Goal: Task Accomplishment & Management: Use online tool/utility

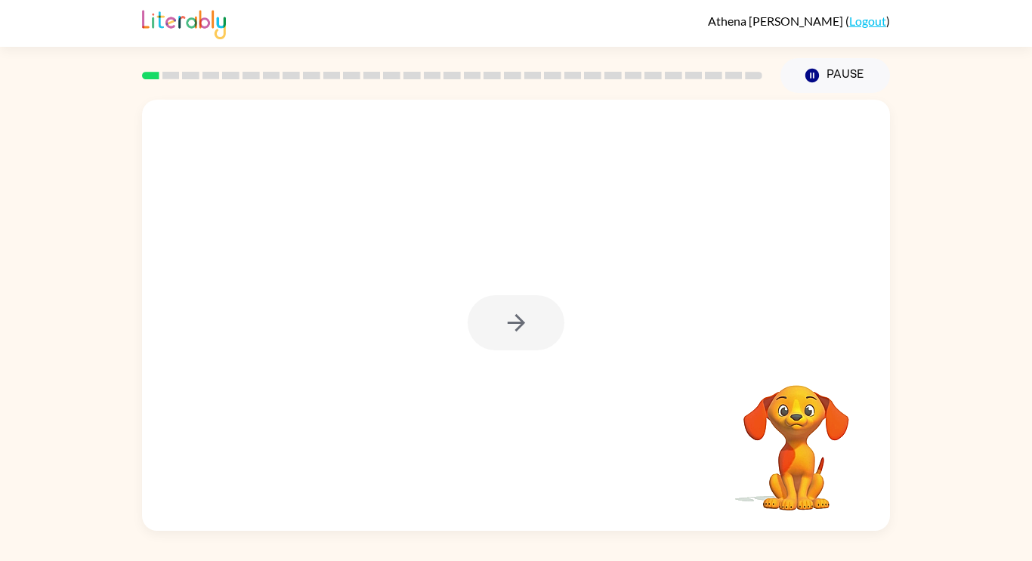
click at [552, 299] on div at bounding box center [516, 322] width 97 height 55
click at [533, 319] on button "button" at bounding box center [516, 322] width 97 height 55
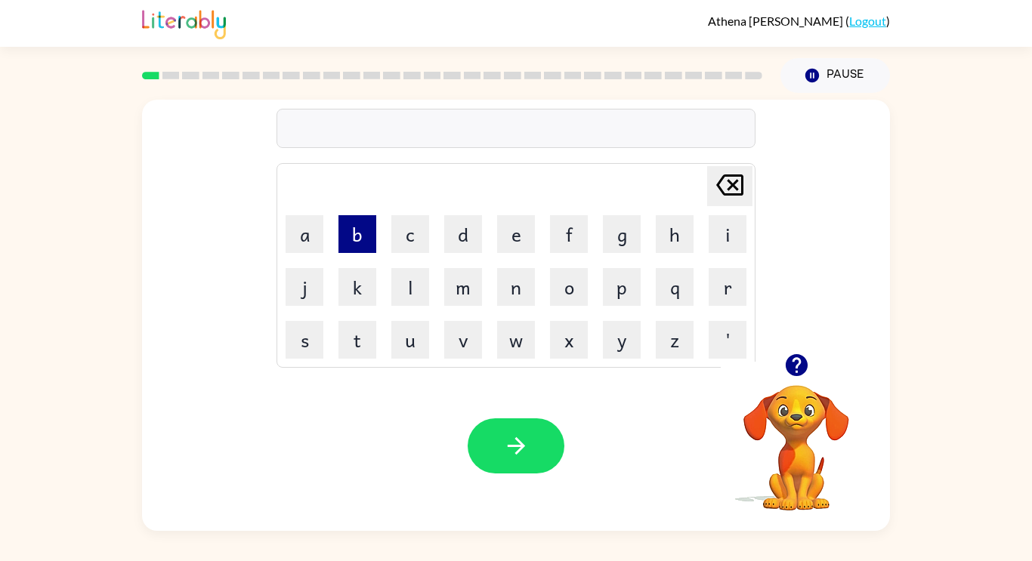
click at [363, 234] on button "b" at bounding box center [358, 234] width 38 height 38
click at [559, 301] on button "o" at bounding box center [569, 287] width 38 height 38
click at [725, 187] on icon "[PERSON_NAME] last character input" at bounding box center [730, 185] width 36 height 36
click at [728, 294] on button "r" at bounding box center [728, 287] width 38 height 38
click at [571, 288] on button "o" at bounding box center [569, 287] width 38 height 38
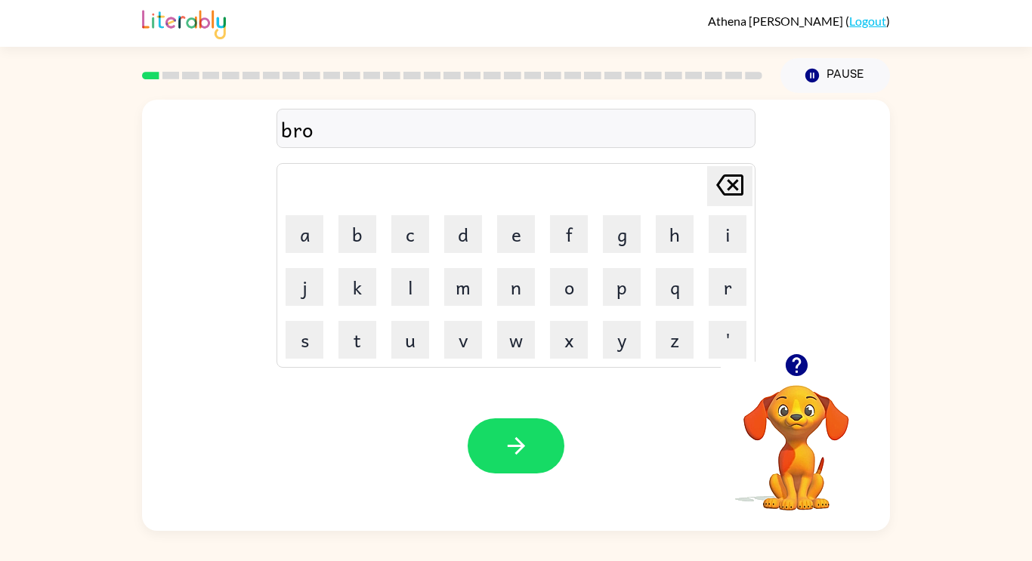
click at [729, 186] on icon "[PERSON_NAME] last character input" at bounding box center [730, 185] width 36 height 36
click at [716, 198] on icon "[PERSON_NAME] last character input" at bounding box center [730, 185] width 36 height 36
click at [570, 284] on button "o" at bounding box center [569, 287] width 38 height 38
click at [726, 286] on button "r" at bounding box center [728, 287] width 38 height 38
click at [459, 236] on button "d" at bounding box center [463, 234] width 38 height 38
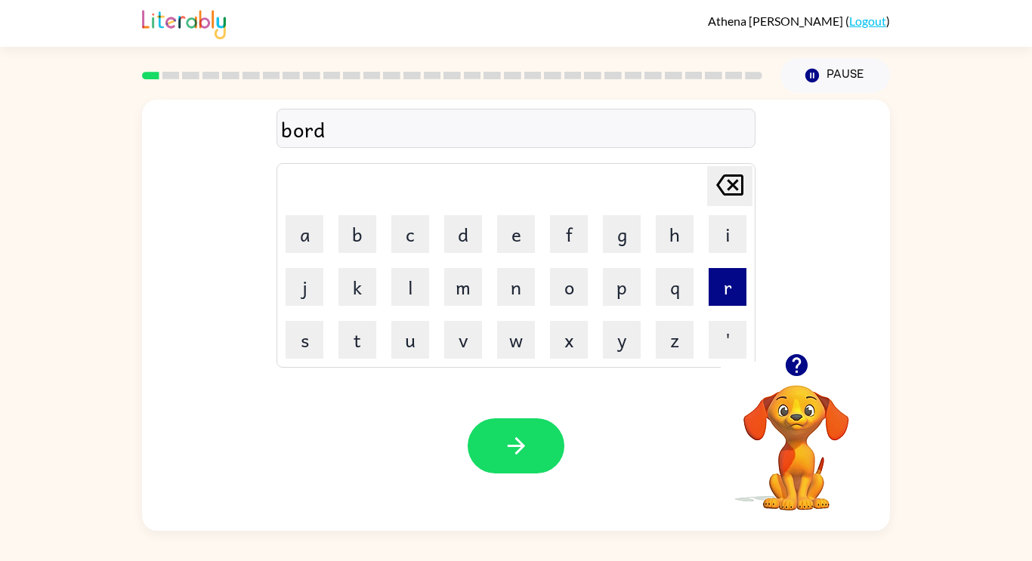
click at [713, 298] on button "r" at bounding box center [728, 287] width 38 height 38
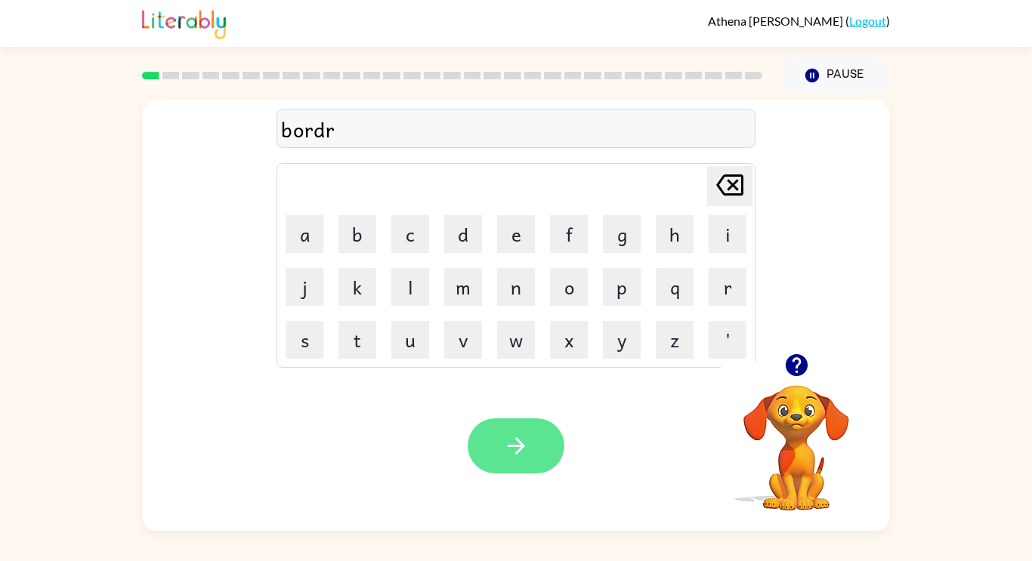
click at [527, 453] on icon "button" at bounding box center [516, 446] width 26 height 26
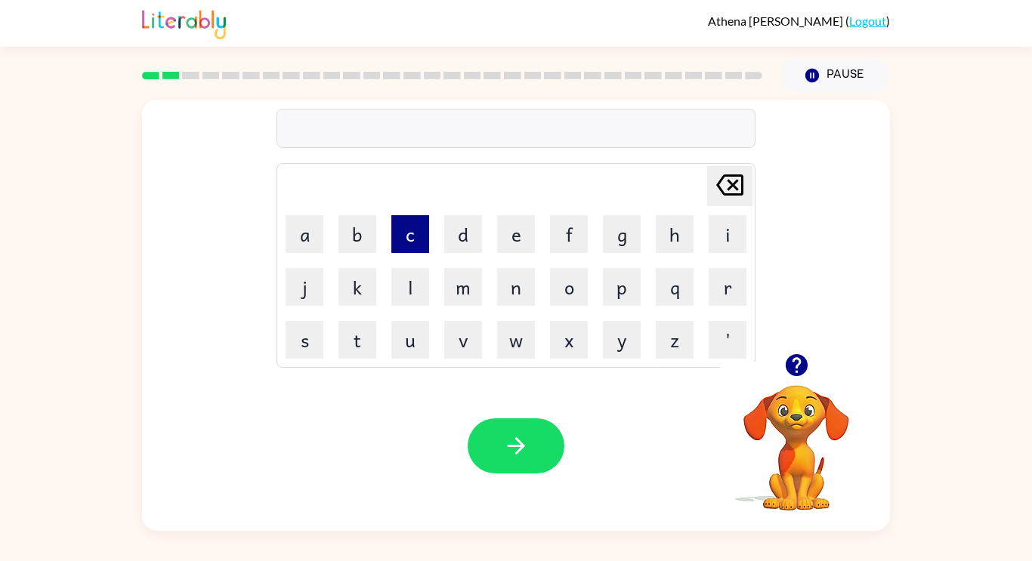
click at [404, 246] on button "c" at bounding box center [410, 234] width 38 height 38
click at [289, 226] on button "a" at bounding box center [305, 234] width 38 height 38
click at [575, 294] on button "o" at bounding box center [569, 287] width 38 height 38
click at [514, 355] on button "w" at bounding box center [516, 340] width 38 height 38
click at [356, 345] on button "t" at bounding box center [358, 340] width 38 height 38
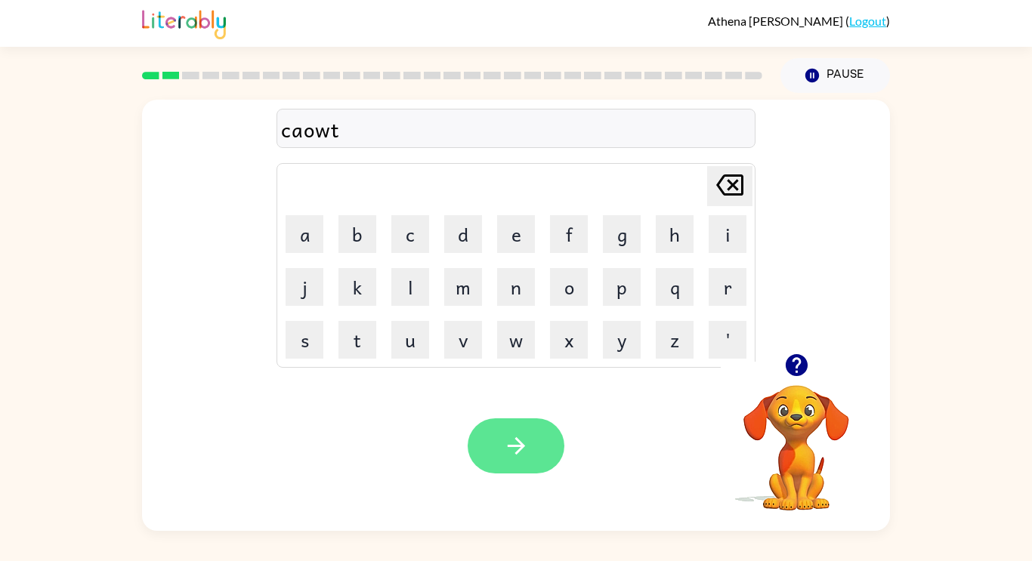
click at [536, 443] on button "button" at bounding box center [516, 446] width 97 height 55
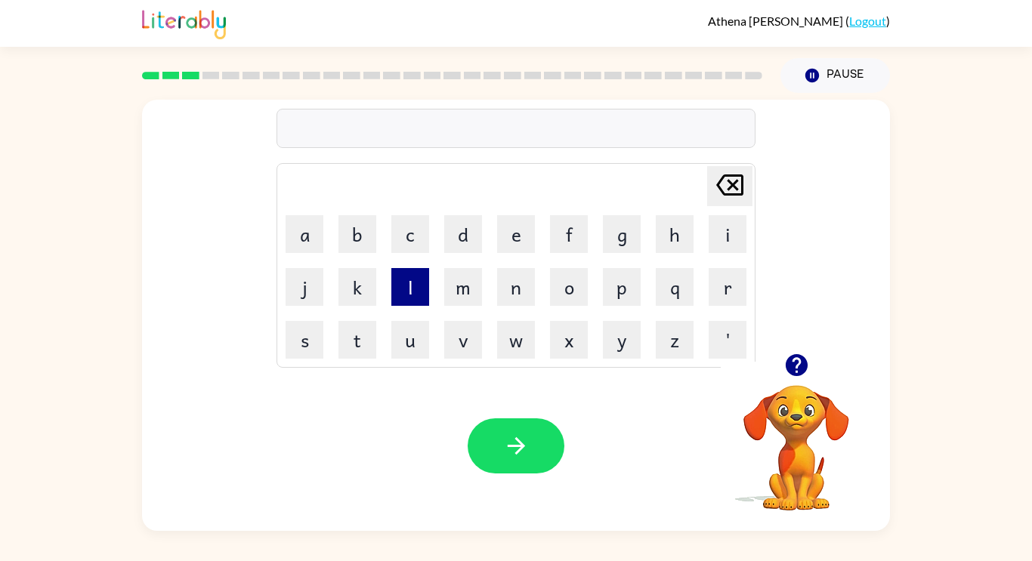
click at [419, 281] on button "l" at bounding box center [410, 287] width 38 height 38
click at [580, 292] on button "o" at bounding box center [569, 287] width 38 height 38
click at [416, 233] on button "c" at bounding box center [410, 234] width 38 height 38
click at [315, 221] on button "a" at bounding box center [305, 234] width 38 height 38
click at [363, 345] on button "t" at bounding box center [358, 340] width 38 height 38
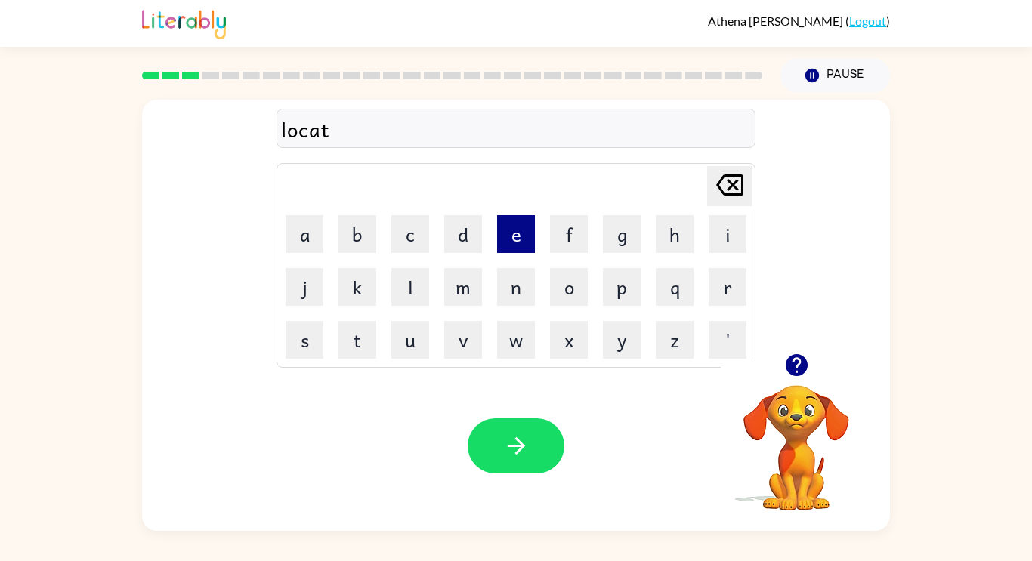
click at [520, 242] on button "e" at bounding box center [516, 234] width 38 height 38
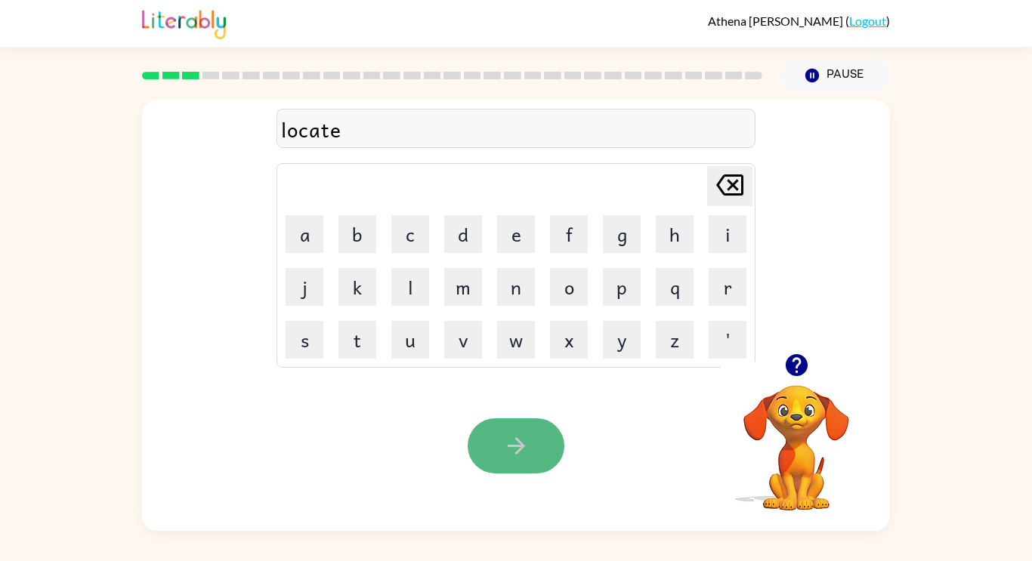
click at [555, 444] on button "button" at bounding box center [516, 446] width 97 height 55
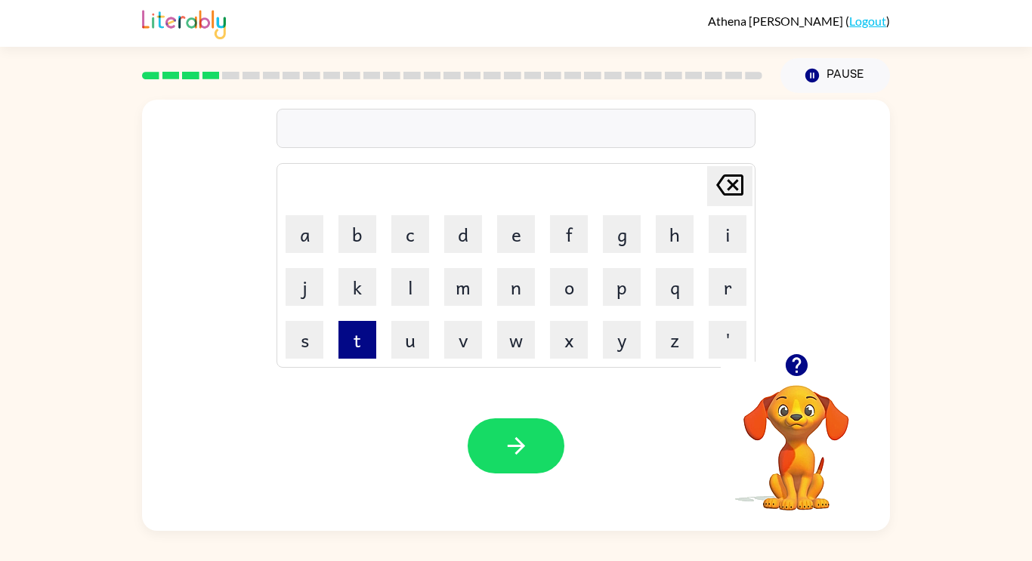
click at [366, 332] on button "t" at bounding box center [358, 340] width 38 height 38
click at [727, 241] on button "i" at bounding box center [728, 234] width 38 height 38
click at [515, 293] on button "n" at bounding box center [516, 287] width 38 height 38
click at [516, 231] on button "e" at bounding box center [516, 234] width 38 height 38
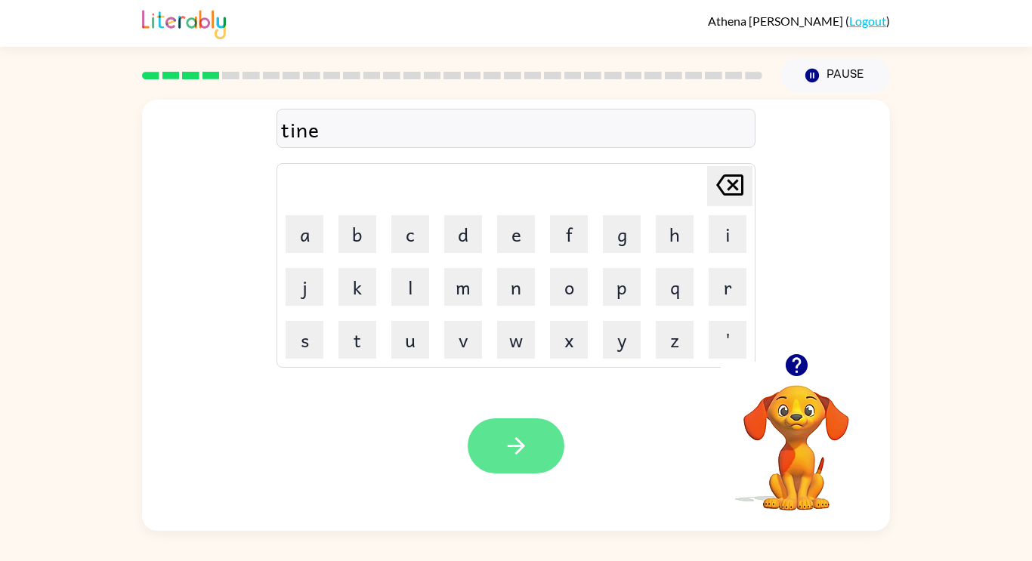
click at [533, 436] on button "button" at bounding box center [516, 446] width 97 height 55
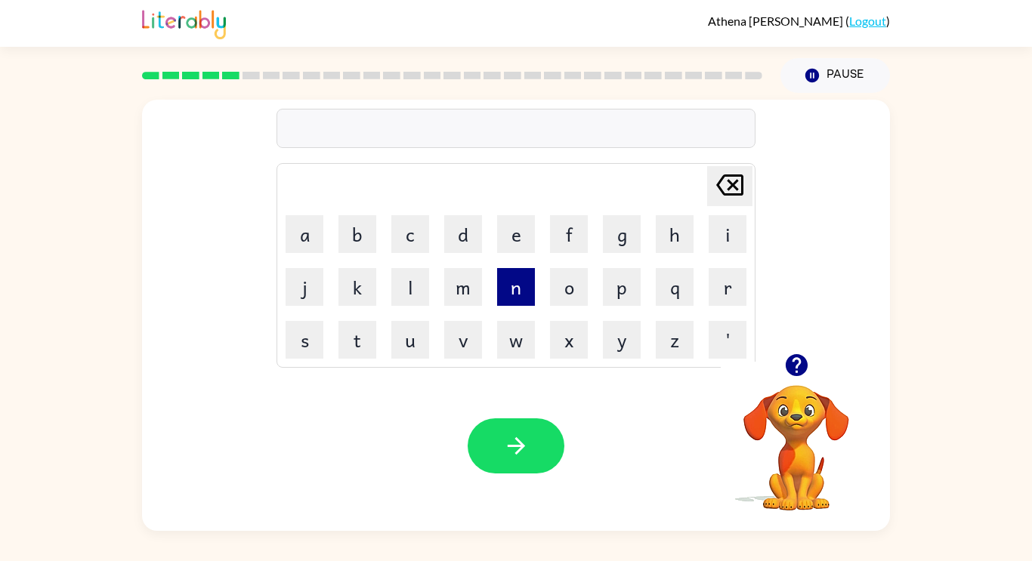
click at [518, 288] on button "n" at bounding box center [516, 287] width 38 height 38
click at [308, 243] on button "a" at bounding box center [305, 234] width 38 height 38
click at [731, 280] on button "r" at bounding box center [728, 287] width 38 height 38
click at [400, 301] on button "l" at bounding box center [410, 287] width 38 height 38
click at [518, 233] on button "e" at bounding box center [516, 234] width 38 height 38
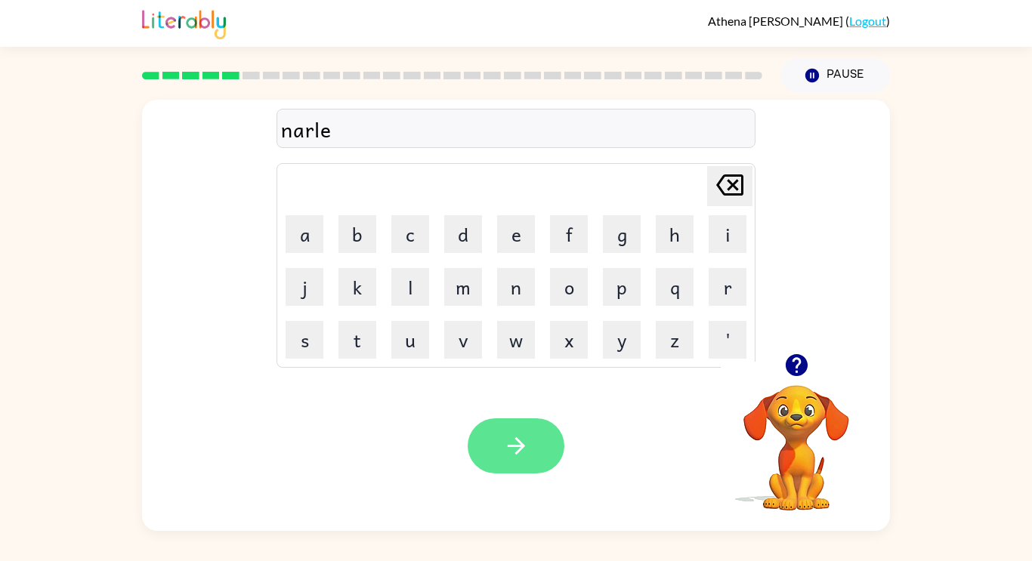
click at [531, 450] on button "button" at bounding box center [516, 446] width 97 height 55
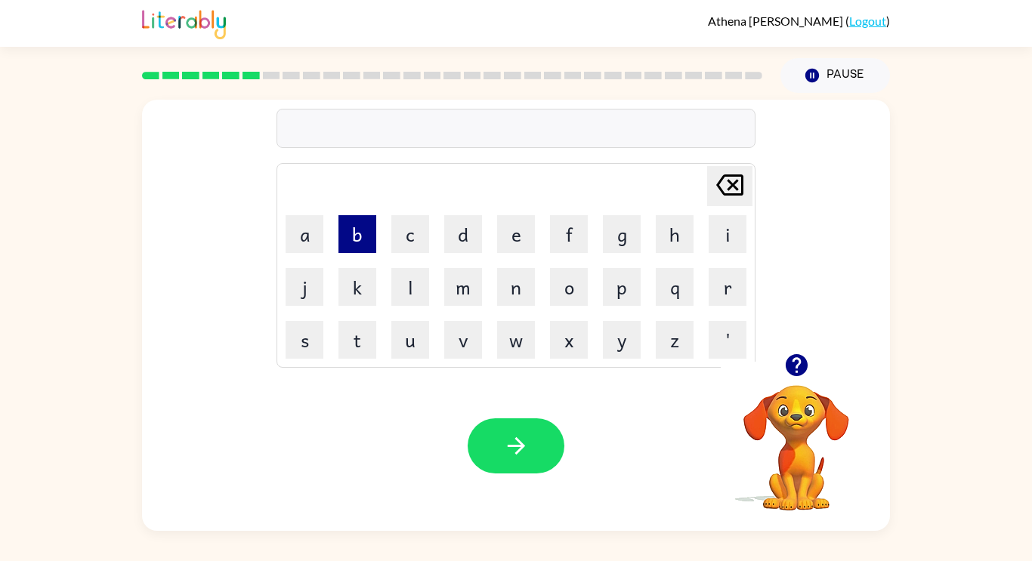
click at [351, 246] on button "b" at bounding box center [358, 234] width 38 height 38
click at [516, 235] on button "e" at bounding box center [516, 234] width 38 height 38
click at [669, 243] on button "h" at bounding box center [675, 234] width 38 height 38
click at [717, 246] on button "i" at bounding box center [728, 234] width 38 height 38
click at [465, 243] on button "d" at bounding box center [463, 234] width 38 height 38
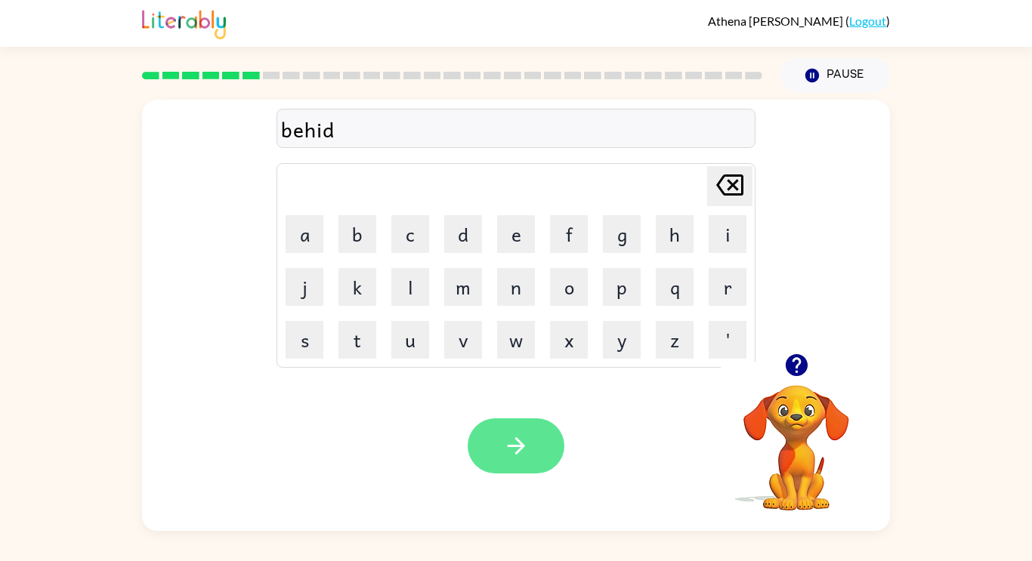
click at [515, 462] on button "button" at bounding box center [516, 446] width 97 height 55
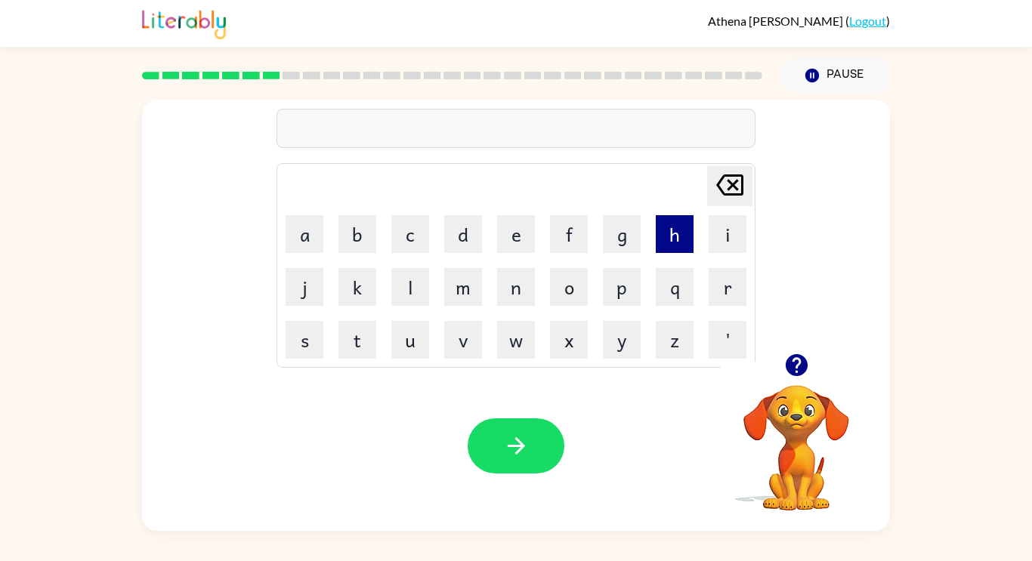
click at [679, 252] on button "h" at bounding box center [675, 234] width 38 height 38
click at [733, 238] on button "i" at bounding box center [728, 234] width 38 height 38
click at [422, 243] on button "c" at bounding box center [410, 234] width 38 height 38
click at [417, 294] on button "l" at bounding box center [410, 287] width 38 height 38
click at [749, 184] on button "[PERSON_NAME] last character input" at bounding box center [729, 186] width 45 height 40
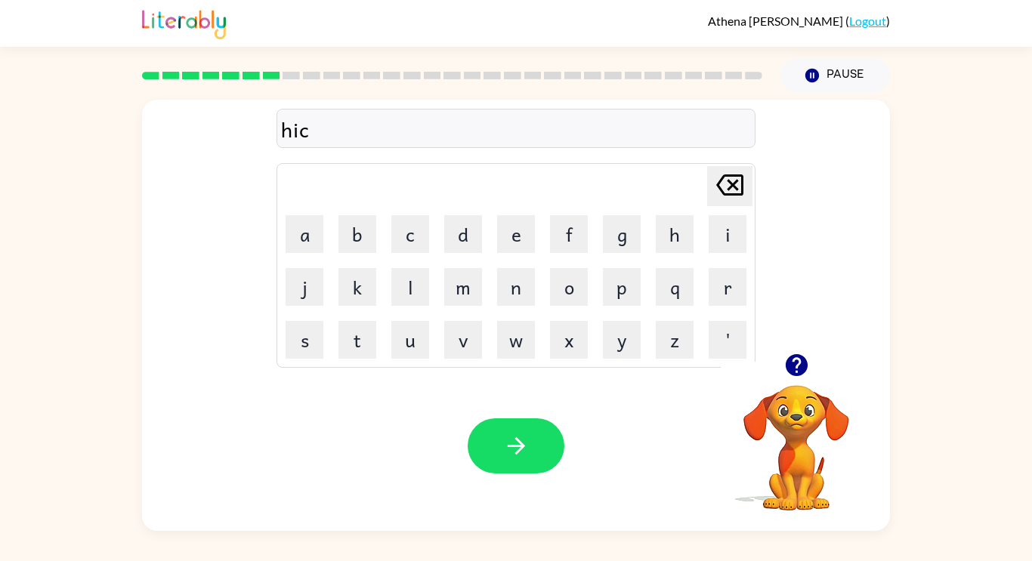
click at [723, 195] on icon "[PERSON_NAME] last character input" at bounding box center [730, 185] width 36 height 36
click at [724, 190] on icon "[PERSON_NAME] last character input" at bounding box center [730, 185] width 36 height 36
click at [719, 187] on icon at bounding box center [729, 185] width 27 height 21
click at [360, 348] on button "t" at bounding box center [358, 340] width 38 height 38
click at [675, 230] on button "h" at bounding box center [675, 234] width 38 height 38
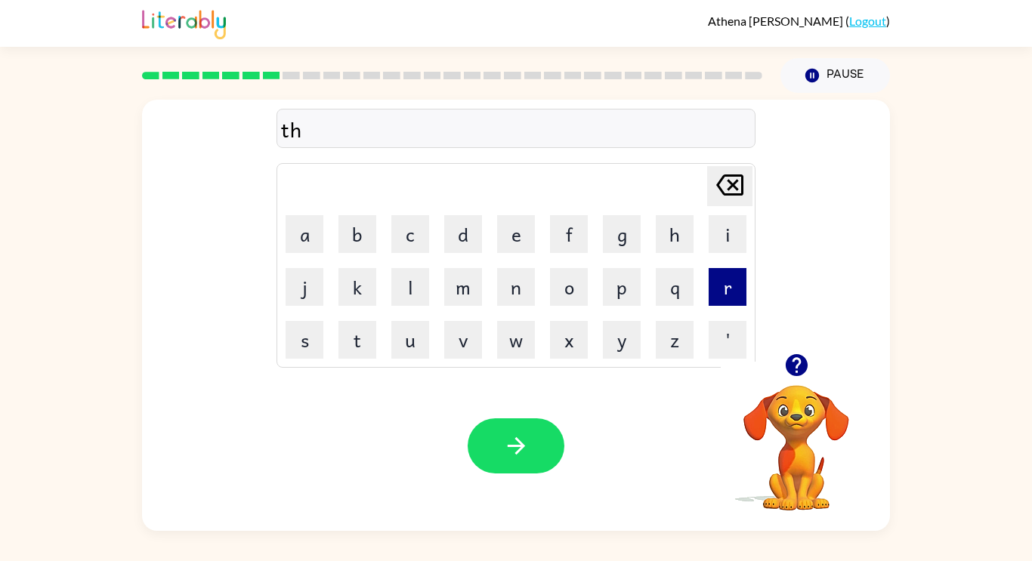
click at [724, 296] on button "r" at bounding box center [728, 287] width 38 height 38
click at [719, 238] on button "i" at bounding box center [728, 234] width 38 height 38
click at [422, 244] on button "c" at bounding box center [410, 234] width 38 height 38
click at [410, 285] on button "l" at bounding box center [410, 287] width 38 height 38
click at [527, 224] on button "e" at bounding box center [516, 234] width 38 height 38
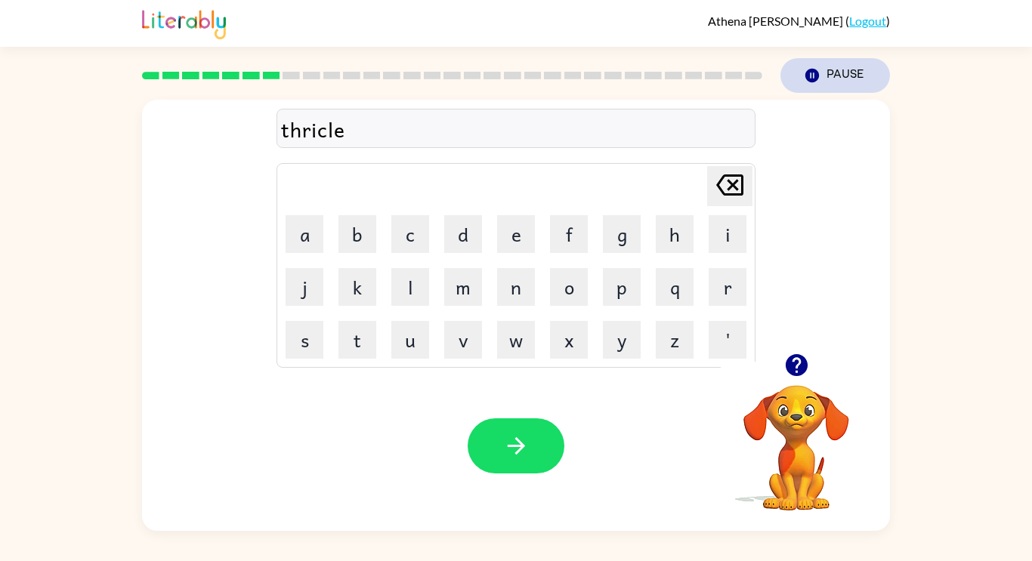
click at [815, 78] on icon "button" at bounding box center [812, 76] width 14 height 14
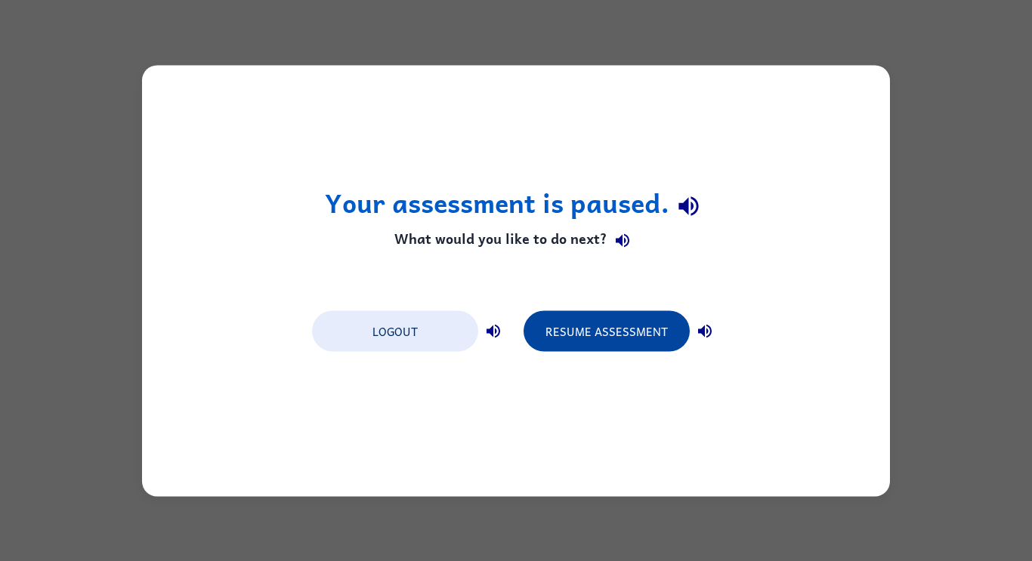
click at [678, 322] on button "Resume Assessment" at bounding box center [607, 331] width 166 height 41
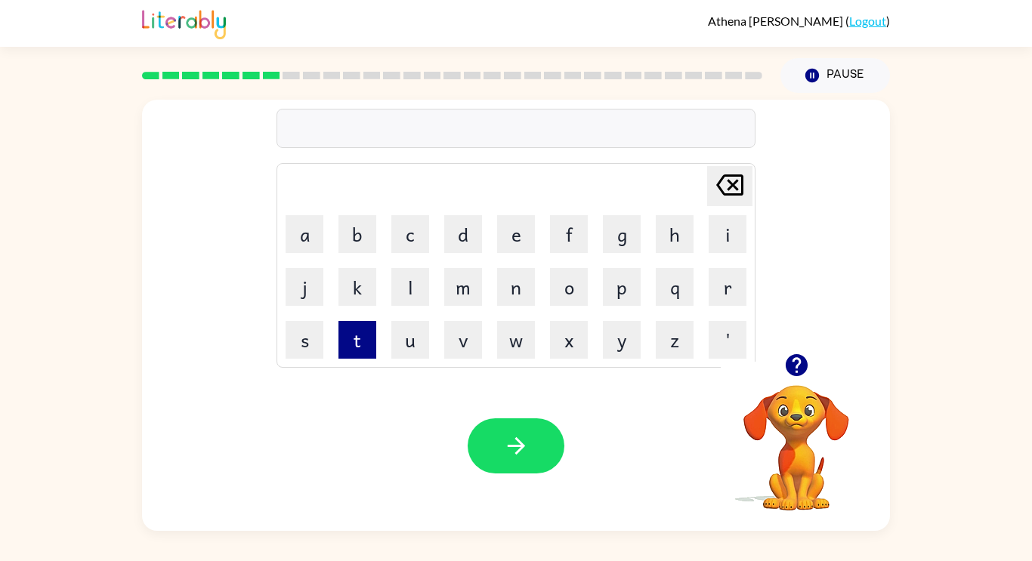
click at [366, 349] on button "t" at bounding box center [358, 340] width 38 height 38
click at [678, 235] on button "h" at bounding box center [675, 234] width 38 height 38
click at [719, 231] on button "i" at bounding box center [728, 234] width 38 height 38
click at [416, 230] on button "c" at bounding box center [410, 234] width 38 height 38
click at [419, 288] on button "l" at bounding box center [410, 287] width 38 height 38
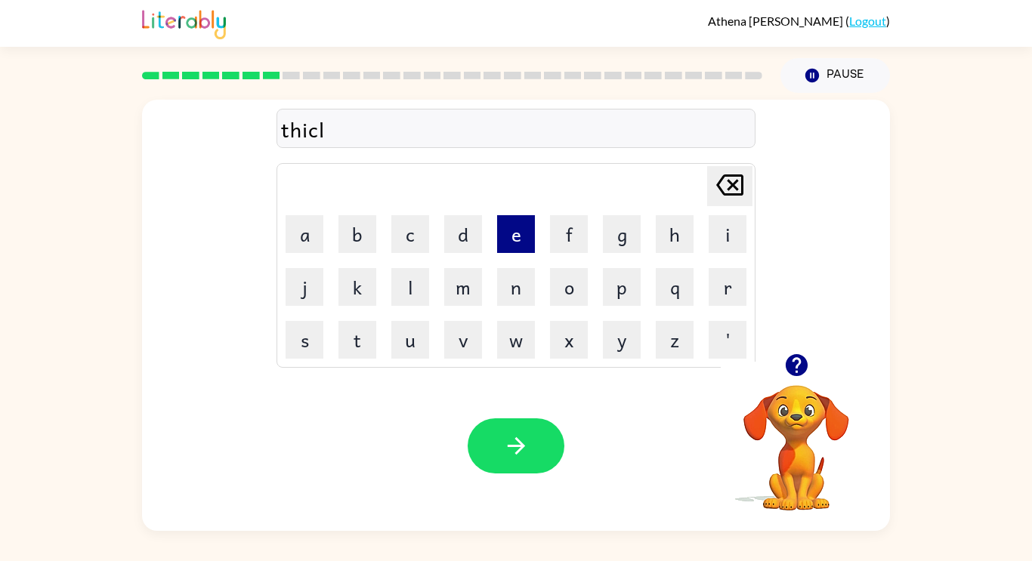
click at [518, 243] on button "e" at bounding box center [516, 234] width 38 height 38
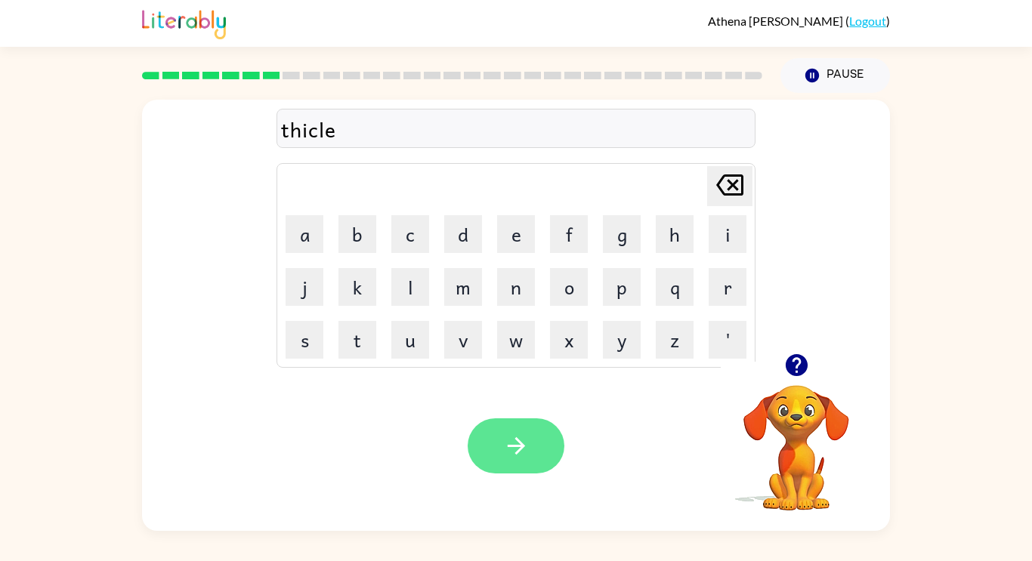
click at [550, 447] on button "button" at bounding box center [516, 446] width 97 height 55
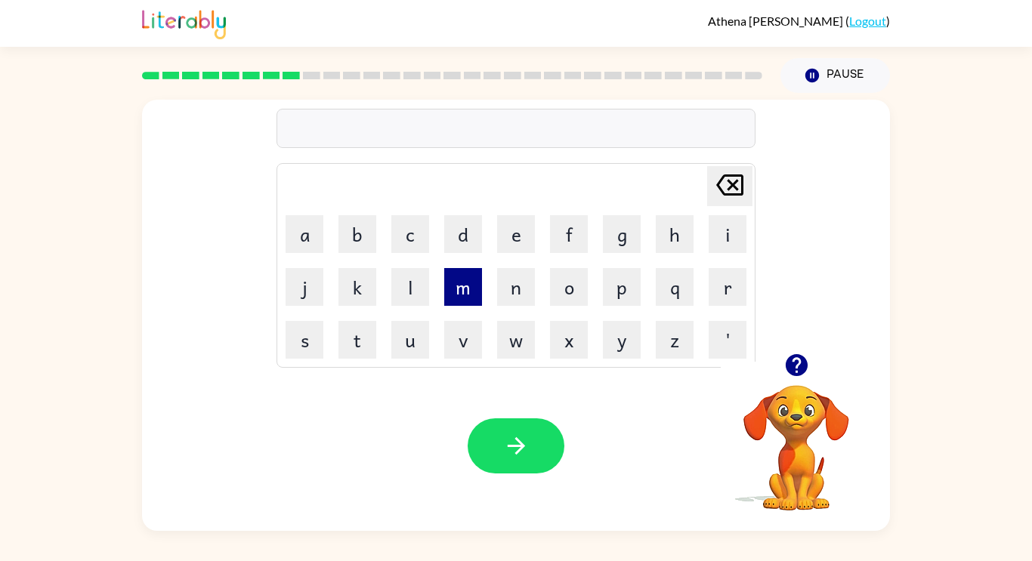
click at [465, 292] on button "m" at bounding box center [463, 287] width 38 height 38
click at [530, 243] on button "e" at bounding box center [516, 234] width 38 height 38
click at [734, 283] on button "r" at bounding box center [728, 287] width 38 height 38
click at [412, 349] on button "u" at bounding box center [410, 340] width 38 height 38
click at [415, 242] on button "c" at bounding box center [410, 234] width 38 height 38
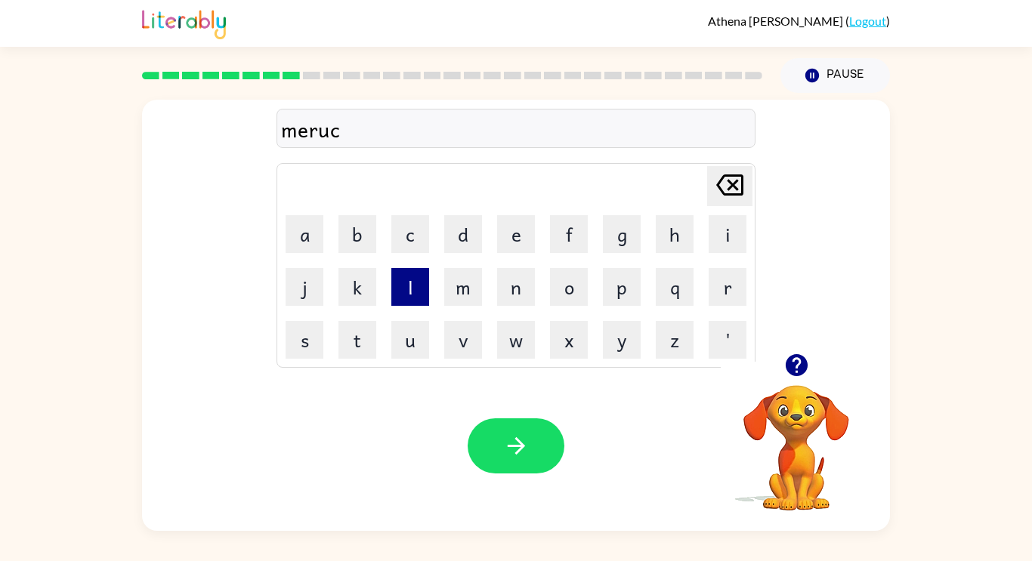
click at [404, 292] on button "l" at bounding box center [410, 287] width 38 height 38
click at [405, 302] on button "l" at bounding box center [410, 287] width 38 height 38
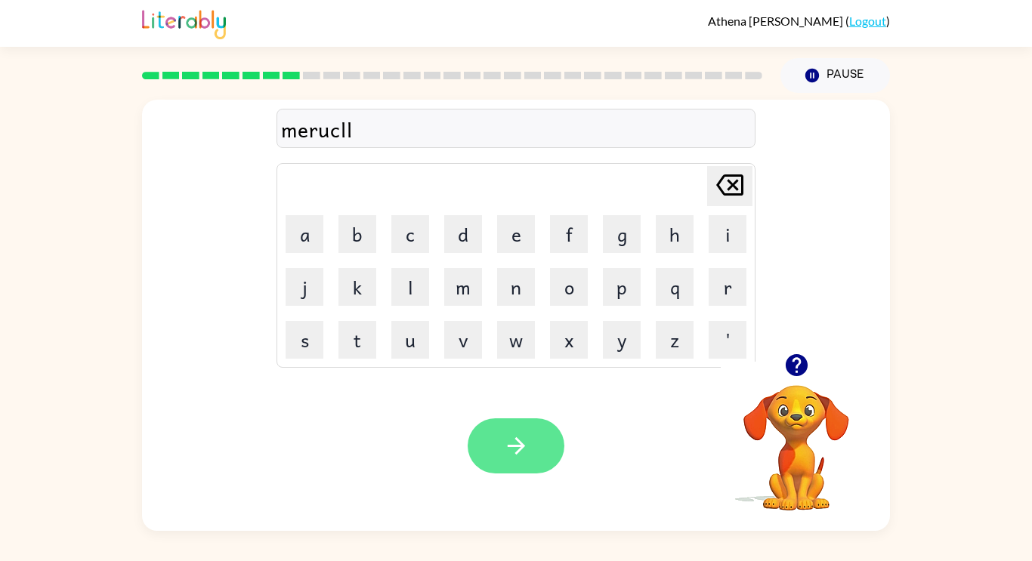
click at [527, 451] on icon "button" at bounding box center [516, 446] width 26 height 26
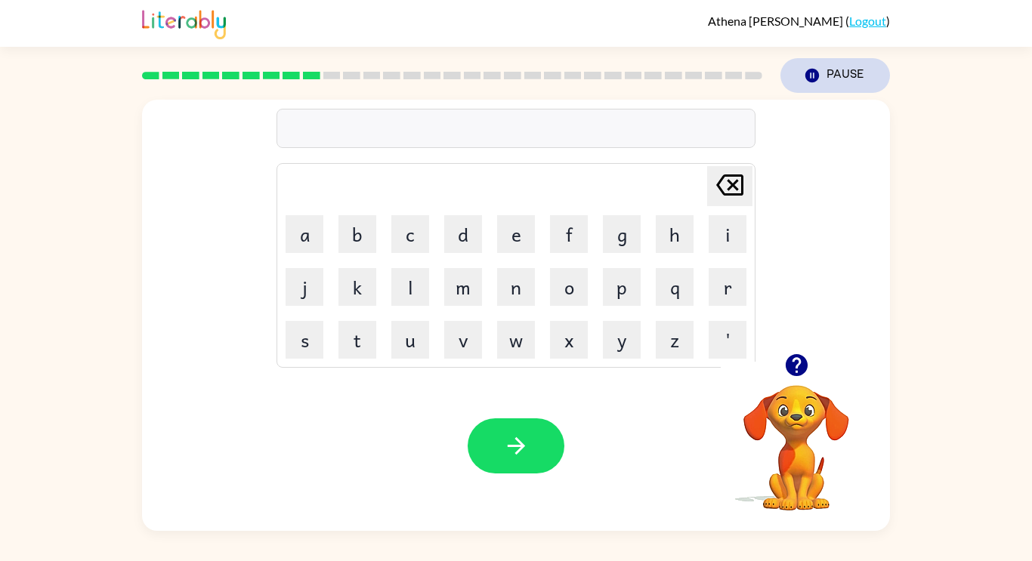
click at [821, 82] on button "Pause Pause" at bounding box center [836, 75] width 110 height 35
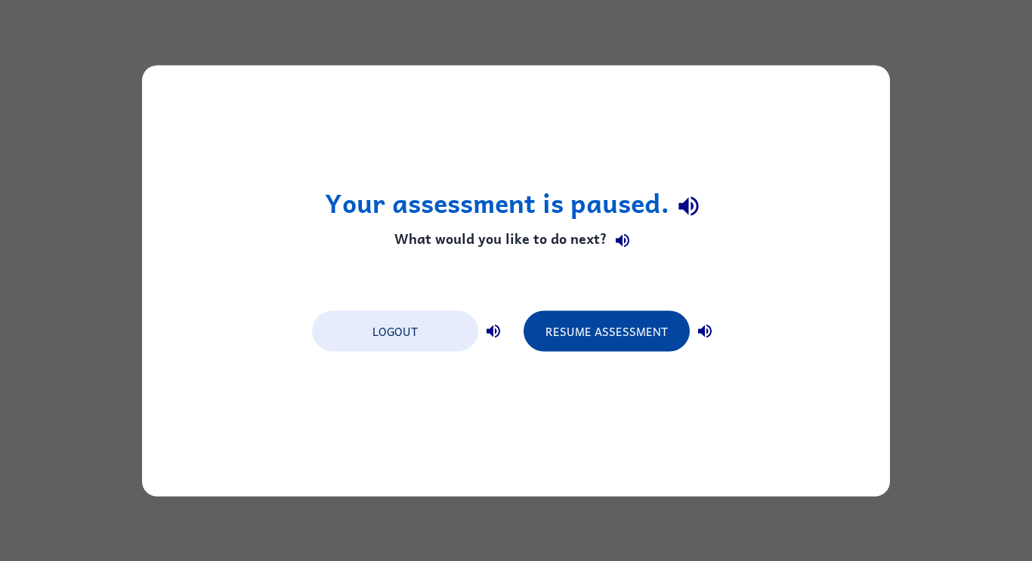
click at [625, 345] on button "Resume Assessment" at bounding box center [607, 331] width 166 height 41
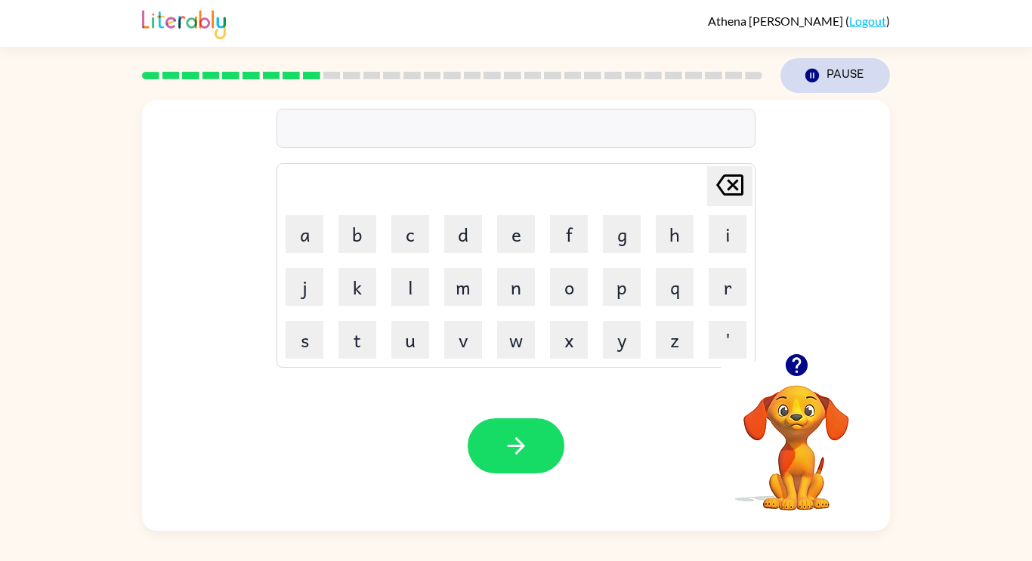
click at [829, 75] on button "Pause Pause" at bounding box center [836, 75] width 110 height 35
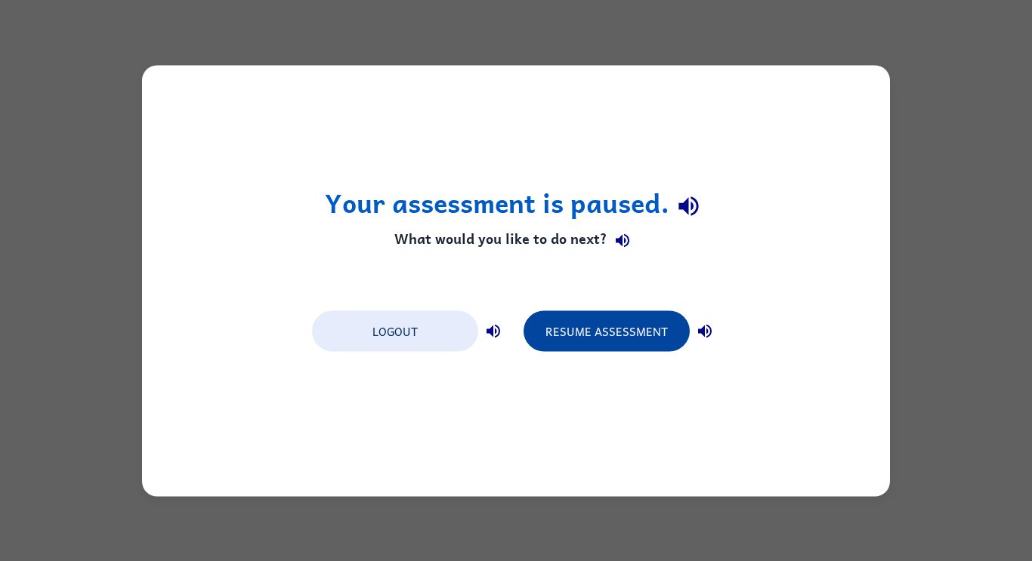
click at [586, 332] on button "Resume Assessment" at bounding box center [607, 331] width 166 height 41
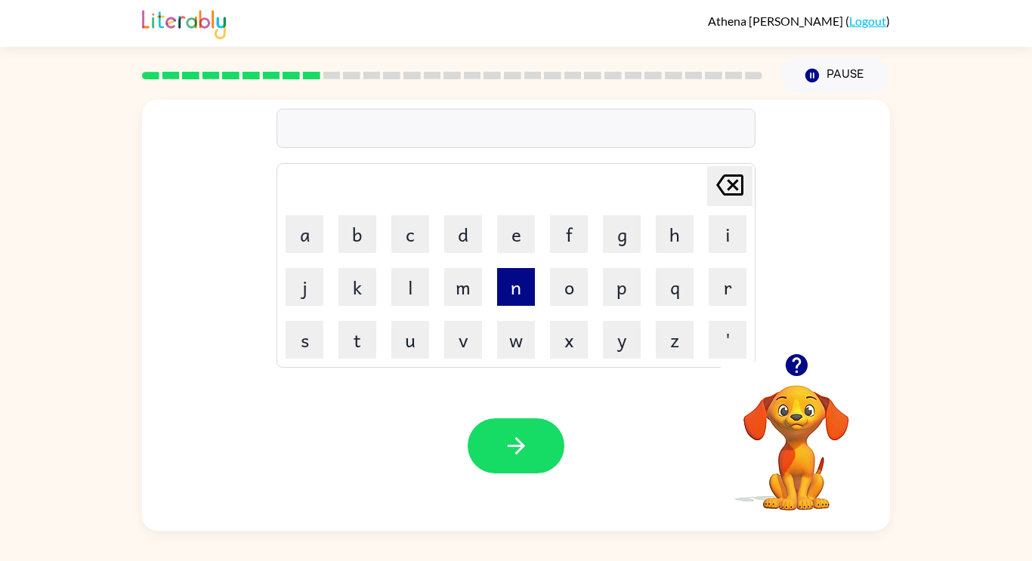
click at [518, 303] on button "n" at bounding box center [516, 287] width 38 height 38
click at [731, 243] on button "i" at bounding box center [728, 234] width 38 height 38
click at [363, 238] on button "b" at bounding box center [358, 234] width 38 height 38
click at [417, 290] on button "l" at bounding box center [410, 287] width 38 height 38
click at [414, 291] on button "l" at bounding box center [410, 287] width 38 height 38
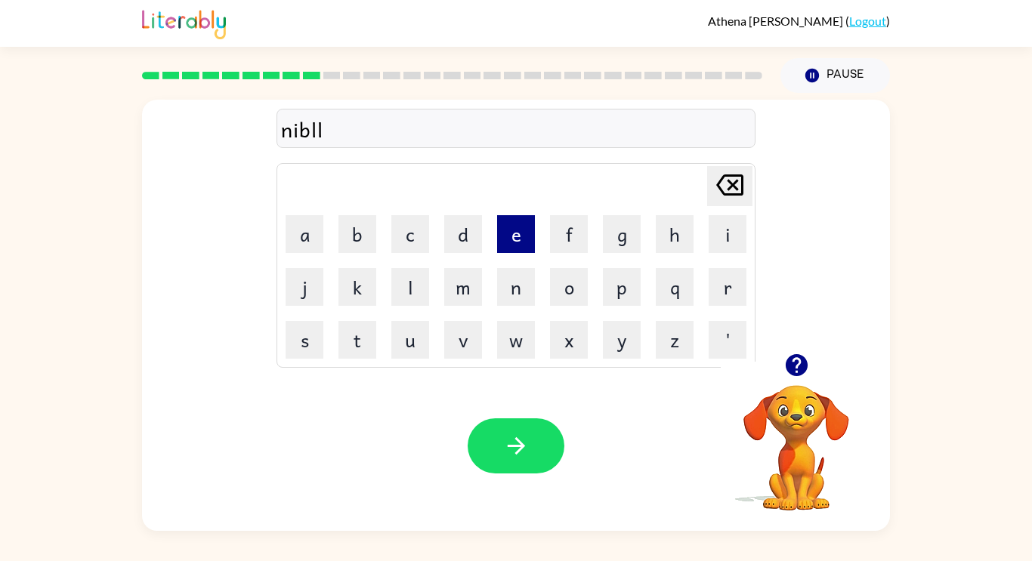
click at [524, 241] on button "e" at bounding box center [516, 234] width 38 height 38
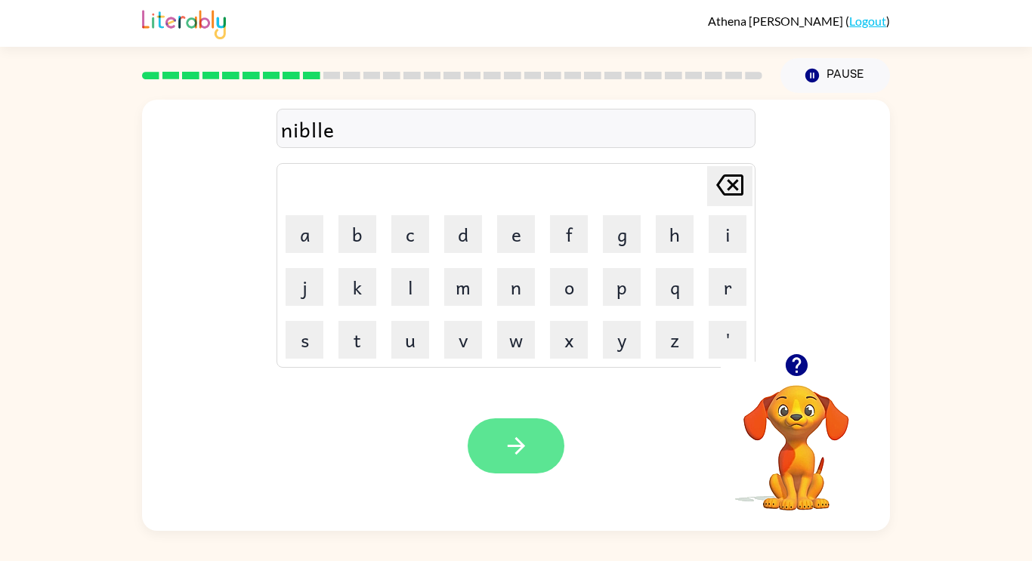
click at [523, 455] on icon "button" at bounding box center [516, 446] width 26 height 26
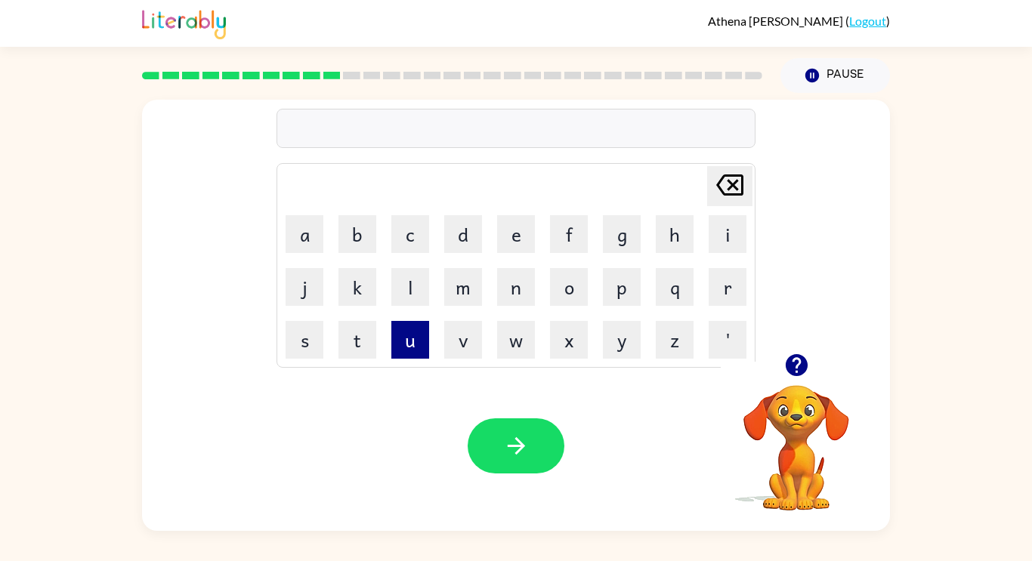
click at [396, 350] on button "u" at bounding box center [410, 340] width 38 height 38
click at [472, 236] on button "d" at bounding box center [463, 234] width 38 height 38
click at [574, 226] on button "f" at bounding box center [569, 234] width 38 height 38
click at [412, 283] on button "l" at bounding box center [410, 287] width 38 height 38
click at [467, 243] on button "d" at bounding box center [463, 234] width 38 height 38
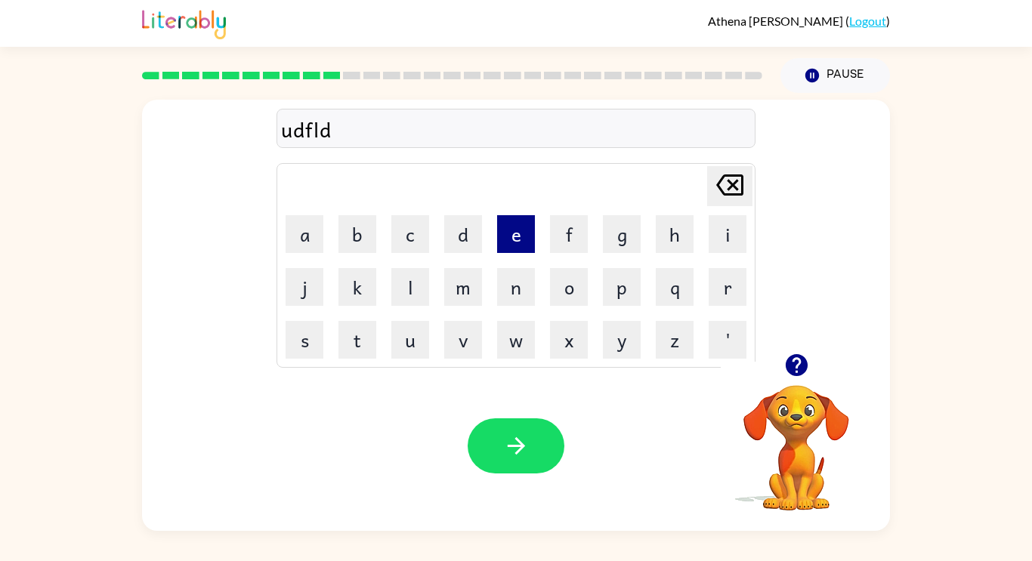
click at [516, 237] on button "e" at bounding box center [516, 234] width 38 height 38
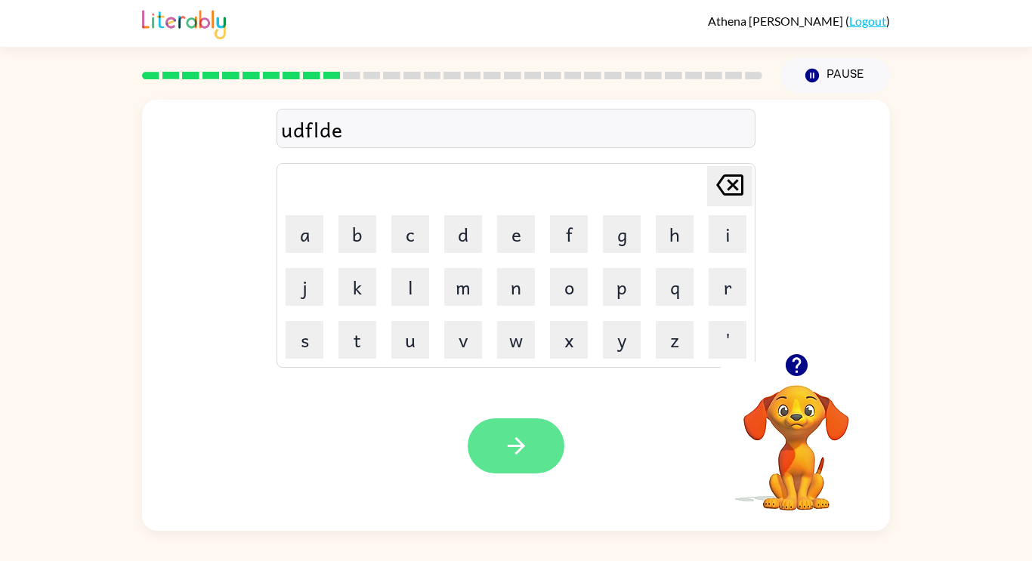
click at [529, 459] on icon "button" at bounding box center [516, 446] width 26 height 26
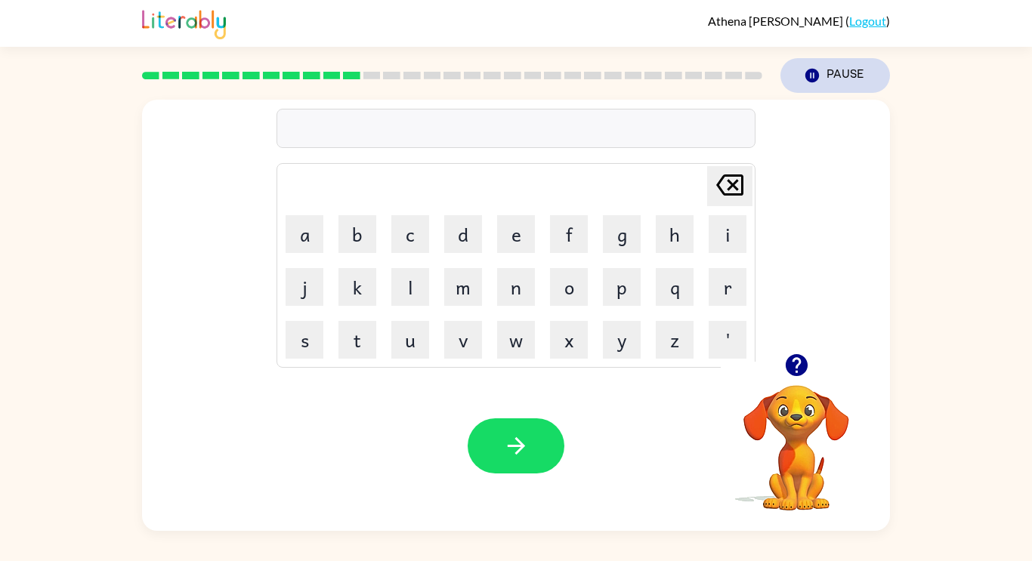
click at [825, 75] on button "Pause Pause" at bounding box center [836, 75] width 110 height 35
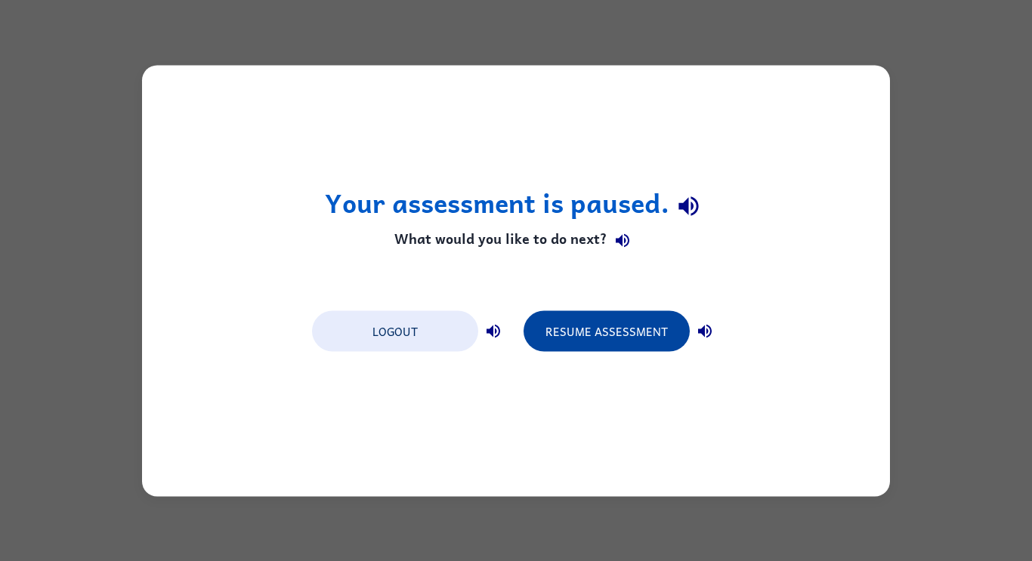
click at [570, 327] on button "Resume Assessment" at bounding box center [607, 331] width 166 height 41
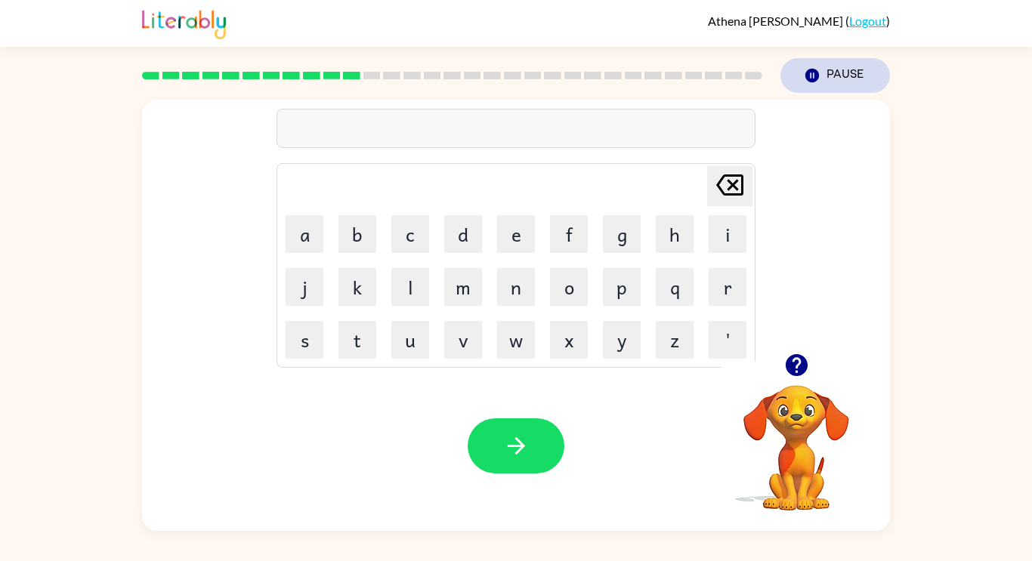
click at [839, 81] on button "Pause Pause" at bounding box center [836, 75] width 110 height 35
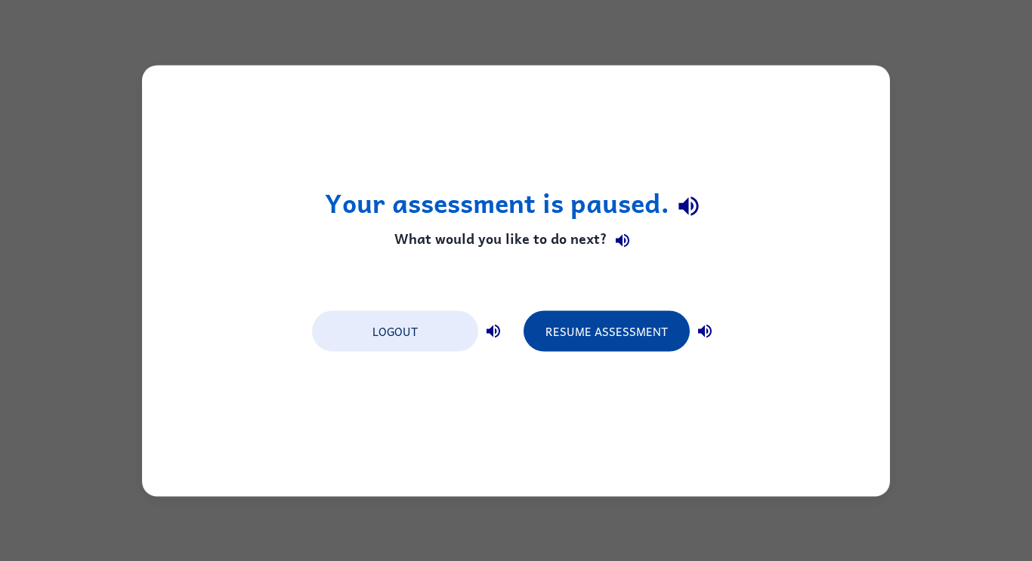
click at [628, 345] on button "Resume Assessment" at bounding box center [607, 331] width 166 height 41
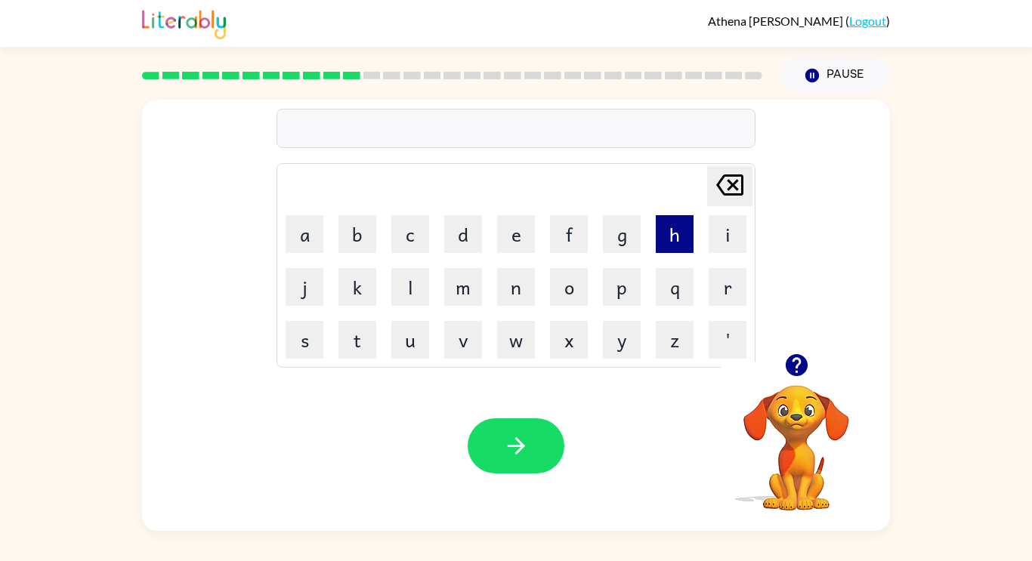
click at [683, 232] on button "h" at bounding box center [675, 234] width 38 height 38
click at [726, 245] on button "i" at bounding box center [728, 234] width 38 height 38
click at [420, 281] on button "l" at bounding box center [410, 287] width 38 height 38
click at [416, 230] on button "c" at bounding box center [410, 234] width 38 height 38
click at [462, 247] on button "d" at bounding box center [463, 234] width 38 height 38
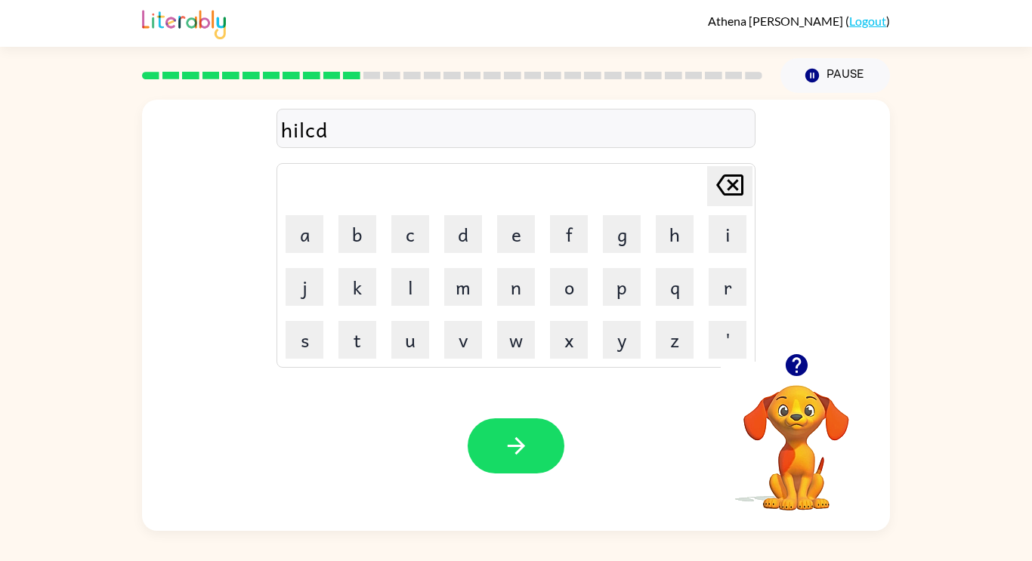
click at [727, 346] on div at bounding box center [796, 365] width 151 height 39
click at [737, 351] on div at bounding box center [796, 365] width 151 height 39
click at [739, 362] on div at bounding box center [796, 365] width 151 height 39
click at [732, 355] on div at bounding box center [796, 365] width 151 height 39
click at [731, 353] on div at bounding box center [796, 365] width 151 height 39
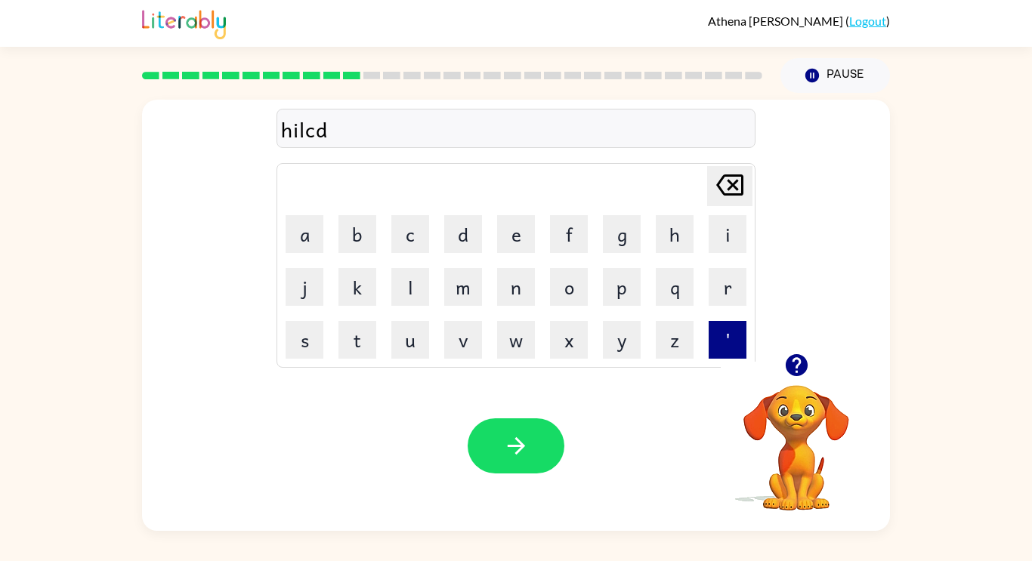
click at [725, 326] on button "'" at bounding box center [728, 340] width 38 height 38
click at [620, 292] on button "p" at bounding box center [622, 287] width 38 height 38
click at [526, 237] on button "e" at bounding box center [516, 234] width 38 height 38
click at [298, 342] on button "s" at bounding box center [305, 340] width 38 height 38
click at [477, 247] on button "d" at bounding box center [463, 234] width 38 height 38
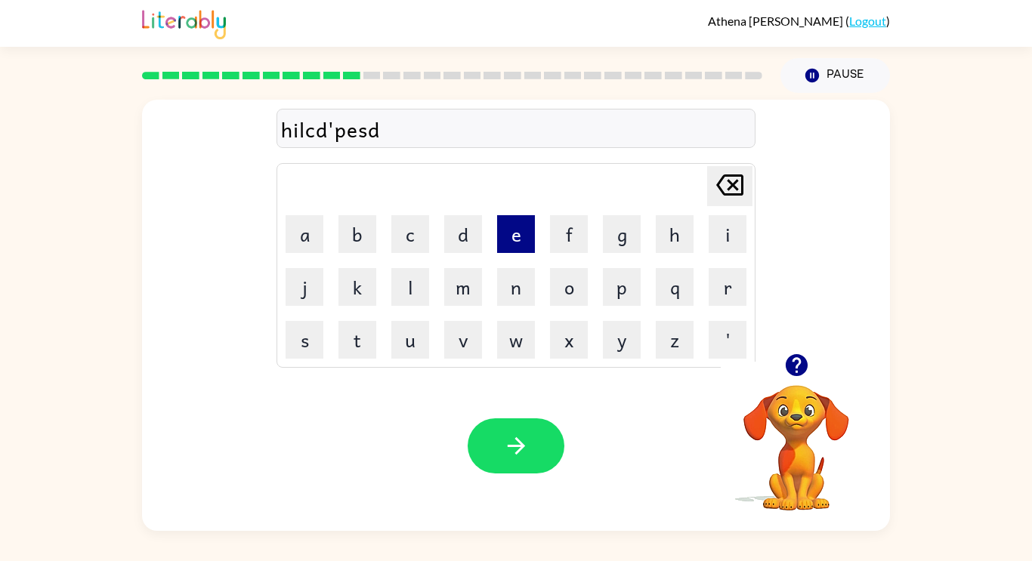
click at [518, 243] on button "e" at bounding box center [516, 234] width 38 height 38
click at [373, 339] on button "t" at bounding box center [358, 340] width 38 height 38
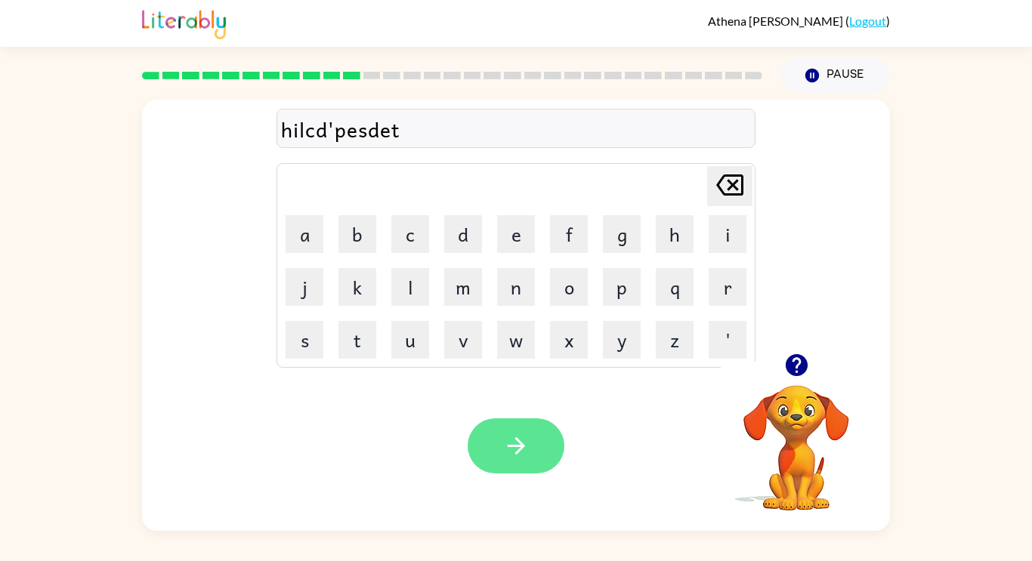
click at [499, 451] on button "button" at bounding box center [516, 446] width 97 height 55
click at [549, 433] on button "button" at bounding box center [516, 446] width 97 height 55
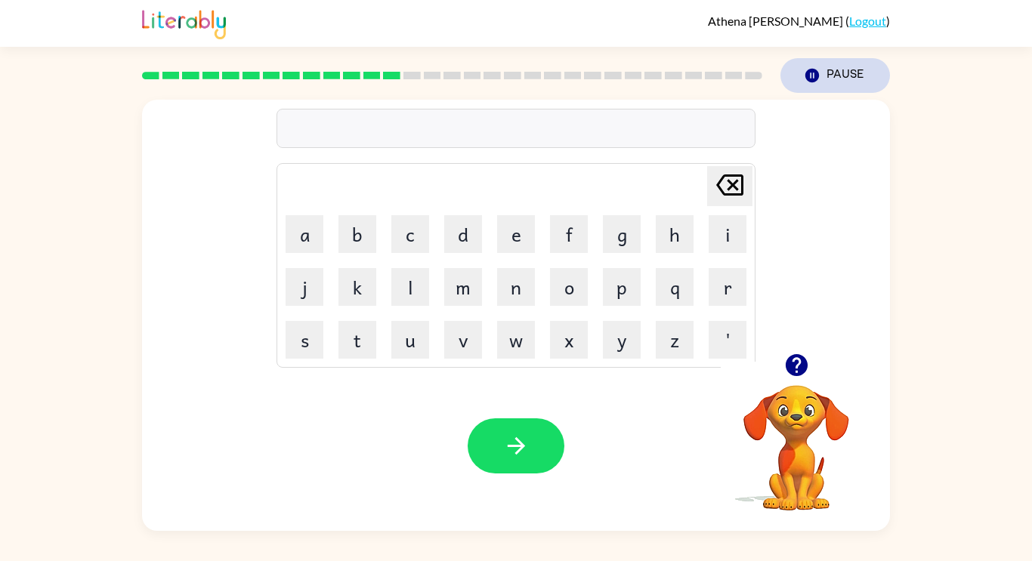
click at [845, 69] on button "Pause Pause" at bounding box center [836, 75] width 110 height 35
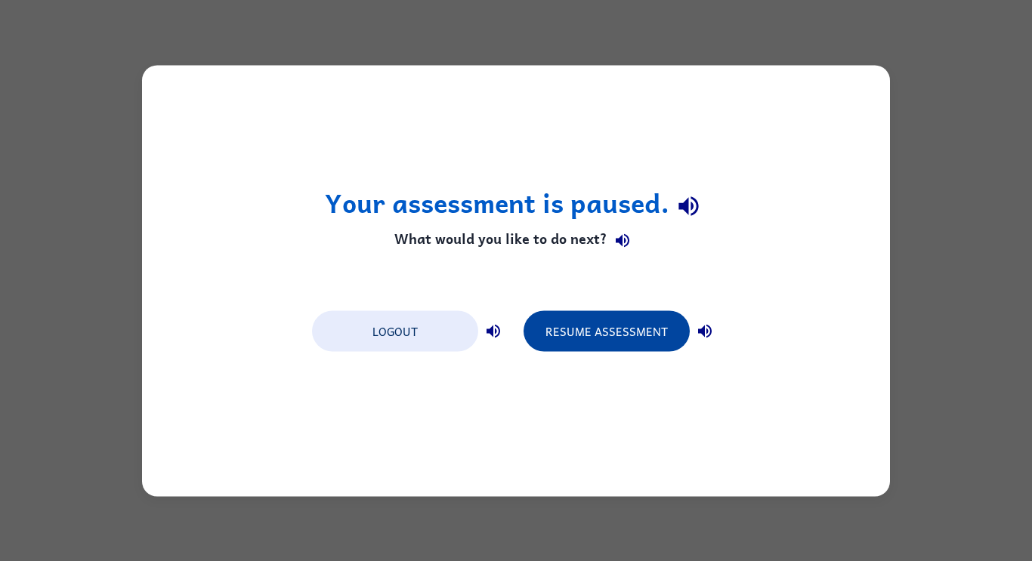
click at [660, 334] on button "Resume Assessment" at bounding box center [607, 331] width 166 height 41
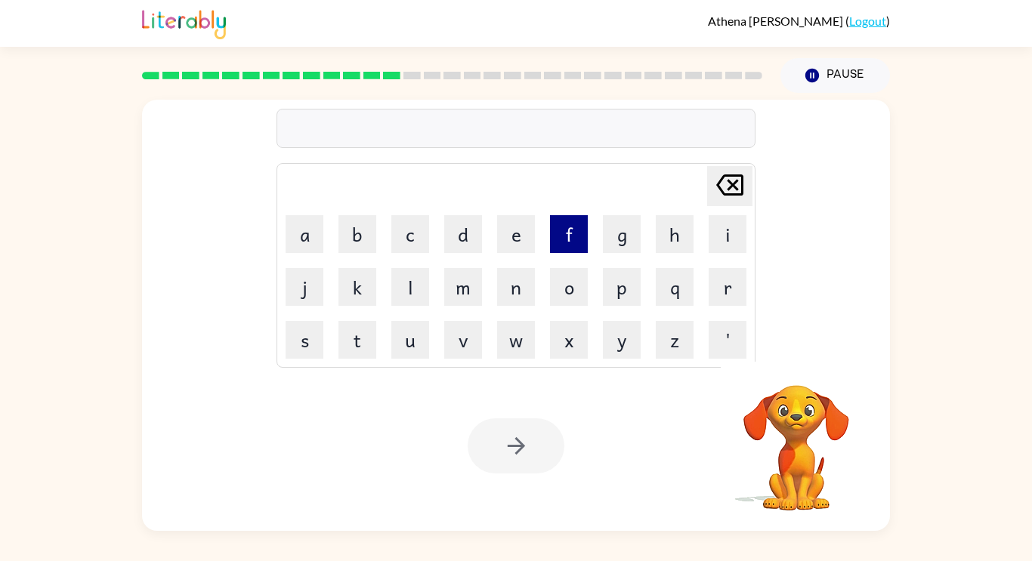
click at [563, 230] on button "f" at bounding box center [569, 234] width 38 height 38
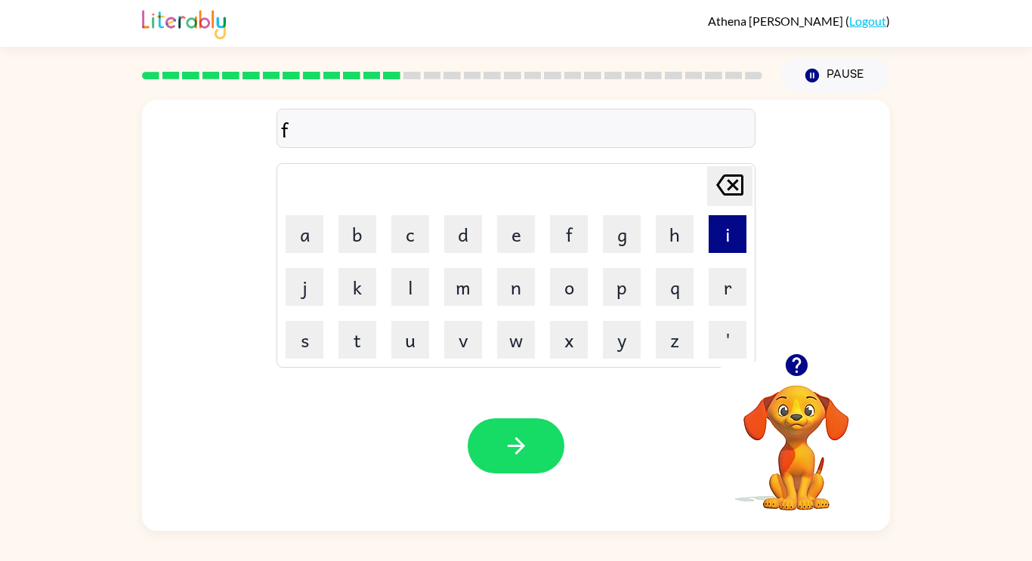
click at [728, 230] on button "i" at bounding box center [728, 234] width 38 height 38
click at [366, 350] on button "t" at bounding box center [358, 340] width 38 height 38
click at [521, 298] on button "n" at bounding box center [516, 287] width 38 height 38
click at [730, 236] on button "i" at bounding box center [728, 234] width 38 height 38
click at [305, 343] on button "s" at bounding box center [305, 340] width 38 height 38
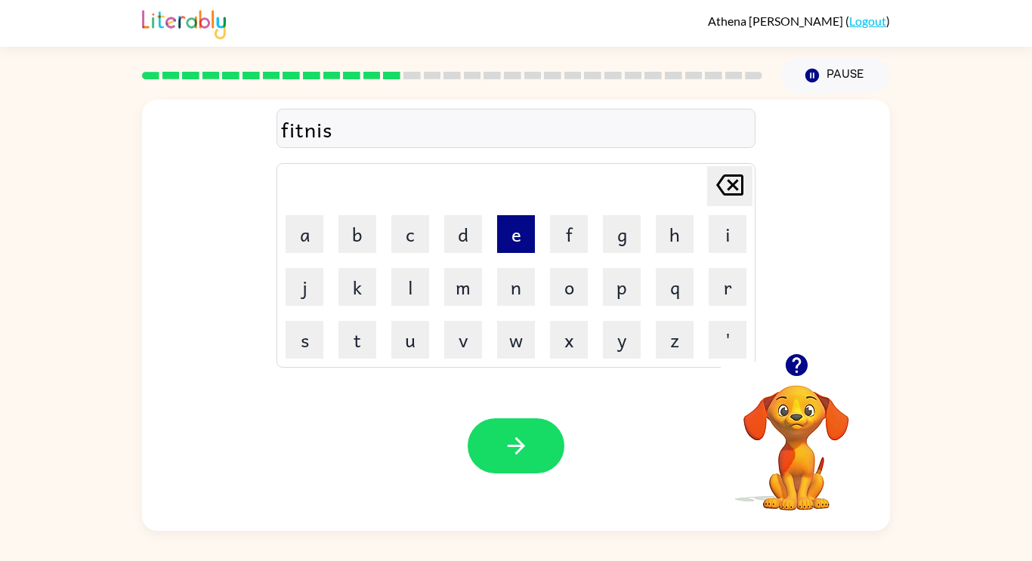
click at [517, 228] on button "e" at bounding box center [516, 234] width 38 height 38
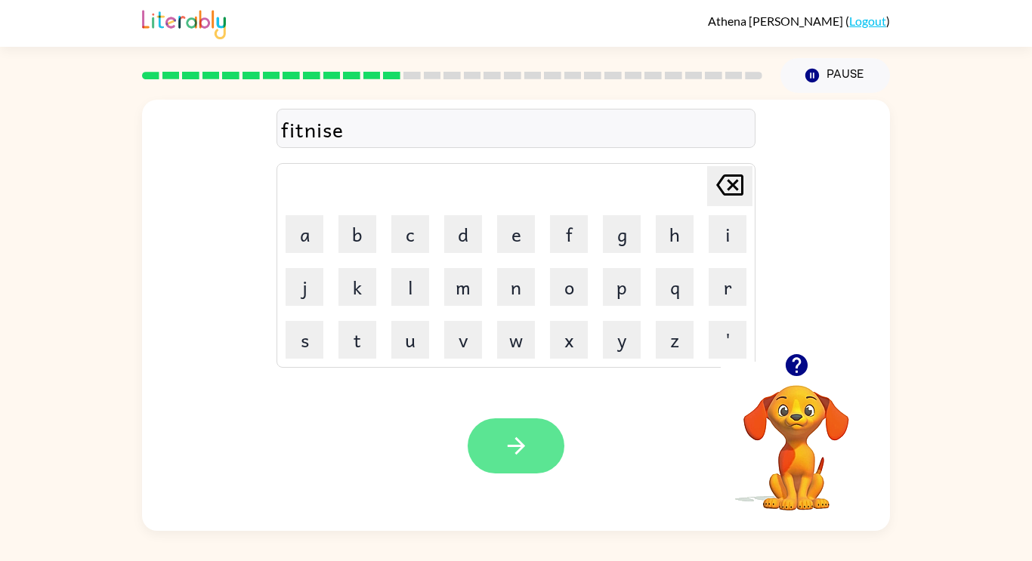
click at [518, 450] on icon "button" at bounding box center [516, 446] width 26 height 26
click at [793, 396] on video "Your browser must support playing .mp4 files to use Literably. Please try using…" at bounding box center [796, 437] width 151 height 151
click at [801, 382] on button "button" at bounding box center [797, 365] width 39 height 39
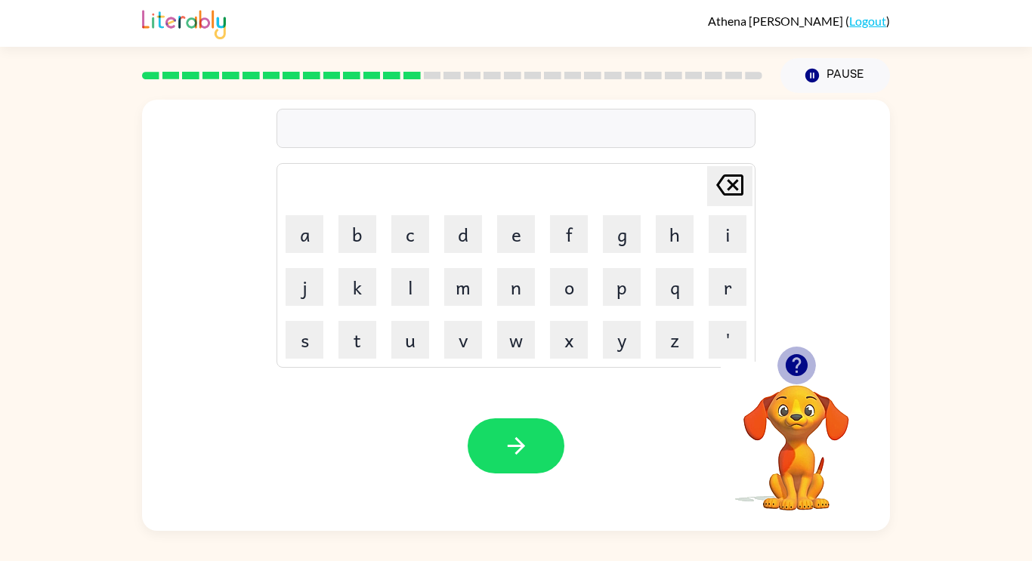
click at [793, 358] on icon "button" at bounding box center [796, 365] width 22 height 22
click at [466, 224] on button "d" at bounding box center [463, 234] width 38 height 38
click at [415, 289] on button "l" at bounding box center [410, 287] width 38 height 38
click at [311, 233] on button "a" at bounding box center [305, 234] width 38 height 38
click at [522, 230] on button "e" at bounding box center [516, 234] width 38 height 38
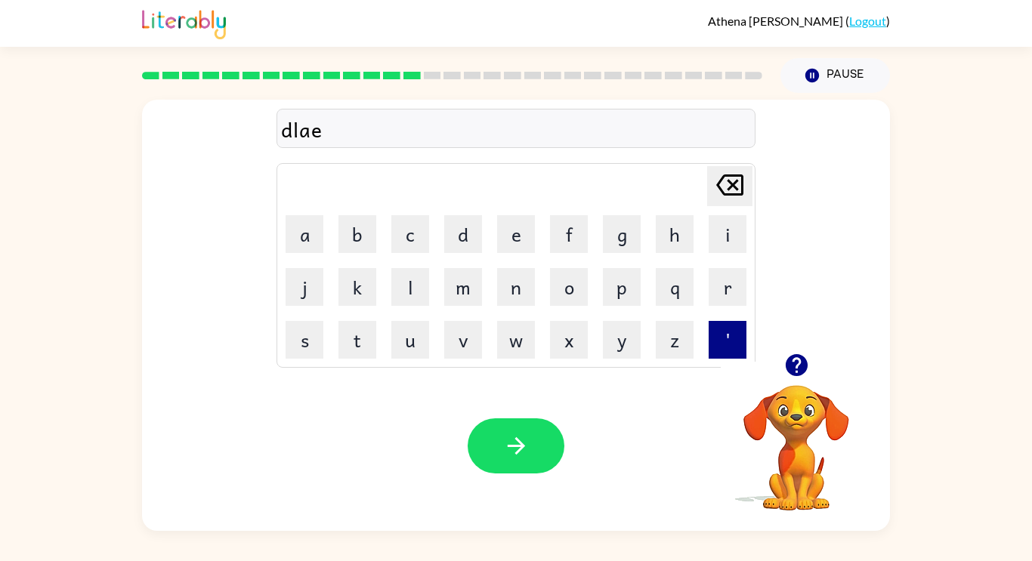
click at [718, 339] on button "'" at bounding box center [728, 340] width 38 height 38
click at [719, 335] on button "'" at bounding box center [728, 340] width 38 height 38
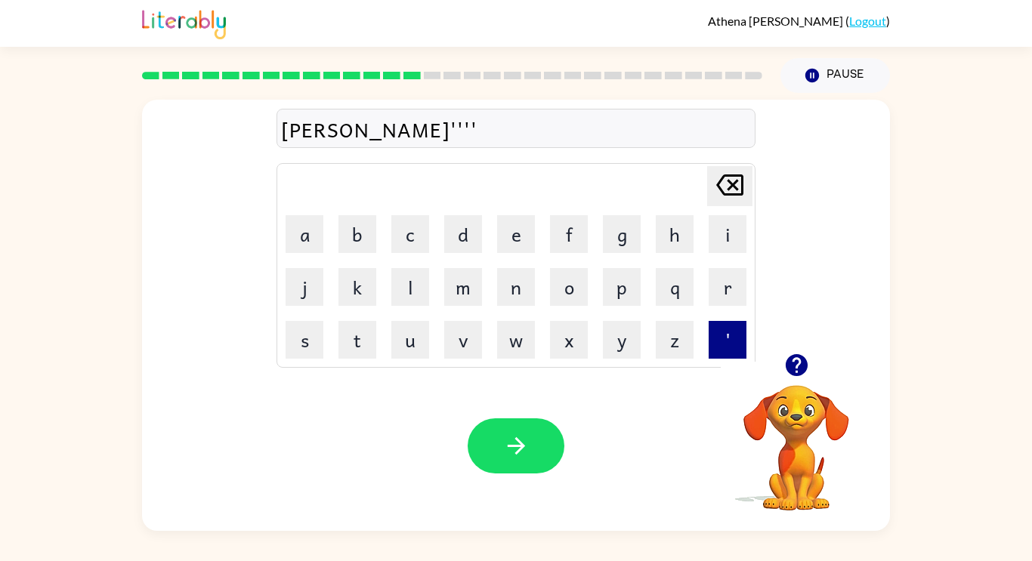
click at [719, 335] on button "'" at bounding box center [728, 340] width 38 height 38
click at [718, 335] on button "'" at bounding box center [728, 340] width 38 height 38
click at [718, 334] on button "'" at bounding box center [728, 340] width 38 height 38
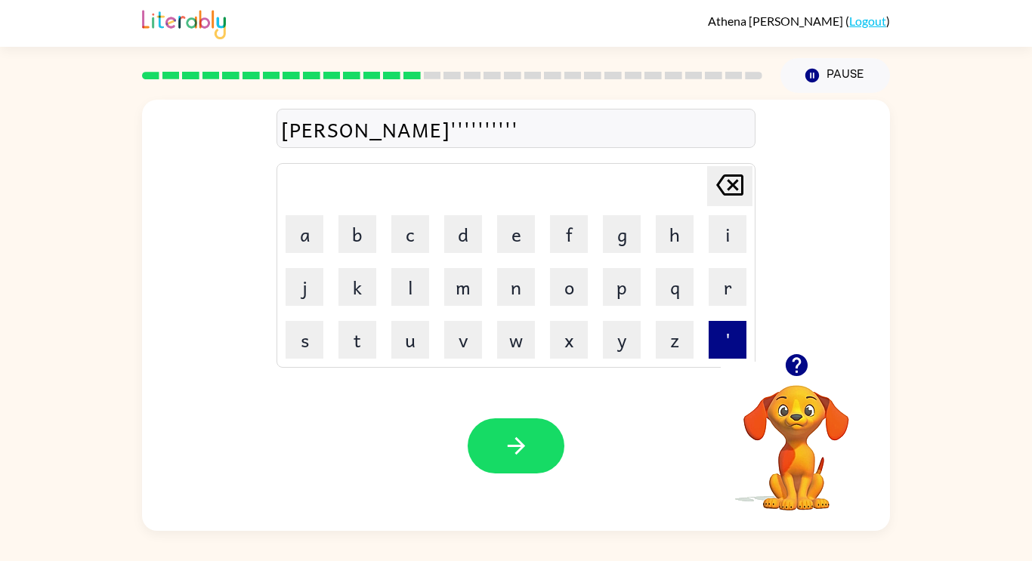
click at [718, 334] on button "'" at bounding box center [728, 340] width 38 height 38
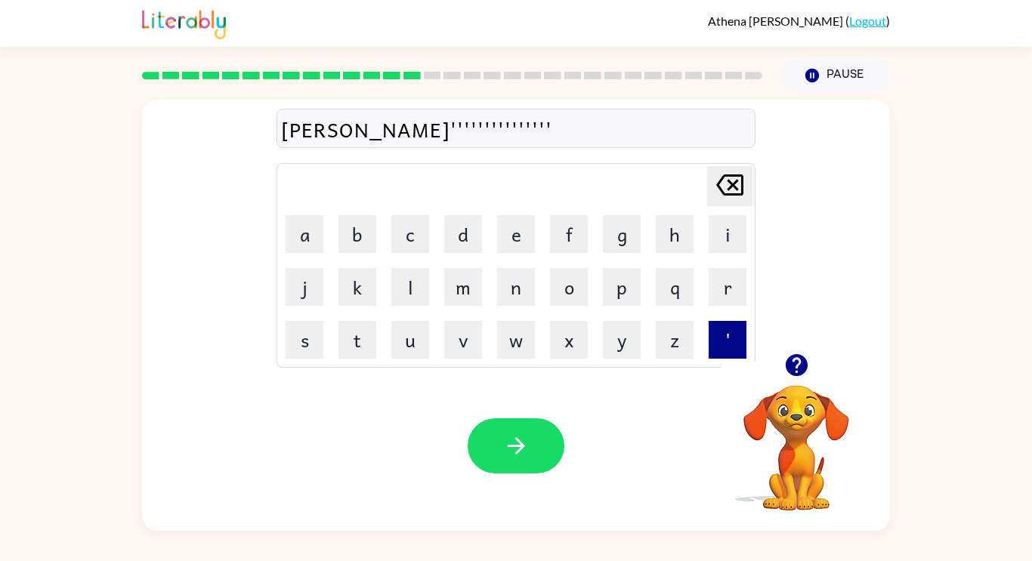
click at [718, 334] on button "'" at bounding box center [728, 340] width 38 height 38
click at [718, 332] on button "'" at bounding box center [728, 340] width 38 height 38
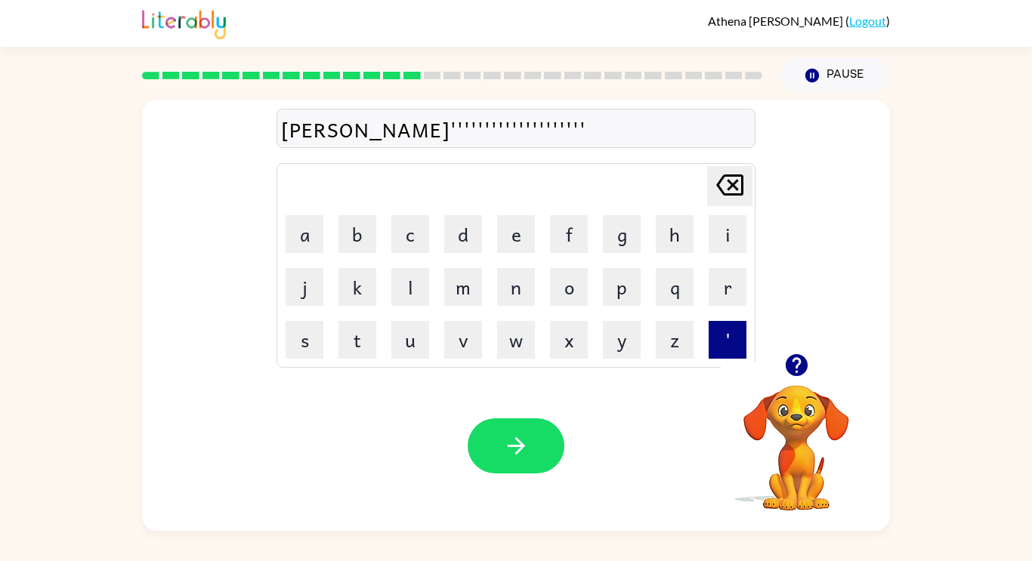
click at [718, 332] on button "'" at bounding box center [728, 340] width 38 height 38
click at [719, 333] on button "'" at bounding box center [728, 340] width 38 height 38
click at [454, 119] on div "[PERSON_NAME]'''''''''''''''''''''''" at bounding box center [516, 129] width 470 height 32
click at [459, 122] on div "[PERSON_NAME]'''''''''''''''''''''''" at bounding box center [516, 129] width 470 height 32
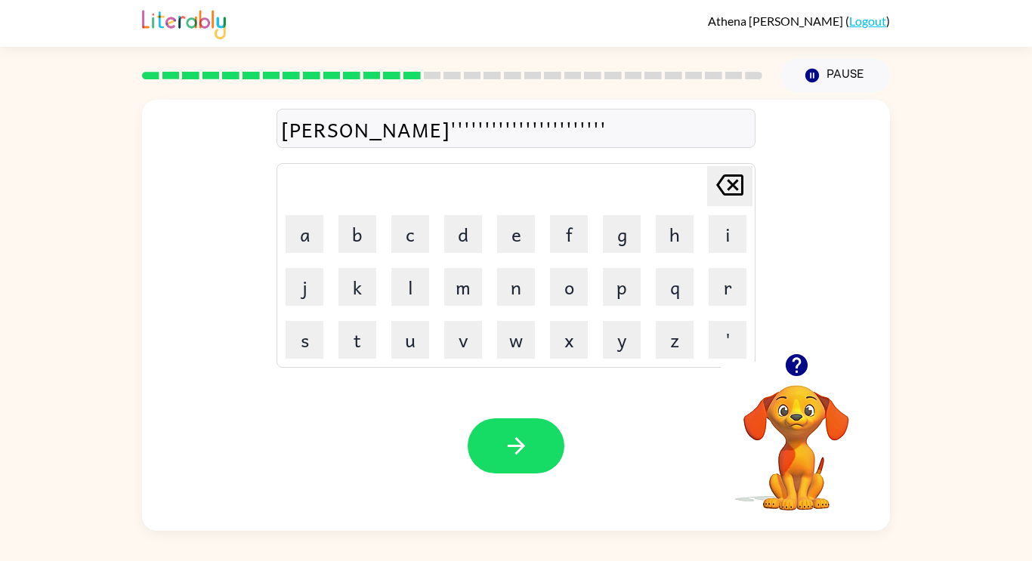
click at [729, 195] on icon at bounding box center [729, 185] width 27 height 21
click at [728, 193] on icon "[PERSON_NAME] last character input" at bounding box center [730, 185] width 36 height 36
click at [728, 193] on icon at bounding box center [729, 185] width 27 height 21
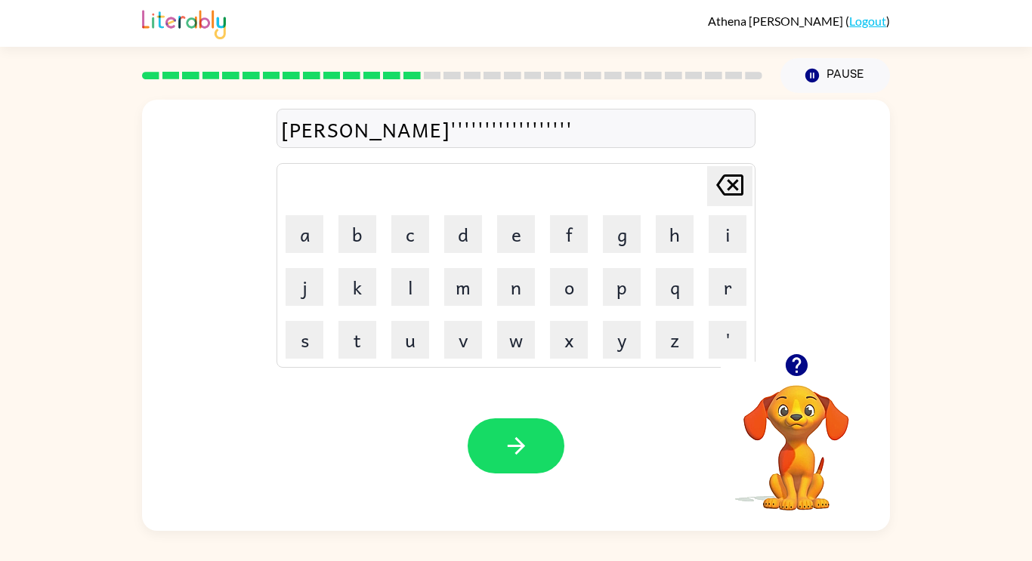
click at [728, 193] on icon at bounding box center [729, 185] width 27 height 21
click at [730, 193] on icon "[PERSON_NAME] last character input" at bounding box center [730, 185] width 36 height 36
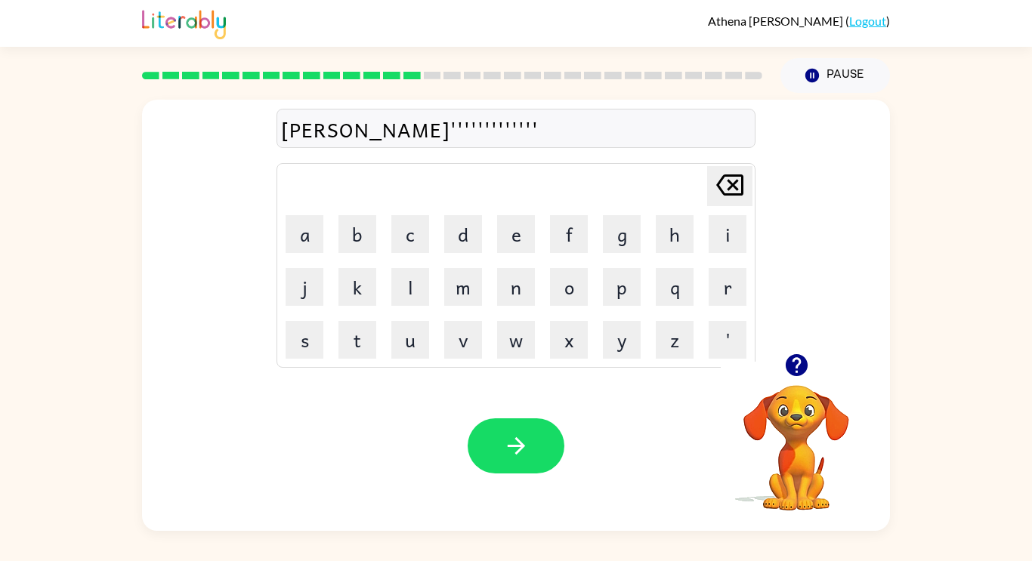
click at [730, 193] on icon "[PERSON_NAME] last character input" at bounding box center [730, 185] width 36 height 36
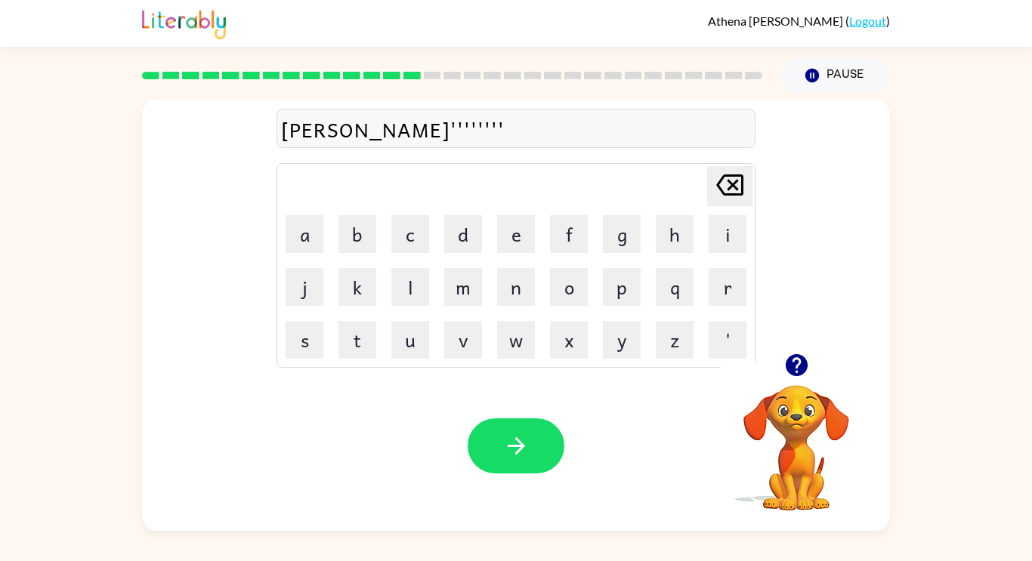
click at [730, 193] on icon "[PERSON_NAME] last character input" at bounding box center [730, 185] width 36 height 36
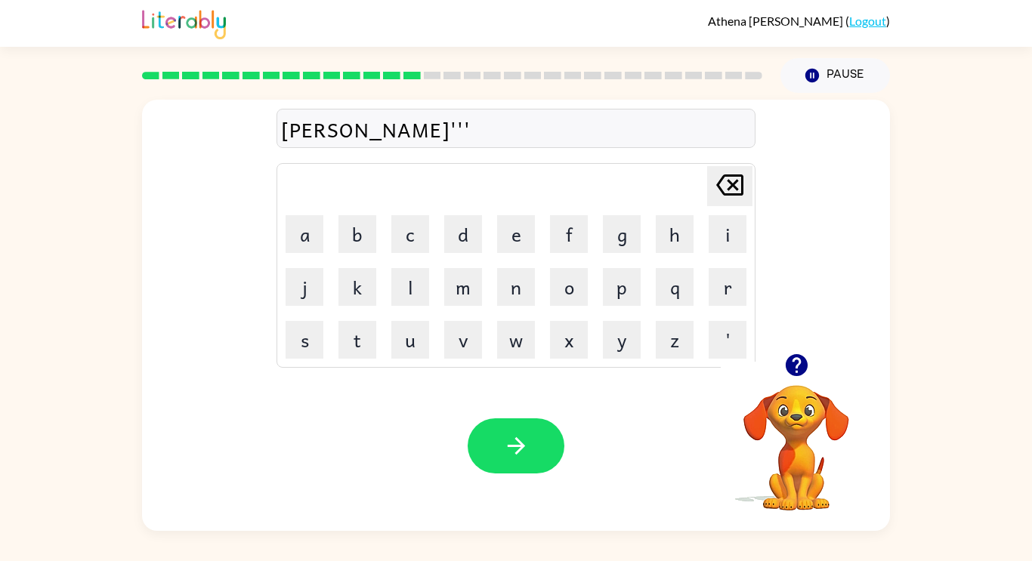
click at [730, 193] on icon "[PERSON_NAME] last character input" at bounding box center [730, 185] width 36 height 36
click at [609, 274] on button "p" at bounding box center [622, 287] width 38 height 38
click at [610, 274] on button "p" at bounding box center [622, 287] width 38 height 38
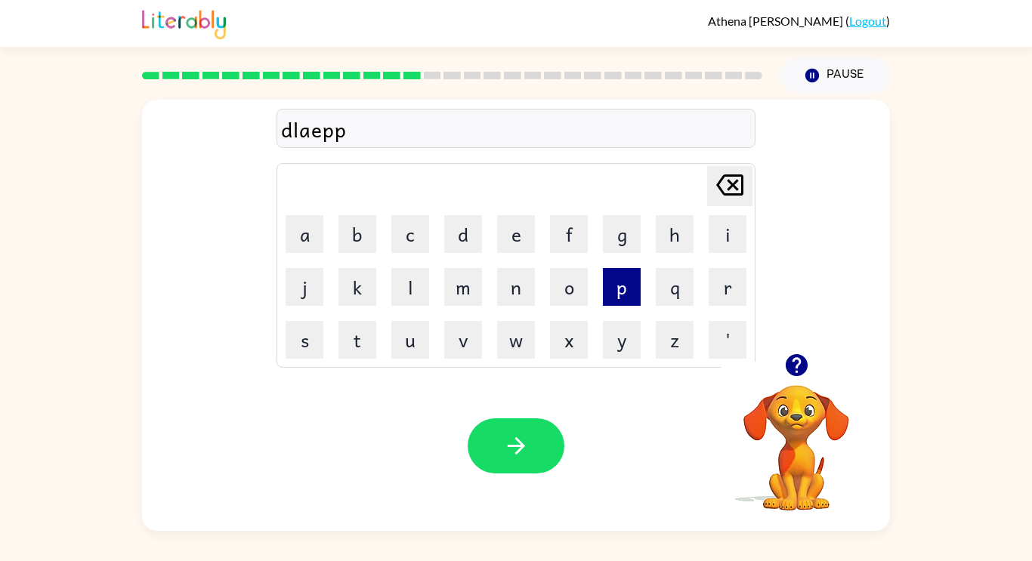
click at [610, 274] on button "p" at bounding box center [622, 287] width 38 height 38
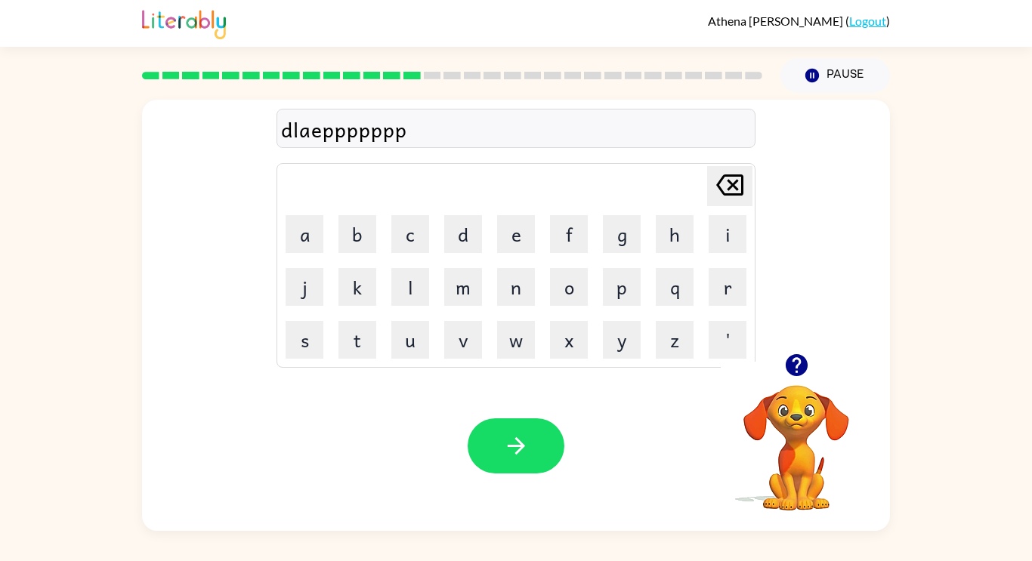
drag, startPoint x: 610, startPoint y: 274, endPoint x: 611, endPoint y: 264, distance: 9.9
click at [611, 264] on td "p" at bounding box center [621, 286] width 51 height 51
click at [616, 277] on button "p" at bounding box center [622, 287] width 38 height 38
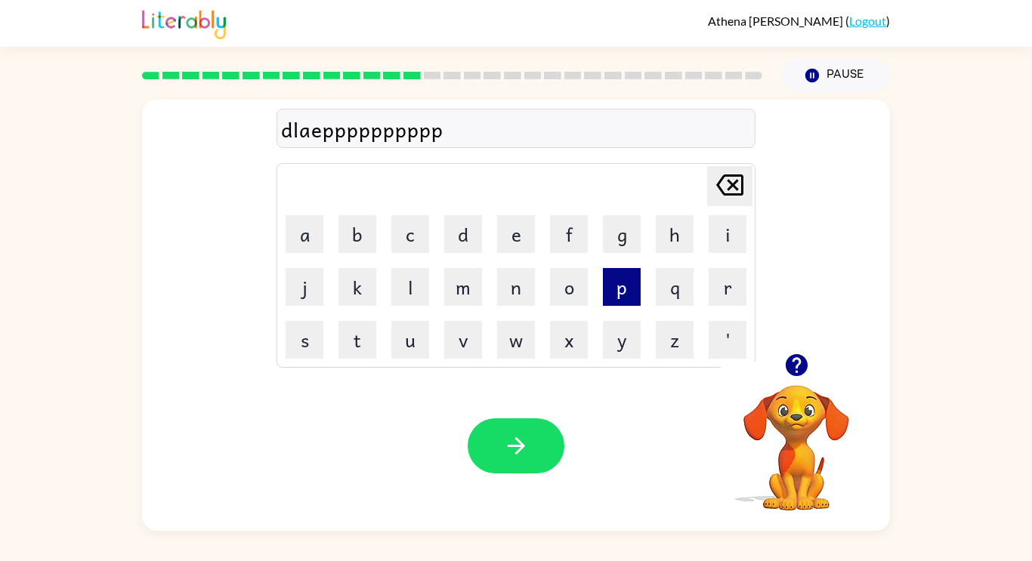
click at [616, 277] on button "p" at bounding box center [622, 287] width 38 height 38
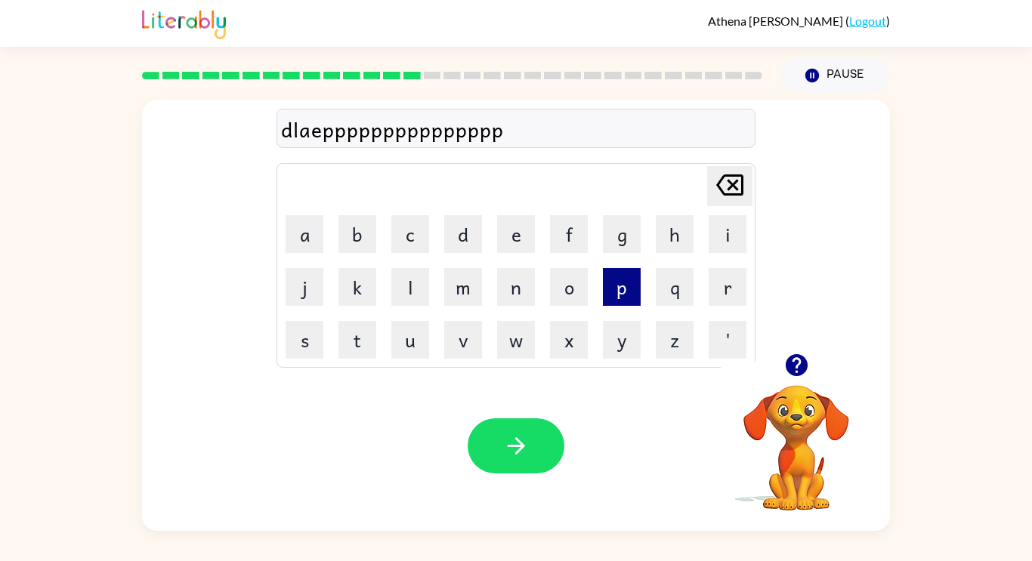
click at [616, 277] on button "p" at bounding box center [622, 287] width 38 height 38
click at [617, 282] on button "p" at bounding box center [622, 287] width 38 height 38
click at [618, 289] on button "p" at bounding box center [622, 287] width 38 height 38
click at [619, 292] on button "p" at bounding box center [622, 287] width 38 height 38
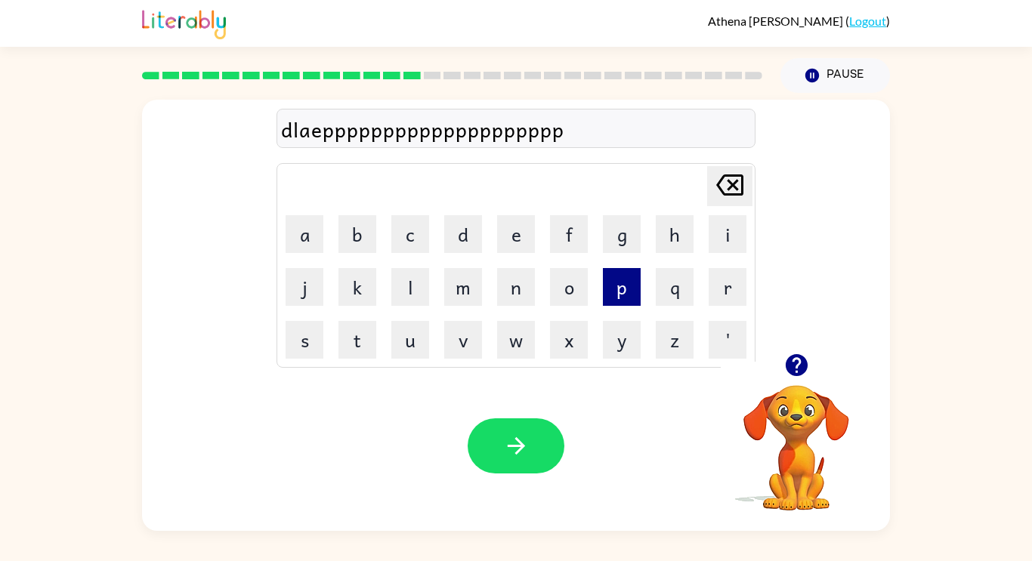
click at [619, 292] on button "p" at bounding box center [622, 287] width 38 height 38
click at [619, 295] on button "p" at bounding box center [622, 287] width 38 height 38
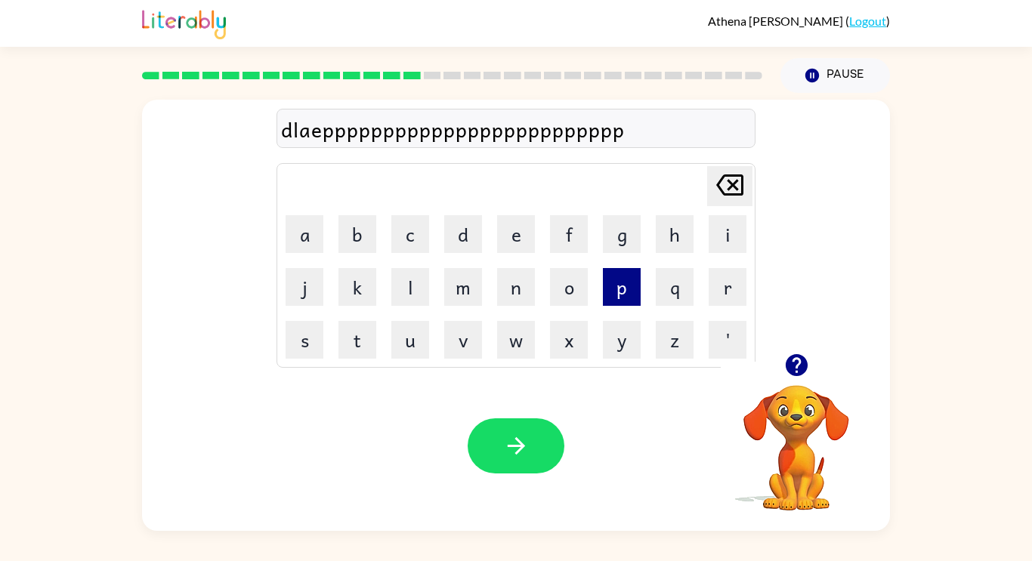
click at [619, 295] on button "p" at bounding box center [622, 287] width 38 height 38
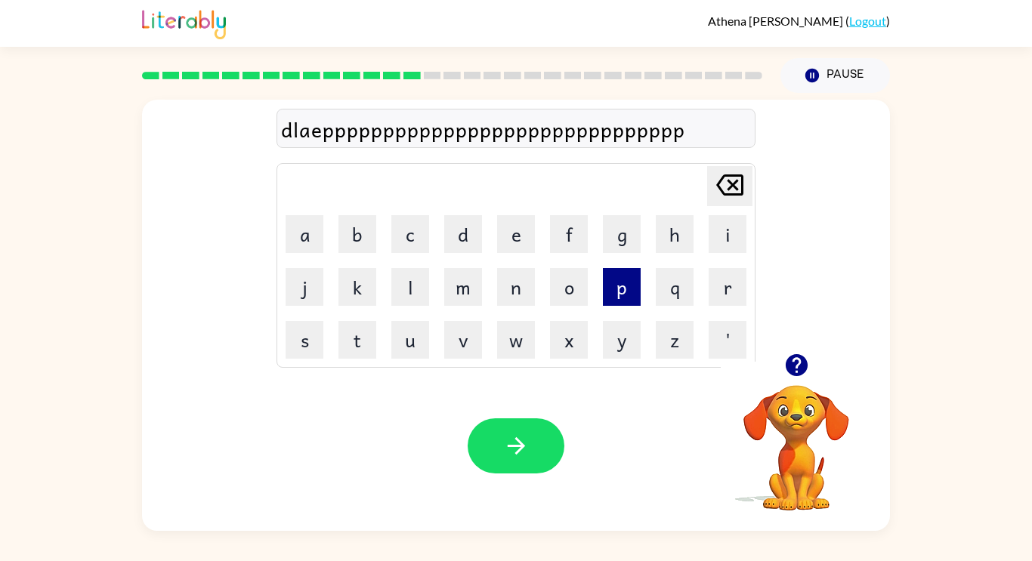
click at [619, 295] on button "p" at bounding box center [622, 287] width 38 height 38
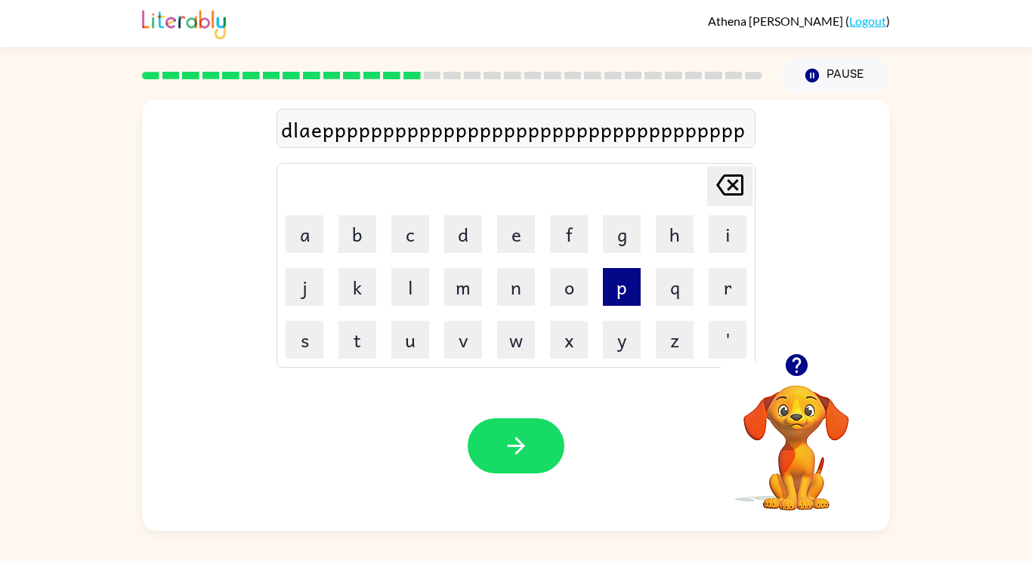
click at [619, 295] on button "p" at bounding box center [622, 287] width 38 height 38
click at [725, 184] on icon "[PERSON_NAME] last character input" at bounding box center [730, 185] width 36 height 36
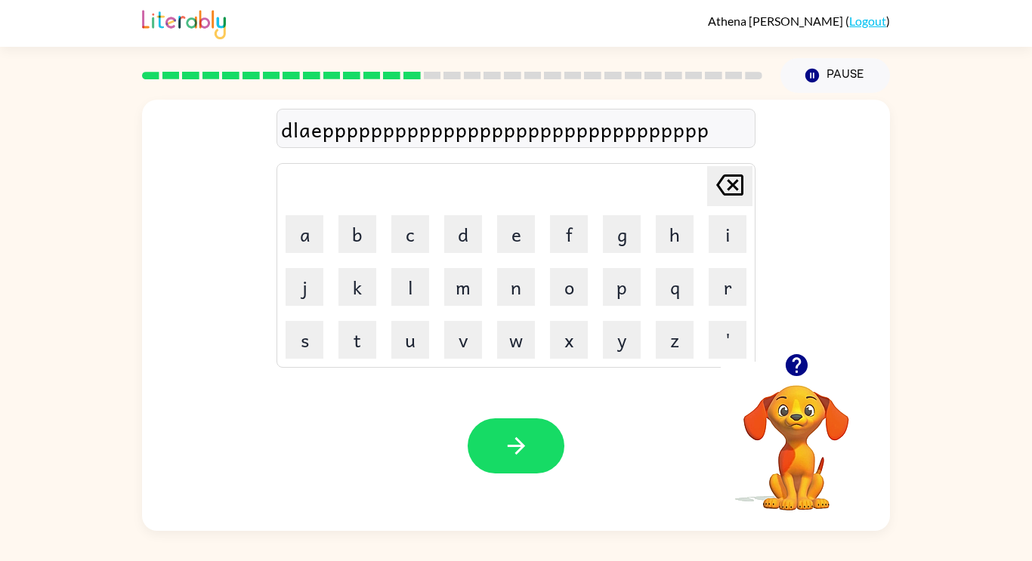
click at [725, 184] on icon "[PERSON_NAME] last character input" at bounding box center [730, 185] width 36 height 36
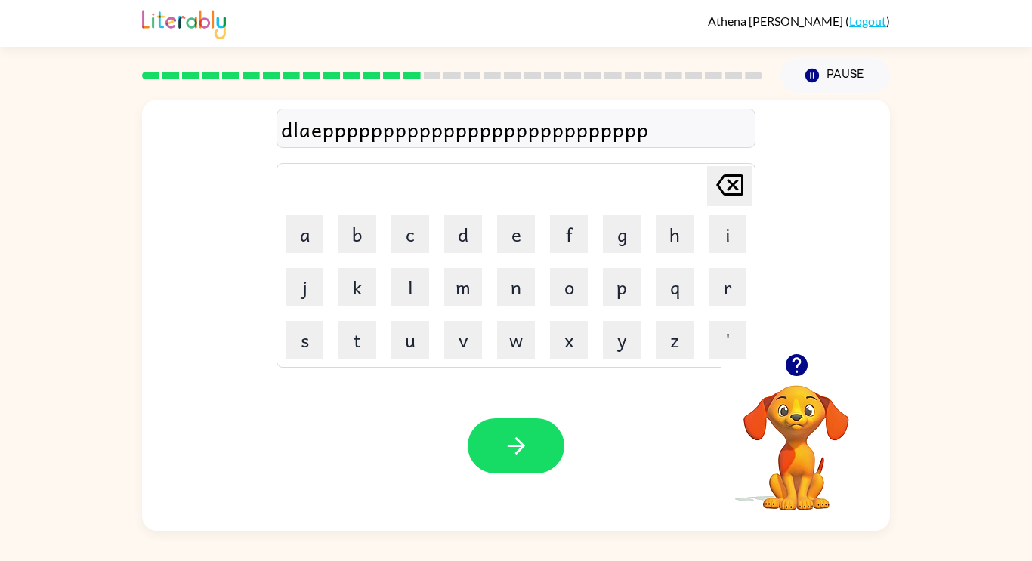
click at [725, 184] on icon "[PERSON_NAME] last character input" at bounding box center [730, 185] width 36 height 36
click at [722, 179] on icon at bounding box center [729, 185] width 27 height 21
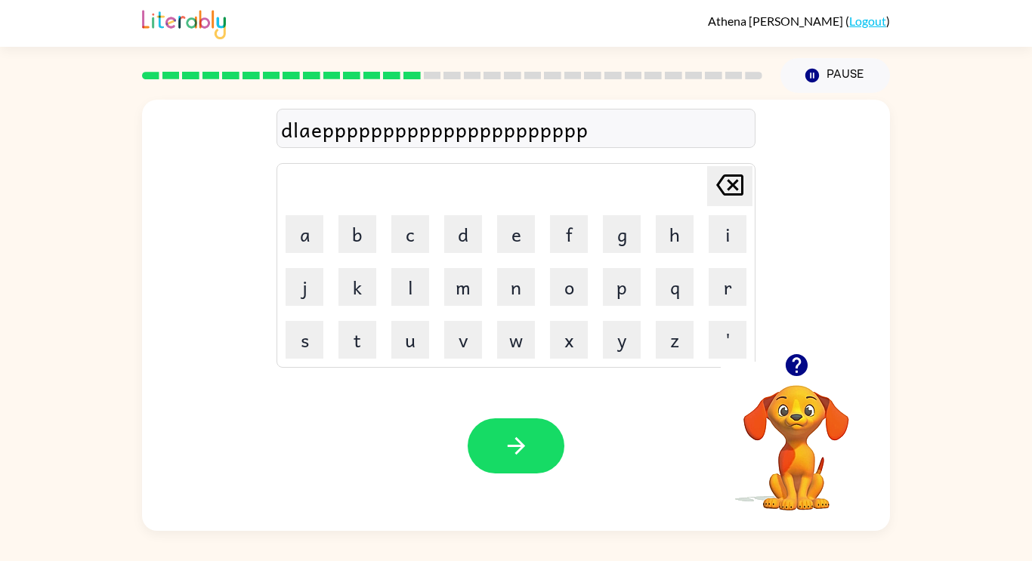
click at [722, 179] on icon at bounding box center [729, 185] width 27 height 21
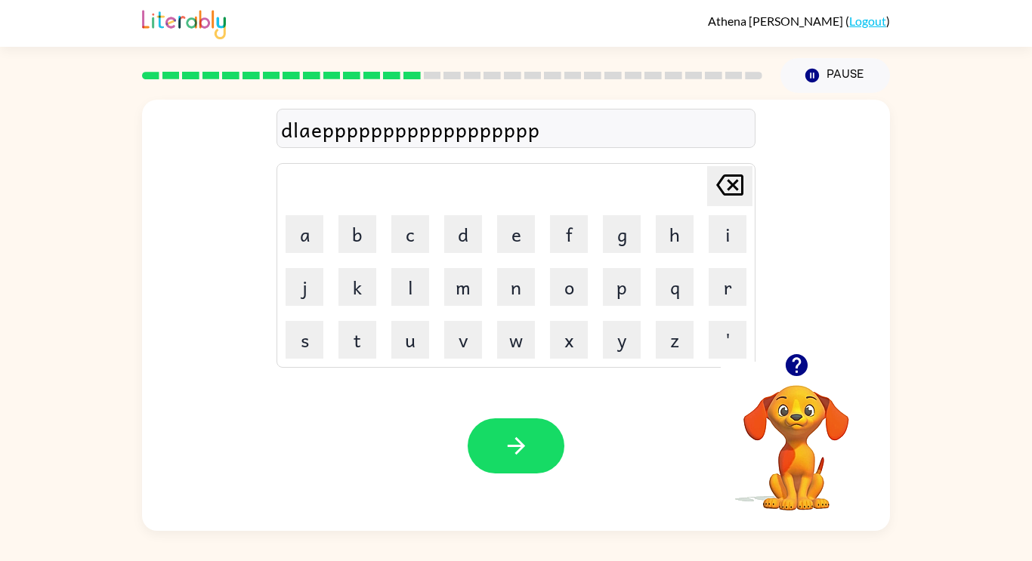
click at [722, 179] on icon at bounding box center [729, 185] width 27 height 21
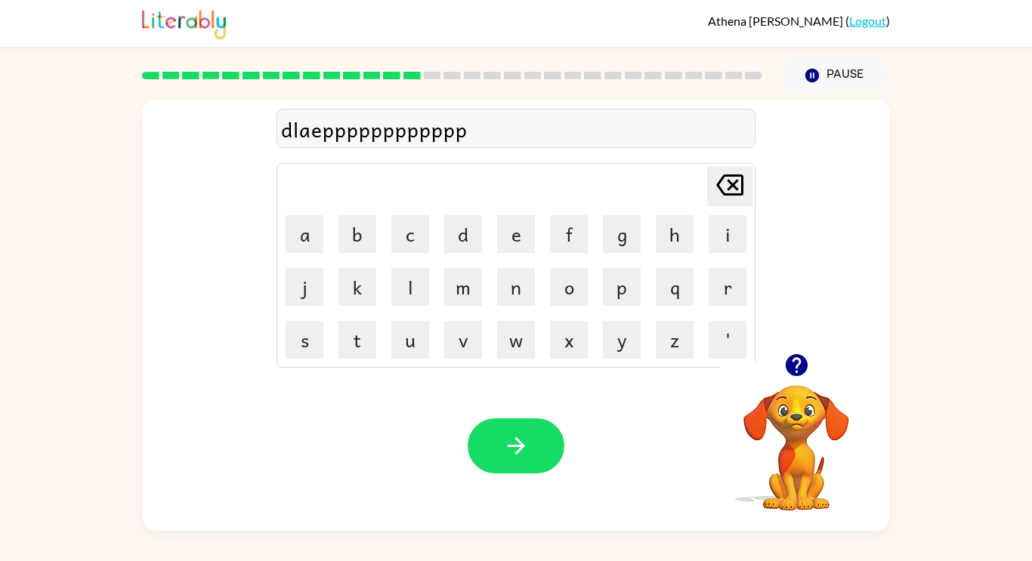
click at [722, 179] on icon at bounding box center [729, 185] width 27 height 21
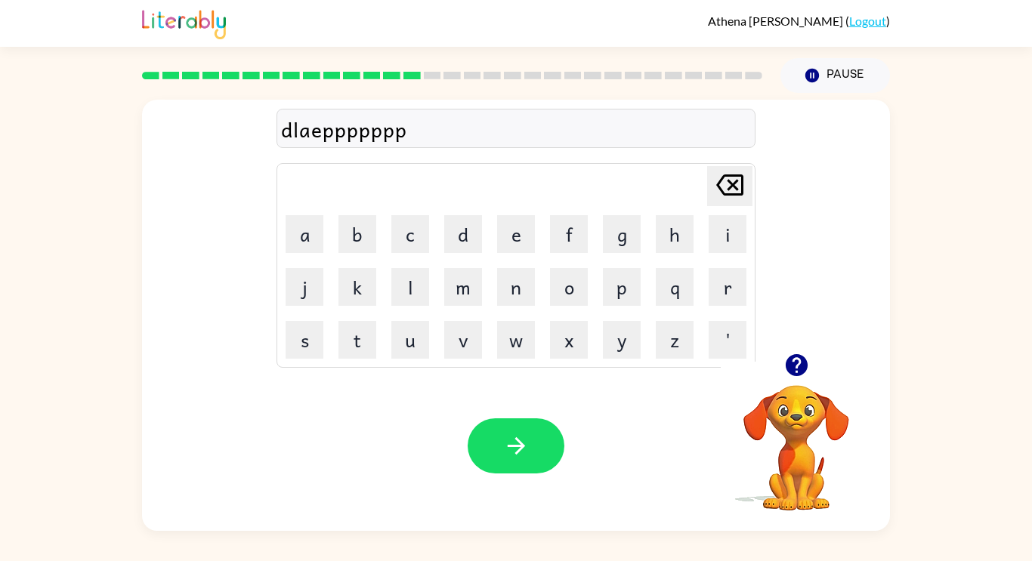
click at [722, 179] on icon at bounding box center [729, 185] width 27 height 21
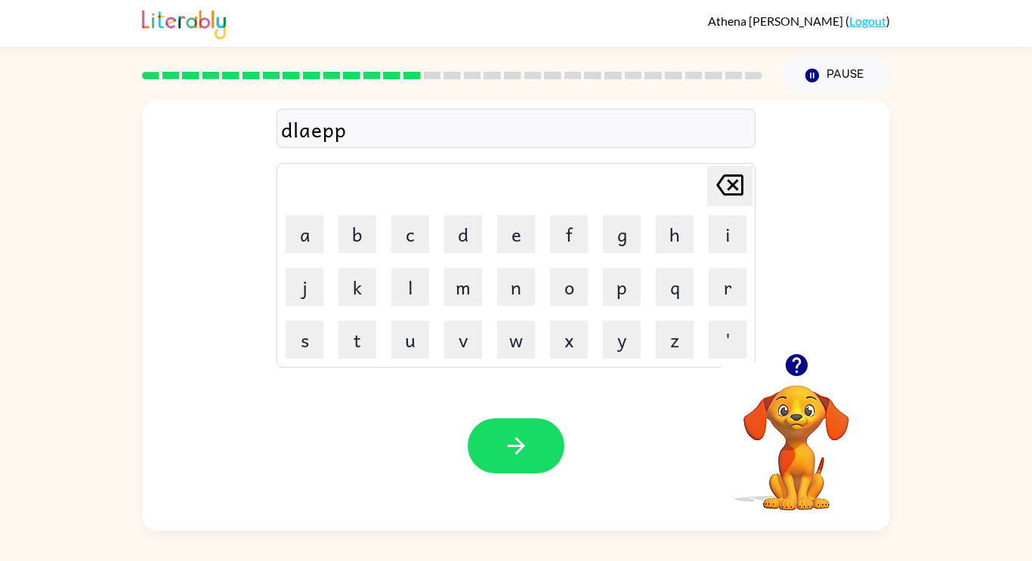
click at [722, 179] on icon at bounding box center [729, 185] width 27 height 21
click at [403, 294] on button "l" at bounding box center [410, 287] width 38 height 38
click at [510, 434] on icon "button" at bounding box center [516, 446] width 26 height 26
click at [799, 357] on icon "button" at bounding box center [796, 365] width 22 height 22
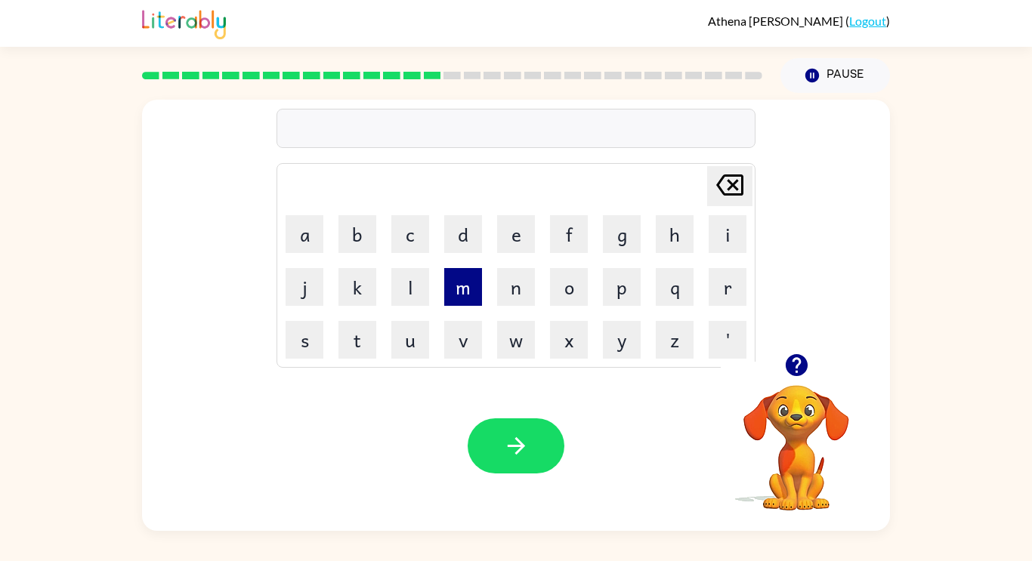
click at [467, 274] on button "m" at bounding box center [463, 287] width 38 height 38
click at [357, 353] on button "t" at bounding box center [358, 340] width 38 height 38
click at [722, 187] on icon "[PERSON_NAME] last character input" at bounding box center [730, 185] width 36 height 36
click at [719, 170] on icon "[PERSON_NAME] last character input" at bounding box center [730, 185] width 36 height 36
click at [366, 329] on button "t" at bounding box center [358, 340] width 38 height 38
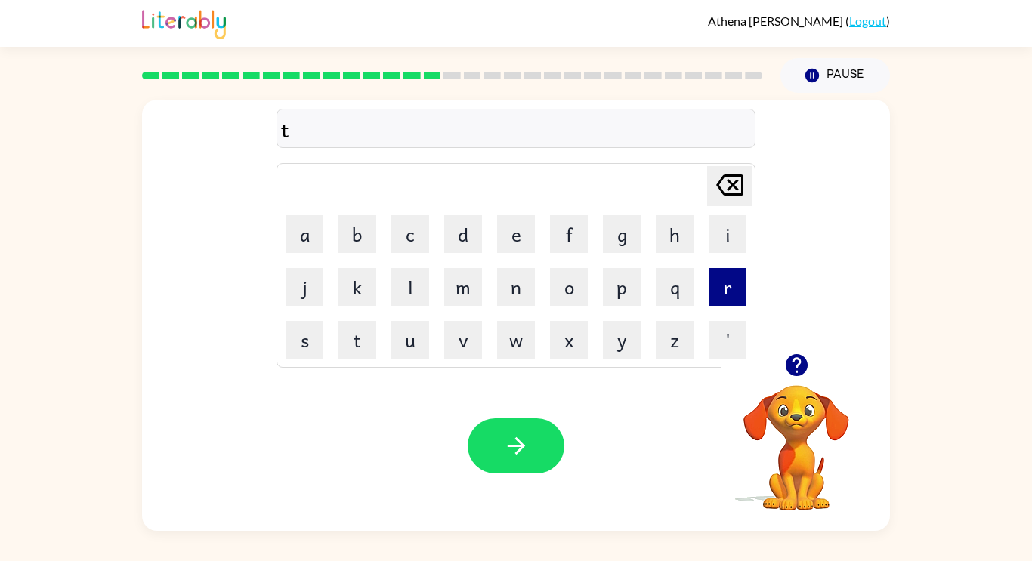
click at [710, 273] on button "r" at bounding box center [728, 287] width 38 height 38
click at [453, 305] on button "m" at bounding box center [463, 287] width 38 height 38
click at [506, 234] on button "e" at bounding box center [516, 234] width 38 height 38
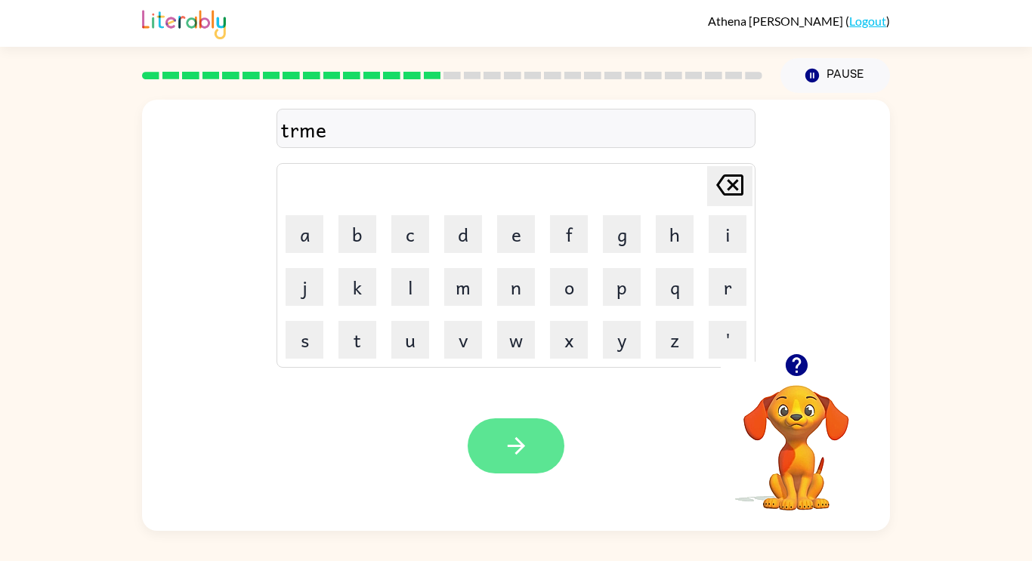
click at [540, 443] on button "button" at bounding box center [516, 446] width 97 height 55
click at [540, 444] on div at bounding box center [516, 446] width 97 height 55
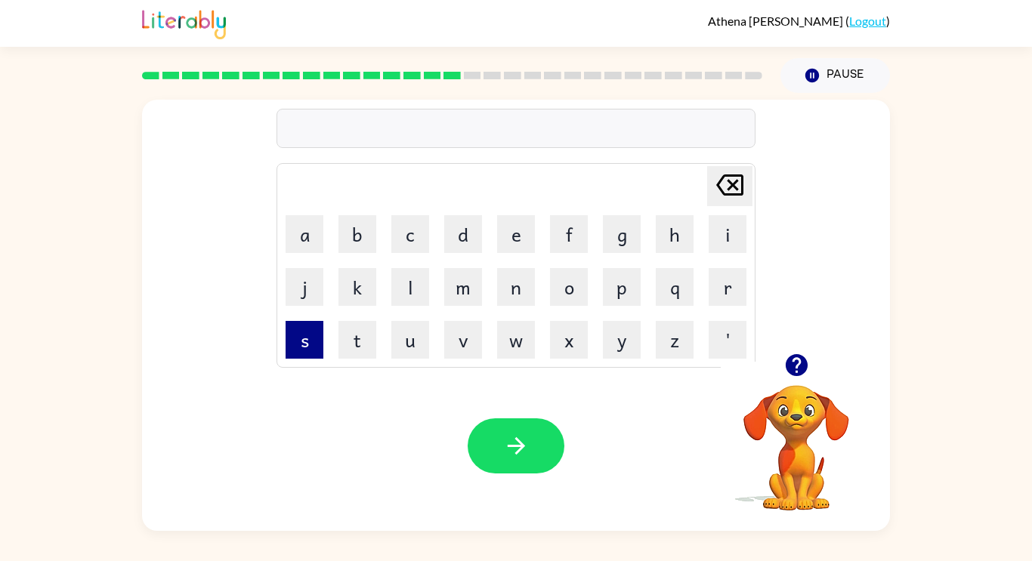
click at [297, 329] on button "s" at bounding box center [305, 340] width 38 height 38
click at [506, 235] on button "e" at bounding box center [516, 234] width 38 height 38
click at [378, 328] on td "t" at bounding box center [357, 339] width 51 height 51
click at [370, 323] on button "t" at bounding box center [358, 340] width 38 height 38
click at [521, 226] on button "e" at bounding box center [516, 234] width 38 height 38
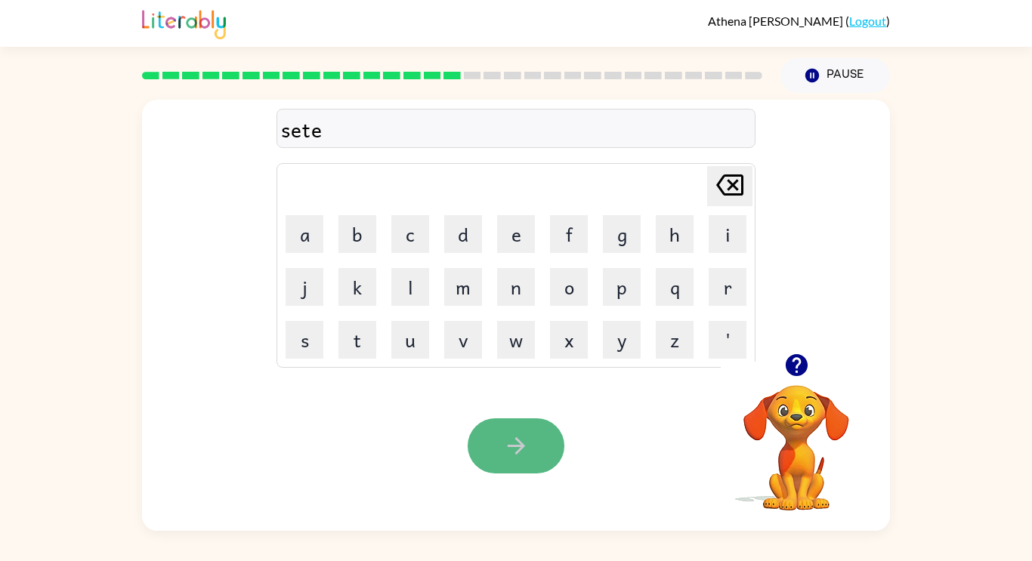
click at [515, 468] on button "button" at bounding box center [516, 446] width 97 height 55
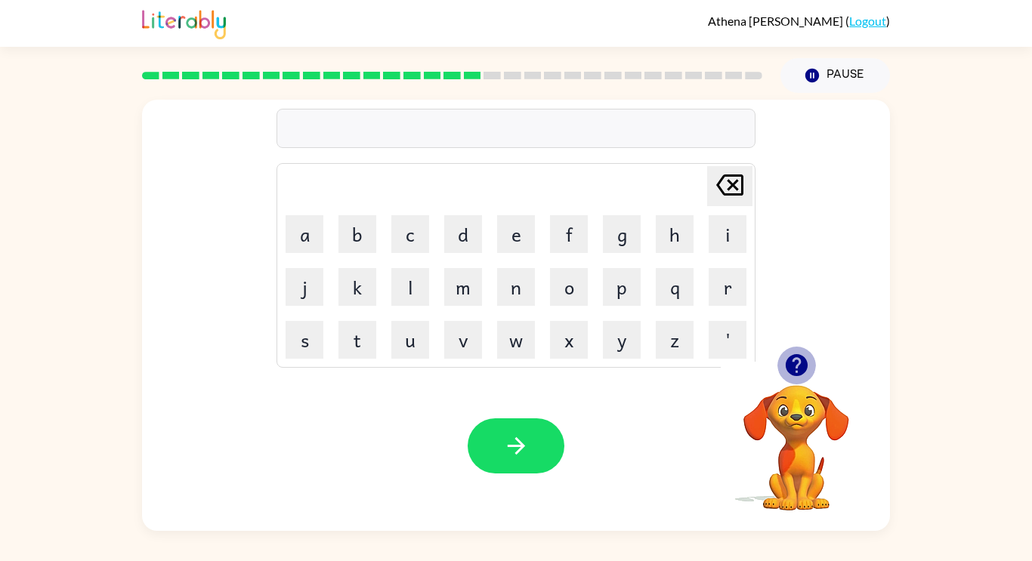
click at [796, 367] on icon "button" at bounding box center [797, 365] width 26 height 26
click at [794, 366] on icon "button" at bounding box center [796, 365] width 22 height 22
click at [798, 361] on icon "button" at bounding box center [796, 365] width 22 height 22
click at [799, 361] on icon "button" at bounding box center [797, 365] width 26 height 26
click at [360, 229] on button "b" at bounding box center [358, 234] width 38 height 38
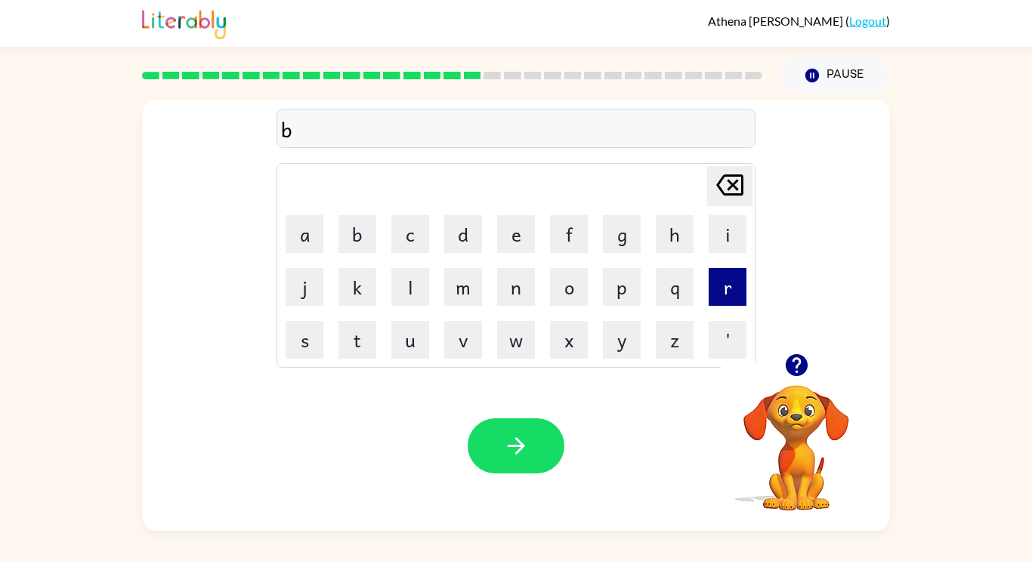
click at [732, 290] on button "r" at bounding box center [728, 287] width 38 height 38
click at [742, 233] on button "i" at bounding box center [728, 234] width 38 height 38
click at [447, 296] on button "m" at bounding box center [463, 287] width 38 height 38
click at [732, 243] on button "i" at bounding box center [728, 234] width 38 height 38
click at [516, 297] on button "n" at bounding box center [516, 287] width 38 height 38
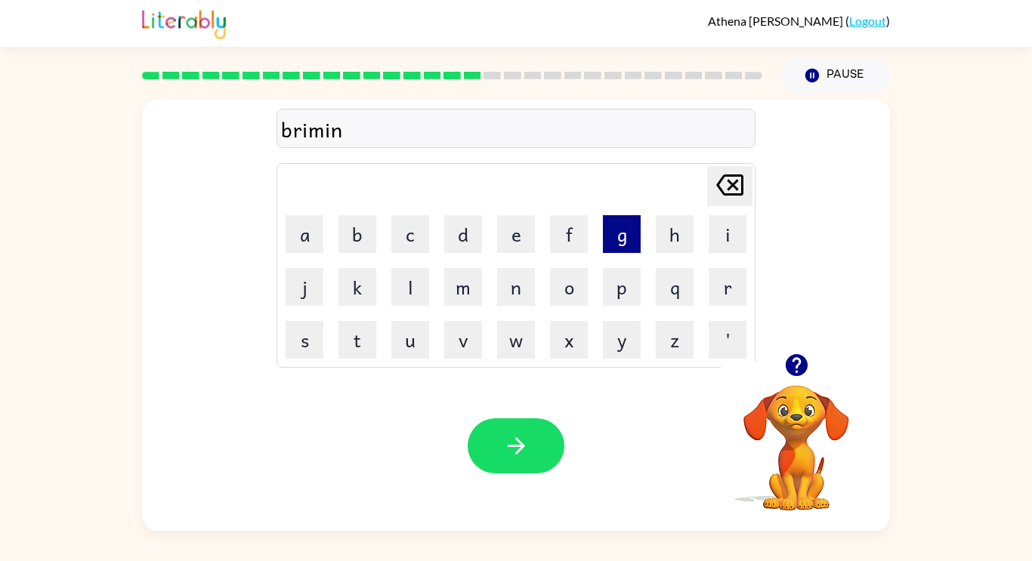
click at [631, 248] on button "g" at bounding box center [622, 234] width 38 height 38
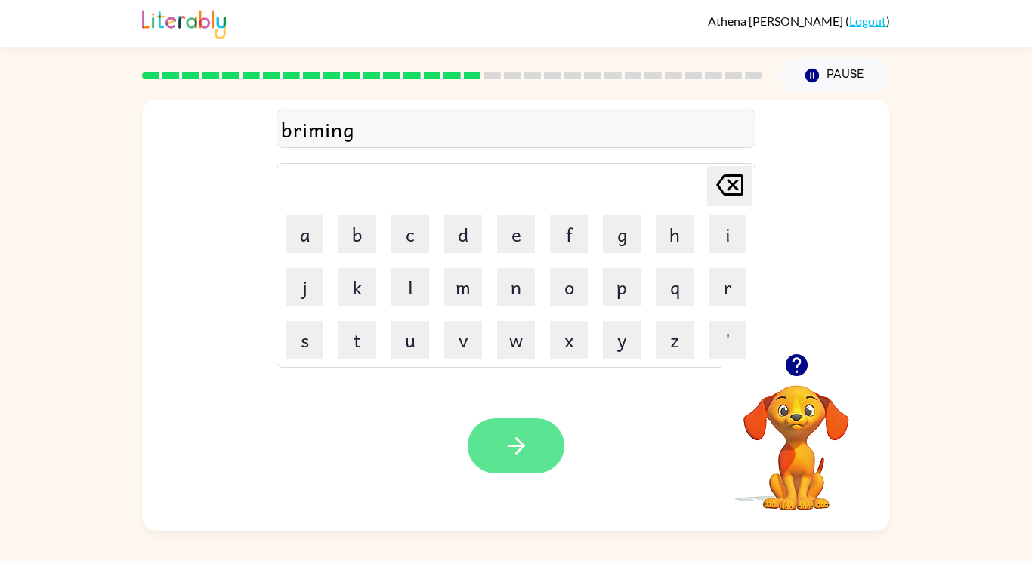
click at [534, 437] on button "button" at bounding box center [516, 446] width 97 height 55
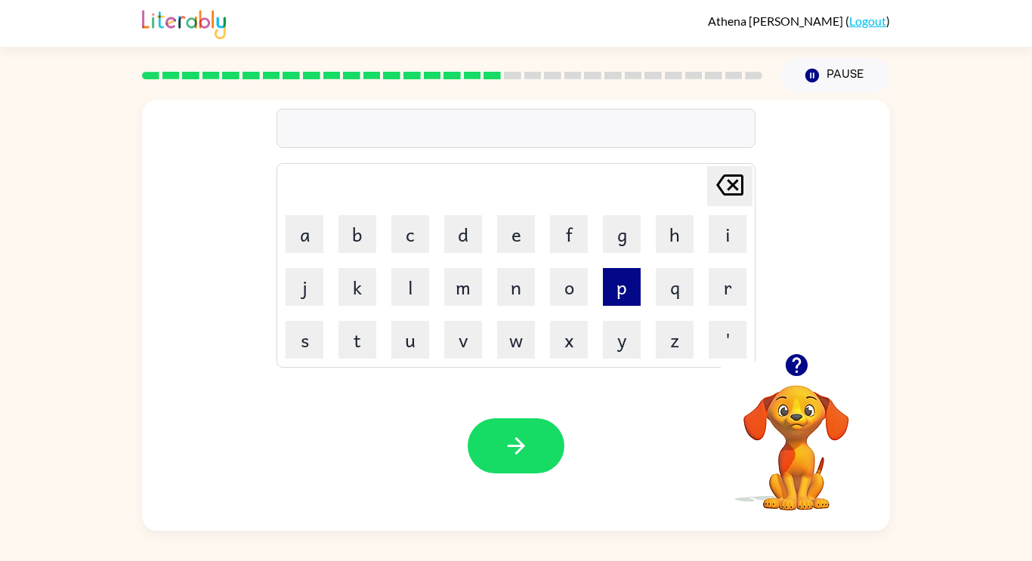
click at [632, 291] on button "p" at bounding box center [622, 287] width 38 height 38
click at [297, 240] on button "a" at bounding box center [305, 234] width 38 height 38
click at [306, 346] on button "s" at bounding box center [305, 340] width 38 height 38
click at [366, 292] on button "k" at bounding box center [358, 287] width 38 height 38
click at [746, 183] on icon "[PERSON_NAME] last character input" at bounding box center [730, 185] width 36 height 36
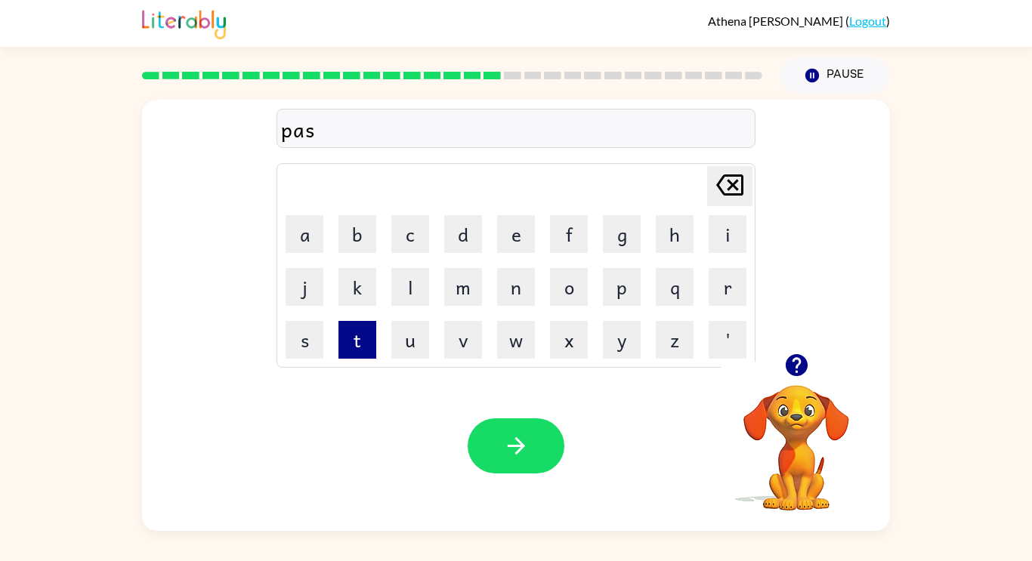
click at [366, 354] on button "t" at bounding box center [358, 340] width 38 height 38
click at [732, 232] on button "i" at bounding box center [728, 234] width 38 height 38
click at [349, 292] on button "k" at bounding box center [358, 287] width 38 height 38
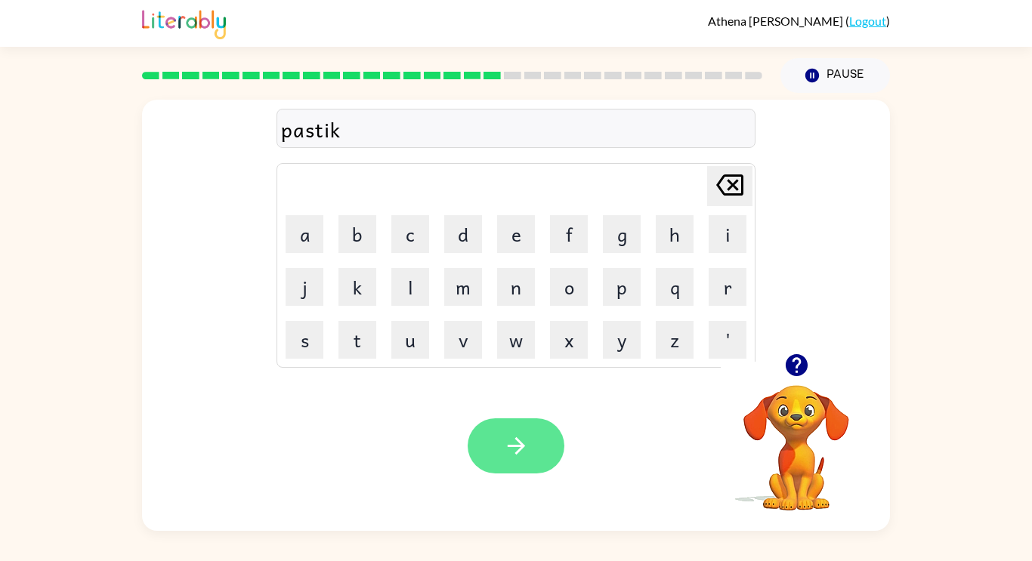
click at [512, 455] on icon "button" at bounding box center [516, 446] width 26 height 26
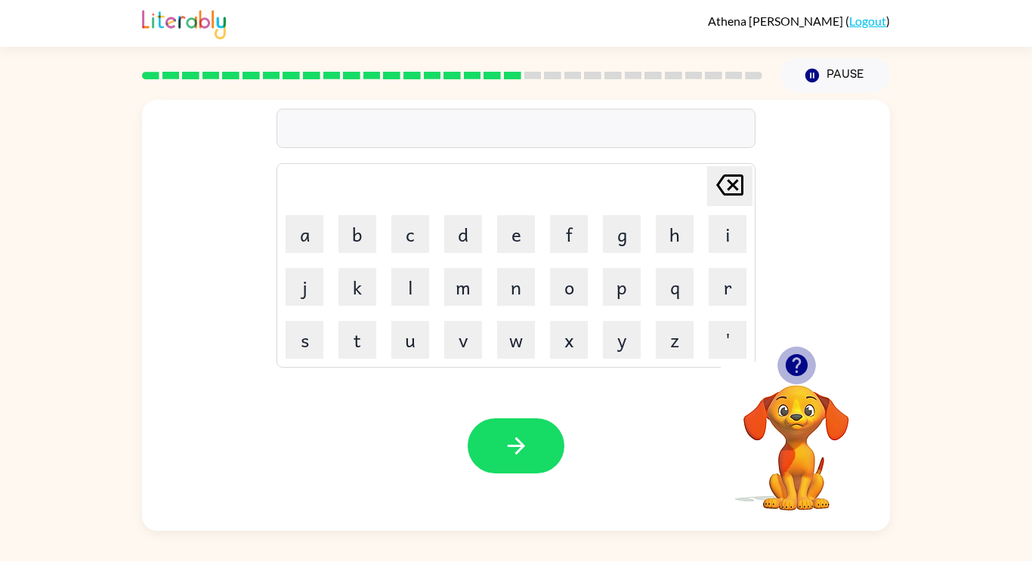
click at [789, 373] on icon "button" at bounding box center [796, 365] width 22 height 22
click at [469, 231] on button "d" at bounding box center [463, 234] width 38 height 38
click at [351, 233] on button "b" at bounding box center [358, 234] width 38 height 38
click at [308, 328] on button "s" at bounding box center [305, 340] width 38 height 38
click at [300, 219] on button "a" at bounding box center [305, 234] width 38 height 38
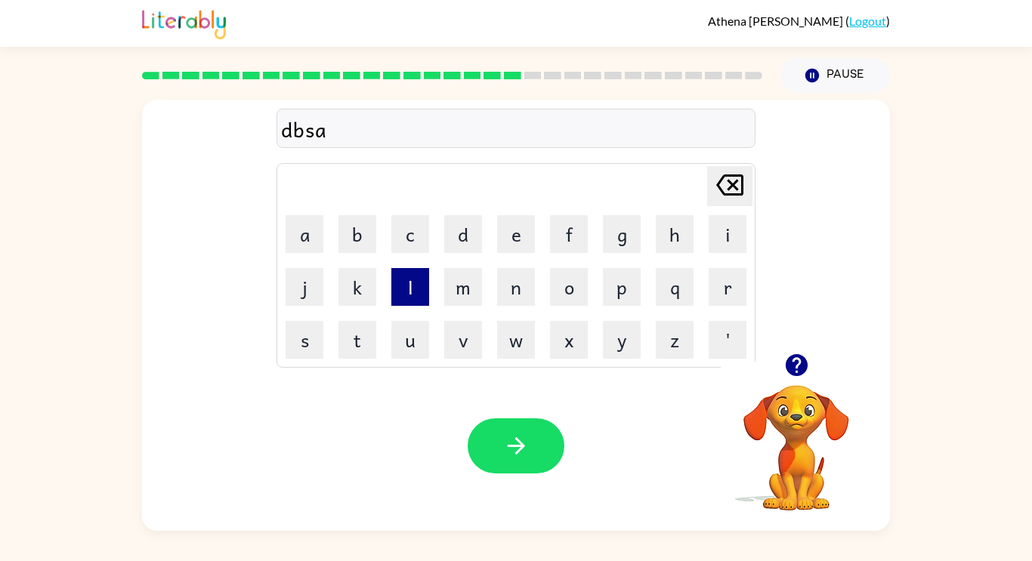
click at [414, 271] on button "l" at bounding box center [410, 287] width 38 height 38
click at [608, 339] on button "y" at bounding box center [622, 340] width 38 height 38
click at [518, 243] on button "e" at bounding box center [516, 234] width 38 height 38
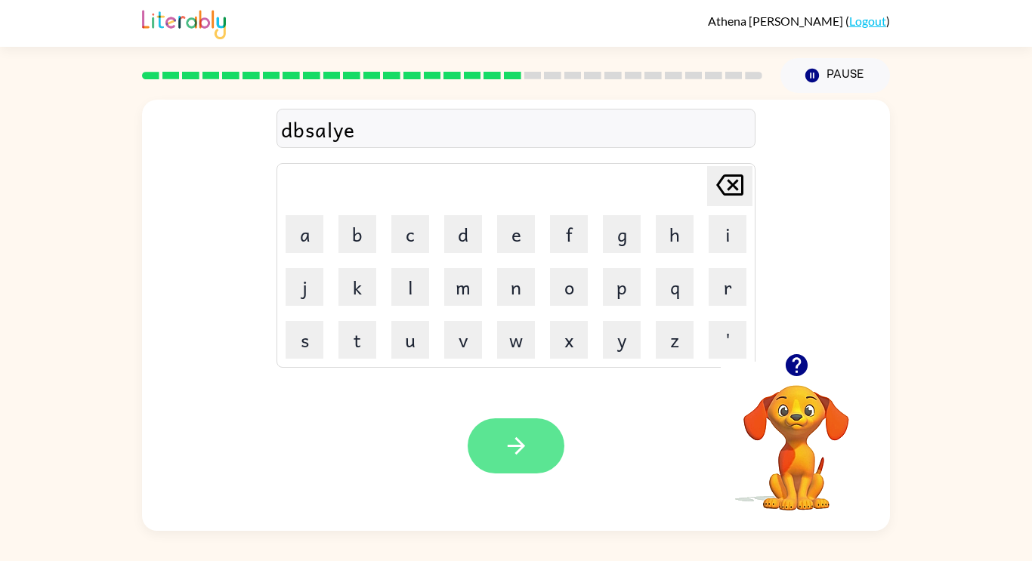
click at [468, 445] on button "button" at bounding box center [516, 446] width 97 height 55
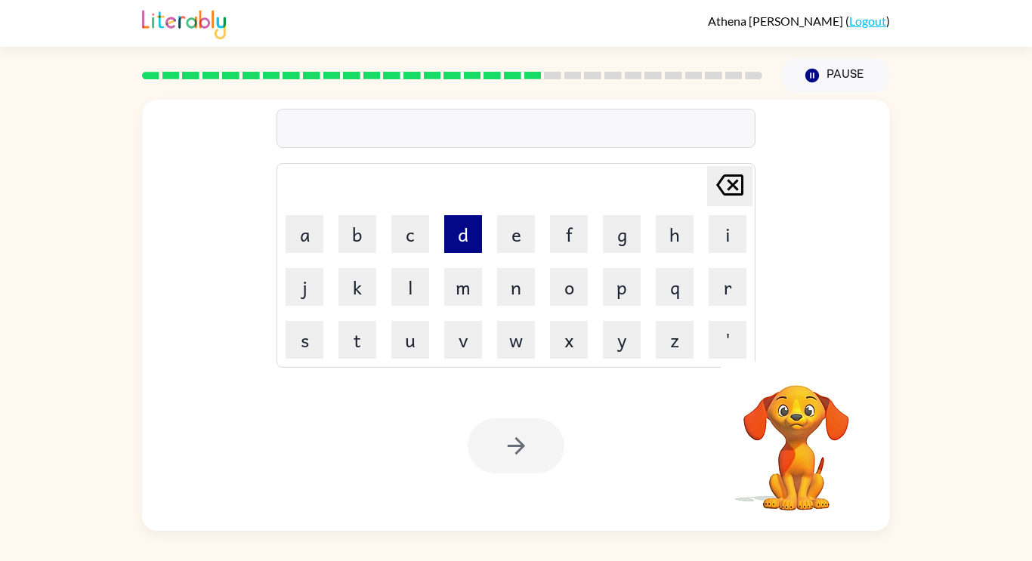
click at [451, 224] on button "d" at bounding box center [463, 234] width 38 height 38
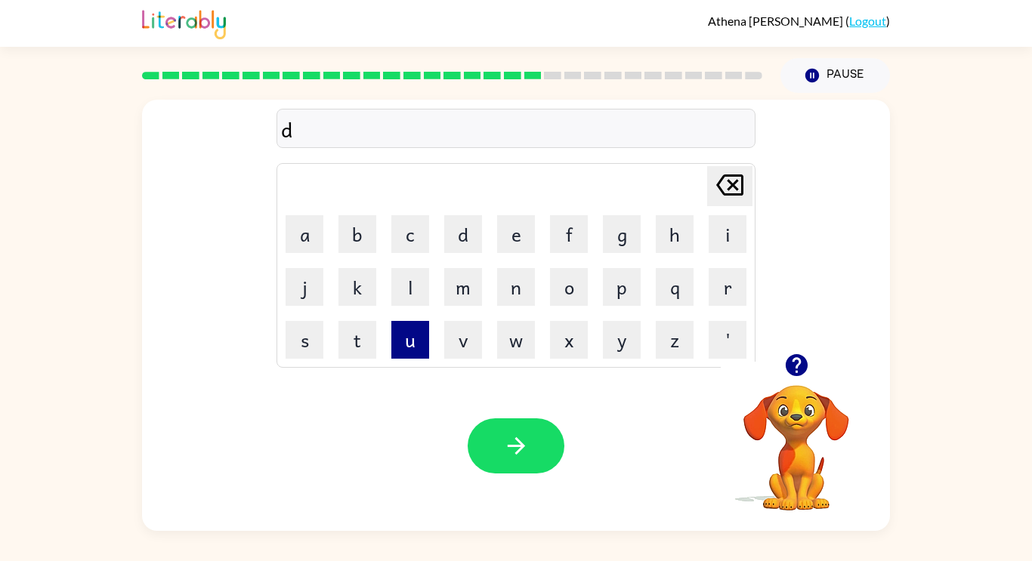
click at [405, 350] on button "u" at bounding box center [410, 340] width 38 height 38
click at [310, 339] on button "s" at bounding box center [305, 340] width 38 height 38
click at [359, 326] on button "t" at bounding box center [358, 340] width 38 height 38
click at [712, 230] on button "i" at bounding box center [728, 234] width 38 height 38
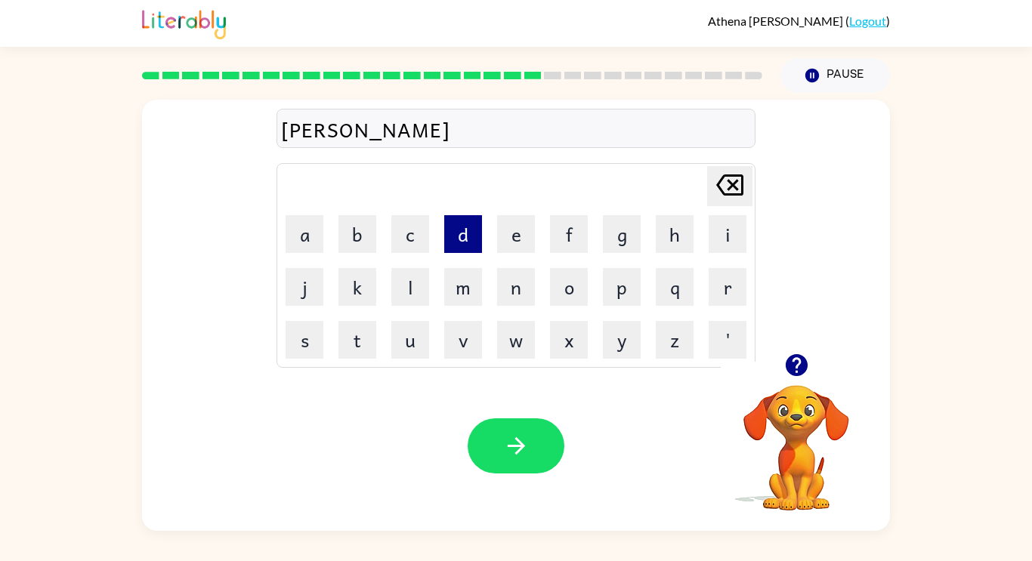
click at [473, 230] on button "d" at bounding box center [463, 234] width 38 height 38
click at [508, 232] on button "e" at bounding box center [516, 234] width 38 height 38
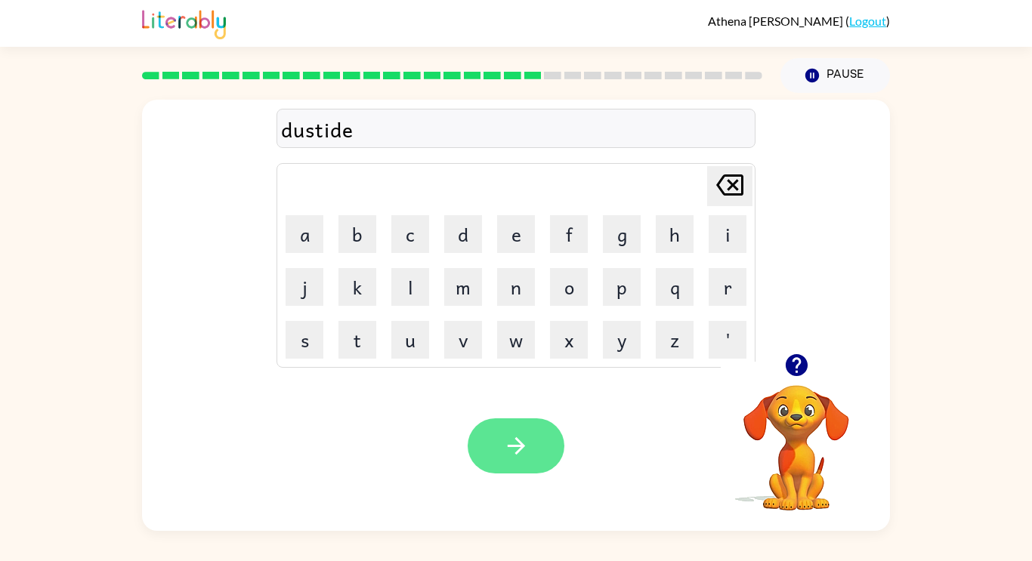
click at [544, 441] on button "button" at bounding box center [516, 446] width 97 height 55
click at [793, 367] on icon "button" at bounding box center [796, 365] width 22 height 22
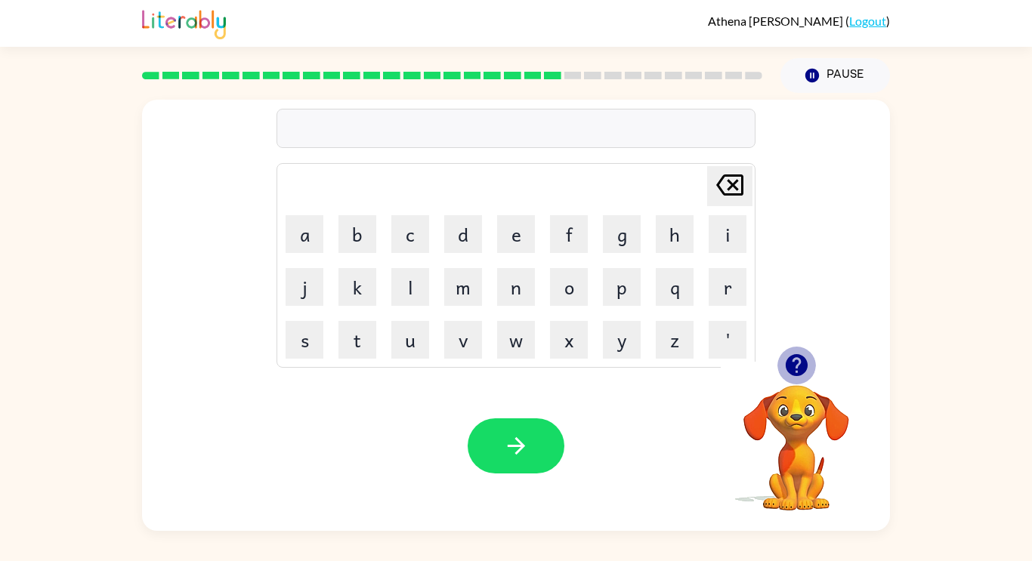
click at [799, 369] on icon "button" at bounding box center [796, 365] width 22 height 22
click at [794, 373] on video "Your browser must support playing .mp4 files to use Literably. Please try using…" at bounding box center [796, 437] width 151 height 151
click at [292, 331] on button "s" at bounding box center [305, 340] width 38 height 38
click at [501, 226] on button "e" at bounding box center [516, 234] width 38 height 38
click at [725, 193] on icon "[PERSON_NAME] last character input" at bounding box center [730, 185] width 36 height 36
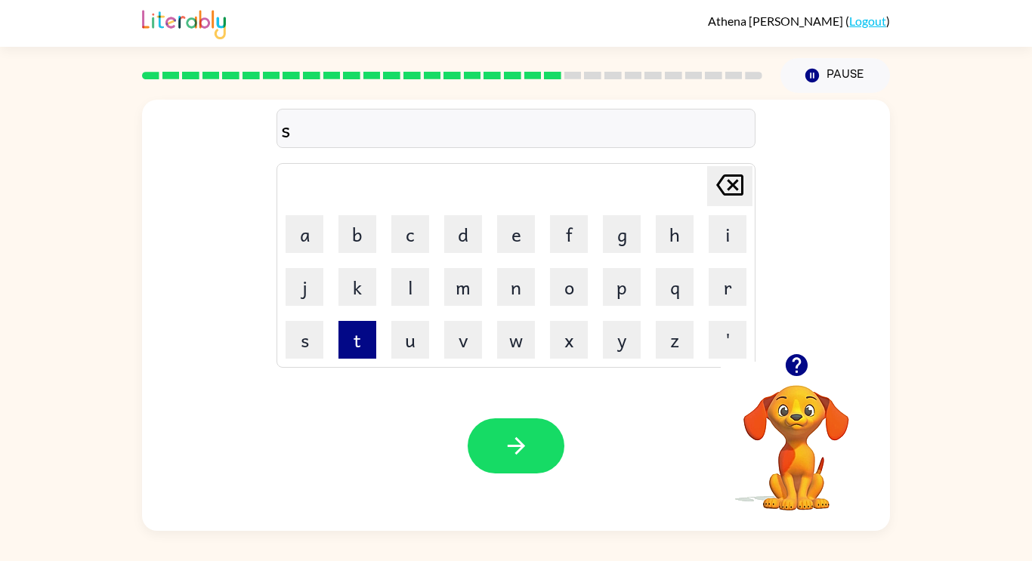
click at [344, 342] on button "t" at bounding box center [358, 340] width 38 height 38
click at [612, 293] on button "p" at bounding box center [622, 287] width 38 height 38
click at [523, 232] on button "e" at bounding box center [516, 234] width 38 height 38
click at [474, 230] on button "d" at bounding box center [463, 234] width 38 height 38
click at [508, 229] on button "e" at bounding box center [516, 234] width 38 height 38
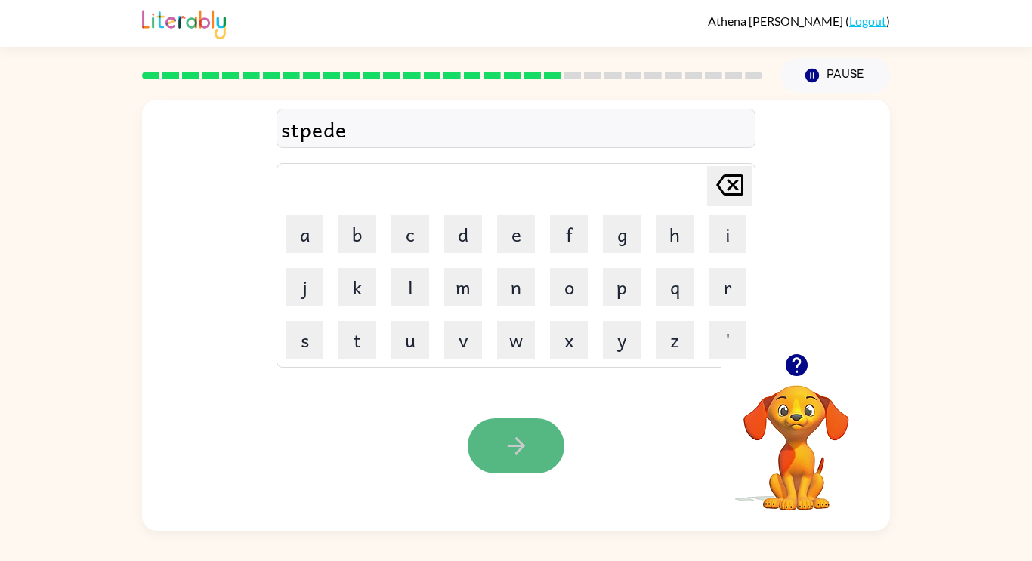
click at [549, 448] on button "button" at bounding box center [516, 446] width 97 height 55
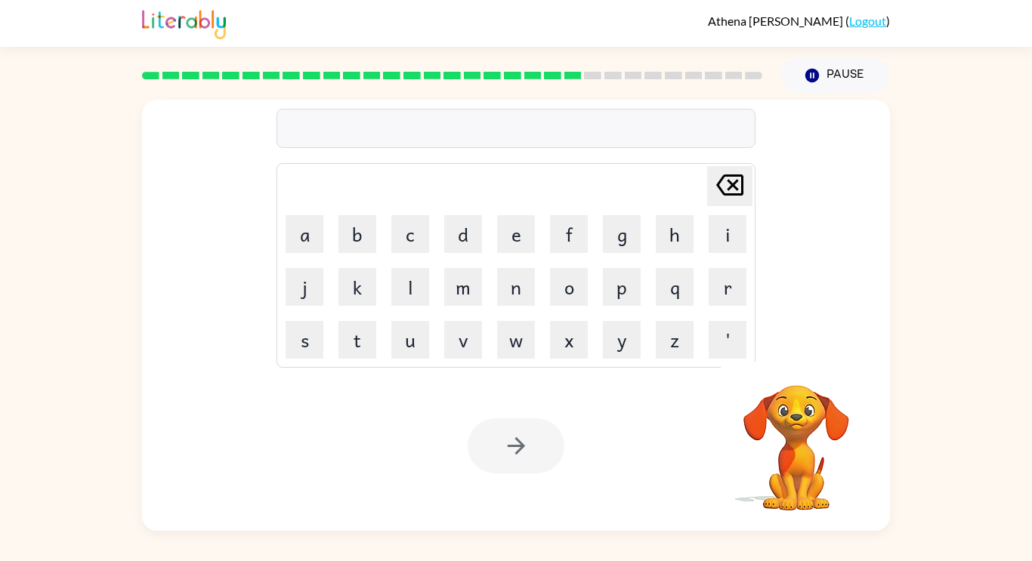
click at [551, 450] on div at bounding box center [516, 446] width 97 height 55
click at [552, 448] on button "button" at bounding box center [516, 446] width 97 height 55
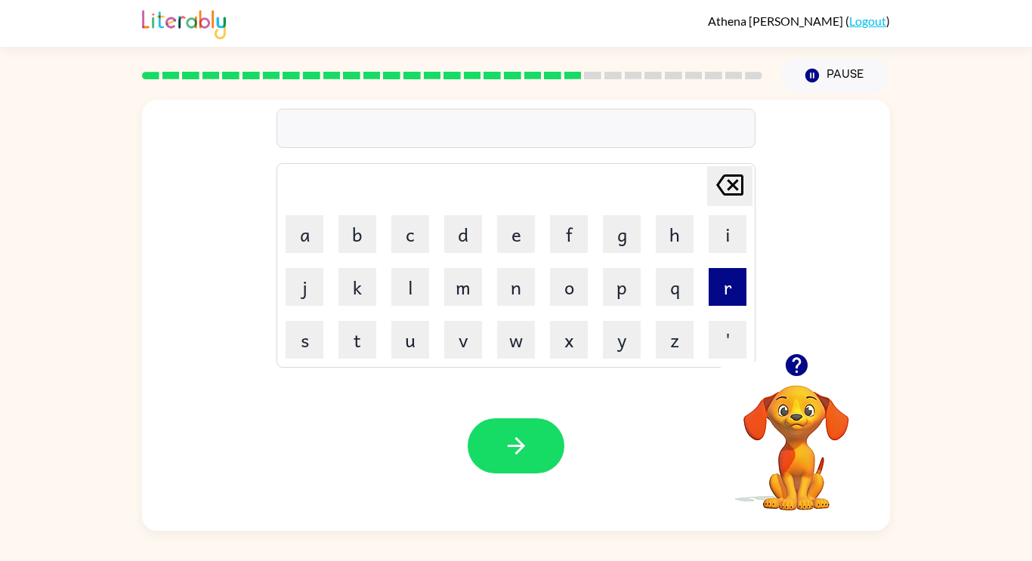
click at [728, 276] on button "r" at bounding box center [728, 287] width 38 height 38
click at [319, 240] on button "a" at bounding box center [305, 234] width 38 height 38
click at [422, 240] on button "c" at bounding box center [410, 234] width 38 height 38
click at [556, 288] on button "o" at bounding box center [569, 287] width 38 height 38
click at [366, 341] on button "t" at bounding box center [358, 340] width 38 height 38
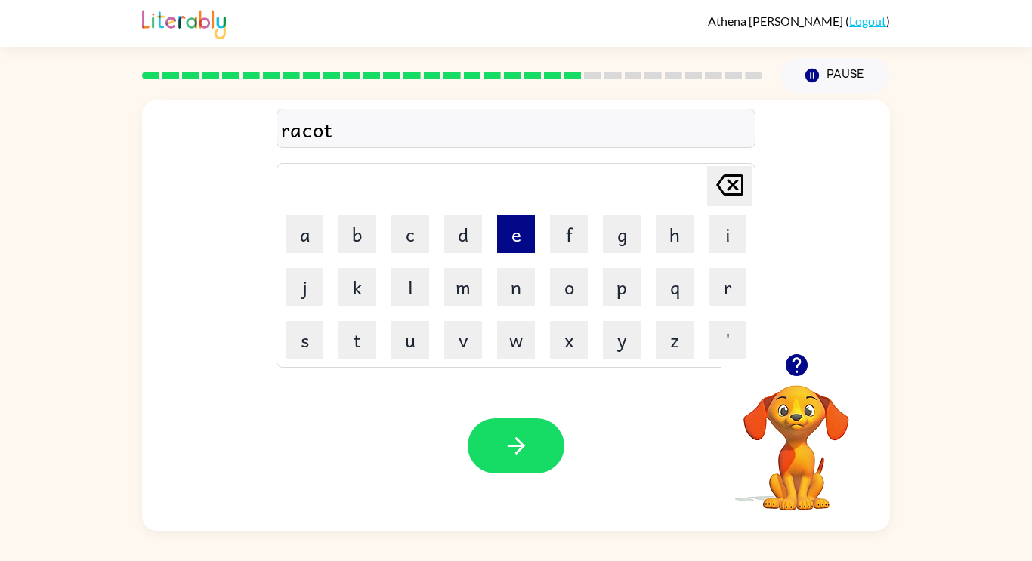
click at [531, 235] on button "e" at bounding box center [516, 234] width 38 height 38
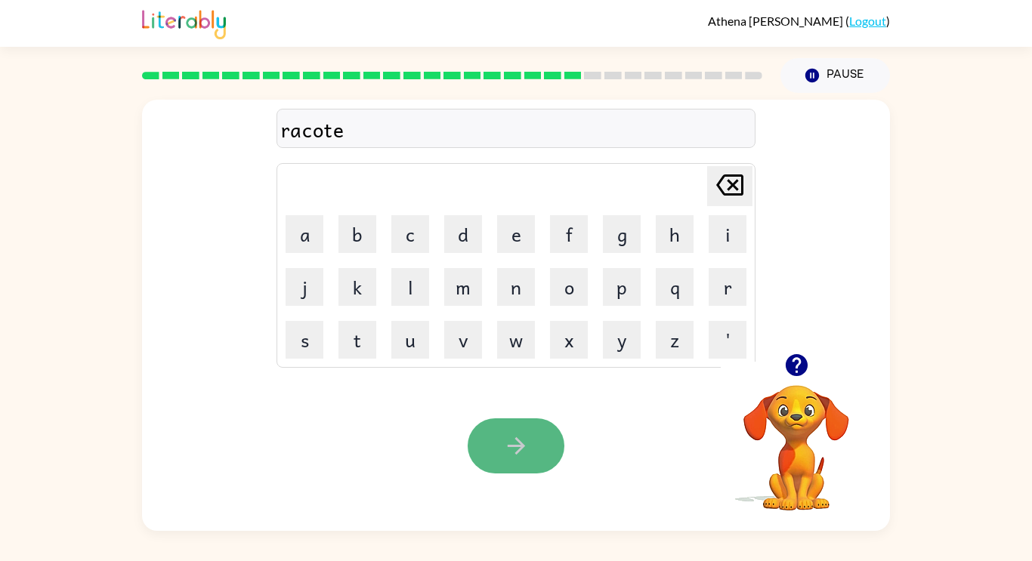
click at [536, 419] on button "button" at bounding box center [516, 446] width 97 height 55
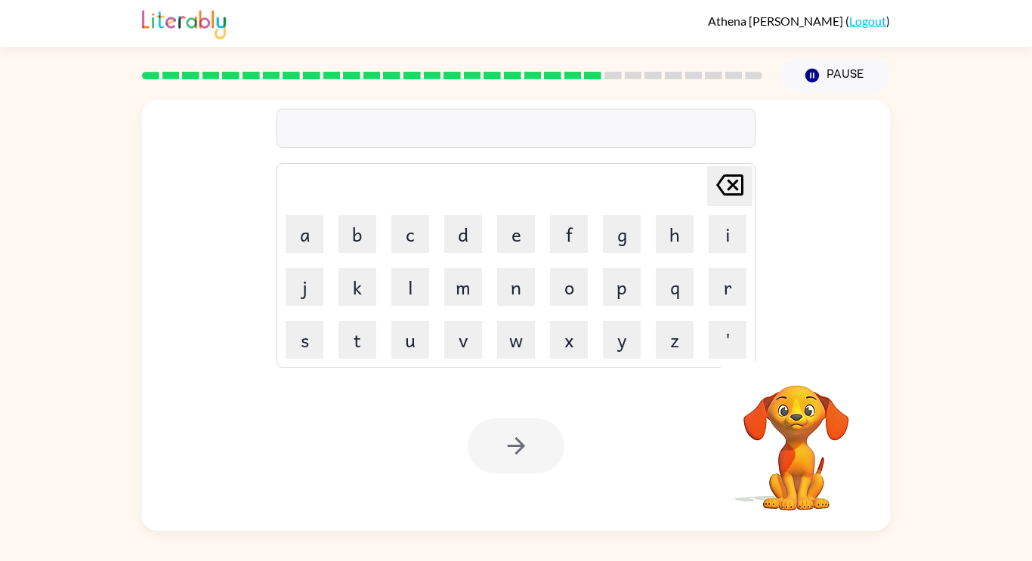
click at [536, 419] on div at bounding box center [516, 446] width 97 height 55
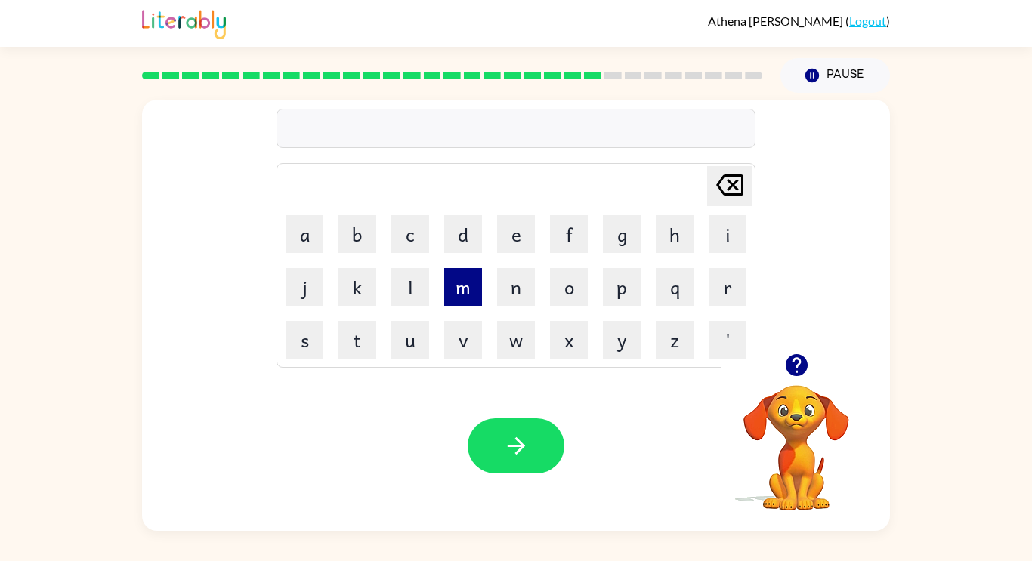
click at [469, 294] on button "m" at bounding box center [463, 287] width 38 height 38
click at [729, 281] on button "r" at bounding box center [728, 287] width 38 height 38
click at [397, 241] on button "c" at bounding box center [410, 234] width 38 height 38
click at [722, 283] on button "r" at bounding box center [728, 287] width 38 height 38
click at [519, 248] on button "e" at bounding box center [516, 234] width 38 height 38
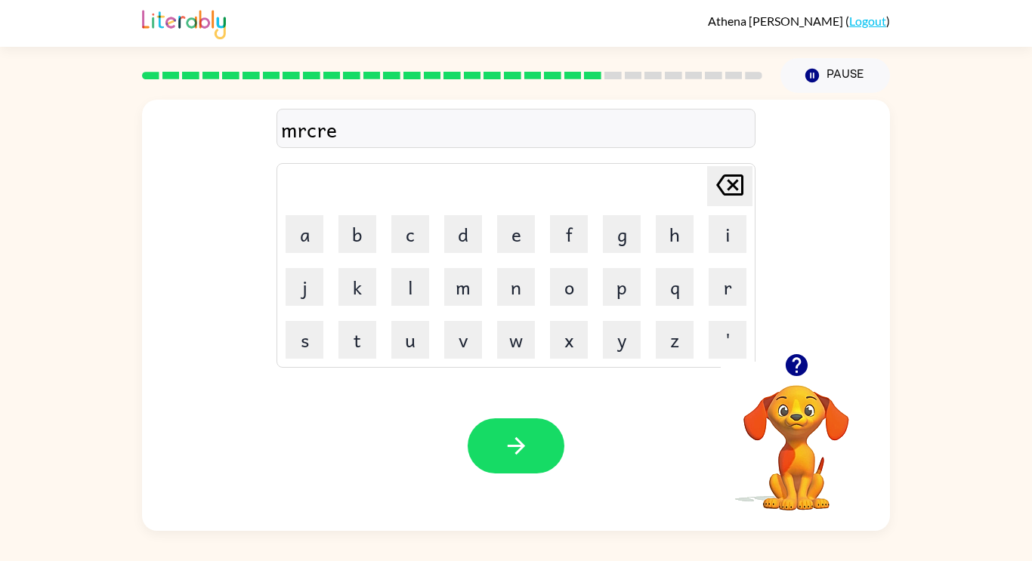
click at [542, 386] on div "Your browser must support playing .mp4 files to use Literably. Please try using…" at bounding box center [516, 446] width 748 height 170
click at [541, 440] on button "button" at bounding box center [516, 446] width 97 height 55
click at [499, 448] on button "button" at bounding box center [516, 446] width 97 height 55
click at [722, 219] on button "i" at bounding box center [728, 234] width 38 height 38
click at [445, 240] on button "d" at bounding box center [463, 234] width 38 height 38
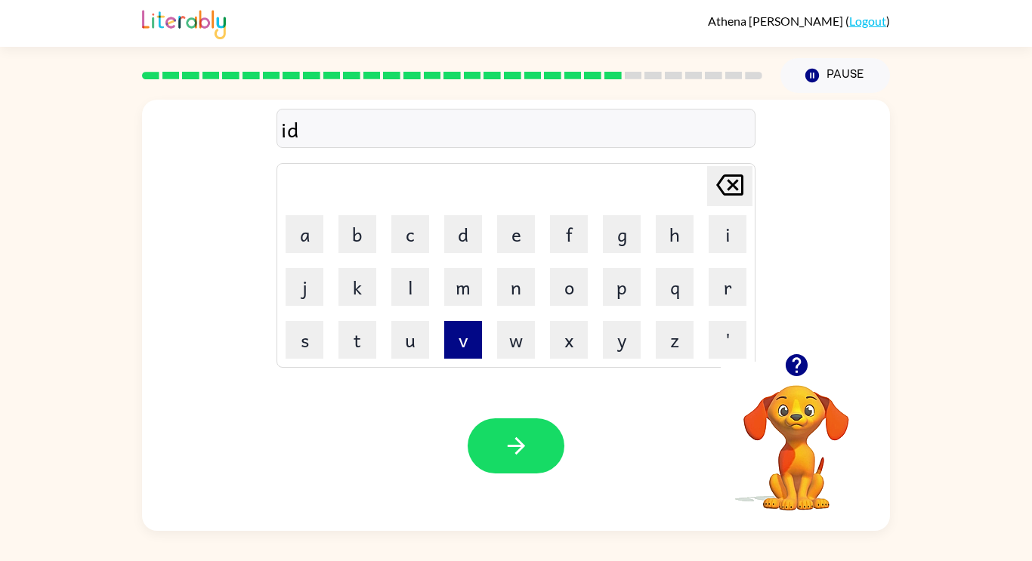
click at [480, 339] on button "v" at bounding box center [463, 340] width 38 height 38
click at [311, 230] on button "a" at bounding box center [305, 234] width 38 height 38
click at [295, 343] on button "s" at bounding box center [305, 340] width 38 height 38
click at [742, 240] on button "i" at bounding box center [728, 234] width 38 height 38
click at [509, 287] on button "n" at bounding box center [516, 287] width 38 height 38
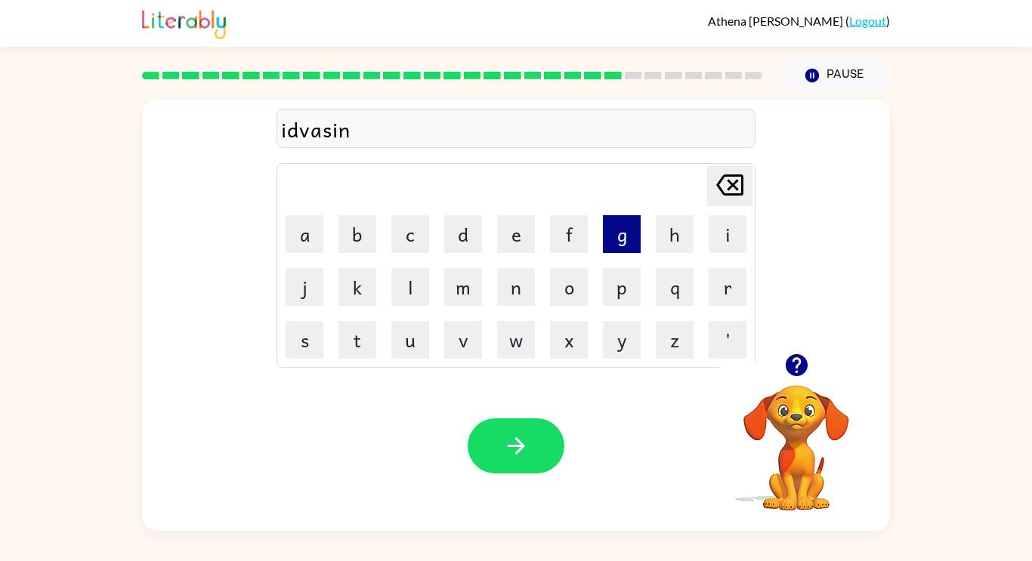
click at [617, 251] on button "g" at bounding box center [622, 234] width 38 height 38
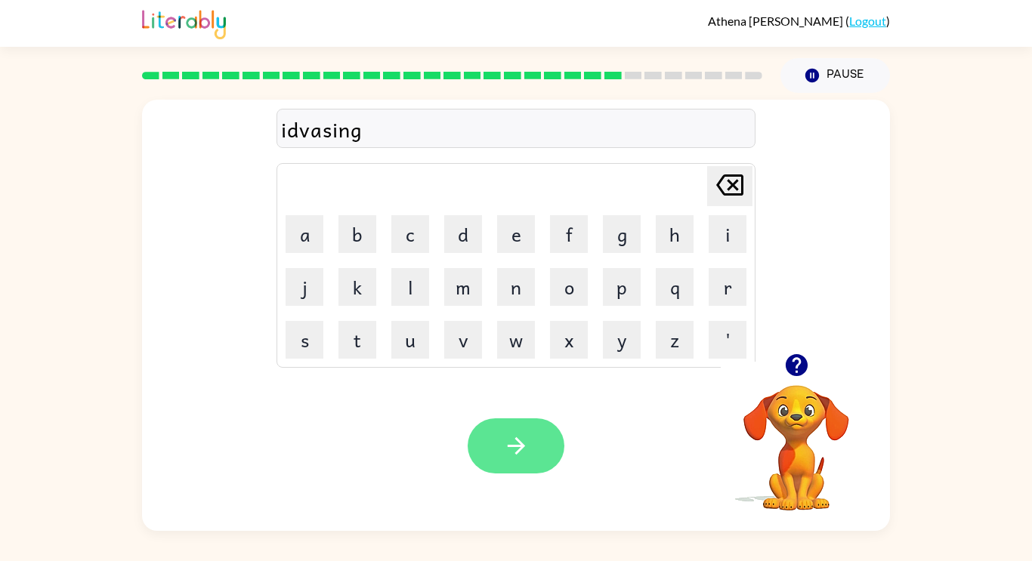
click at [514, 467] on button "button" at bounding box center [516, 446] width 97 height 55
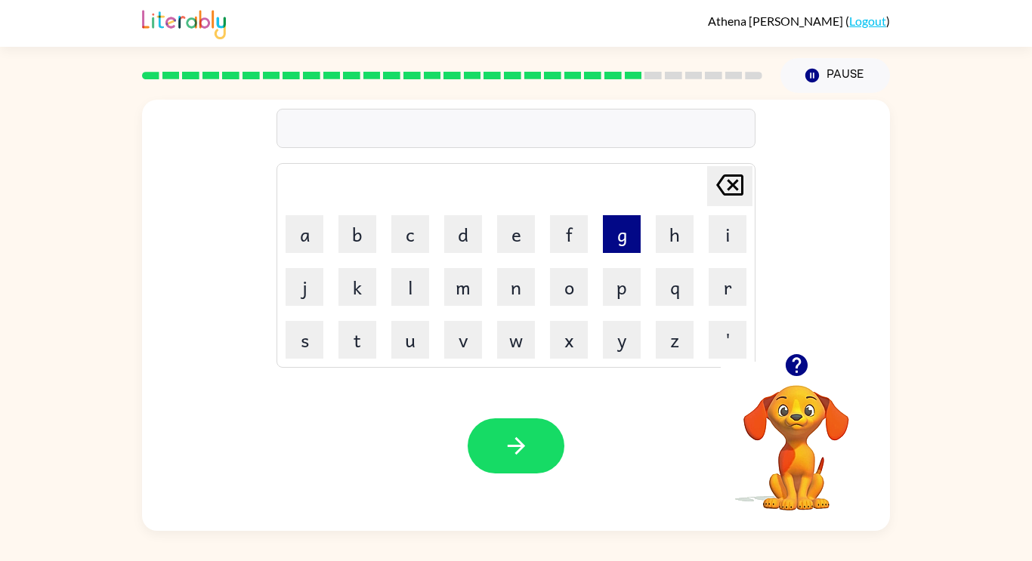
click at [633, 235] on button "g" at bounding box center [622, 234] width 38 height 38
click at [574, 294] on button "o" at bounding box center [569, 287] width 38 height 38
click at [360, 238] on button "b" at bounding box center [358, 234] width 38 height 38
click at [416, 295] on button "l" at bounding box center [410, 287] width 38 height 38
click at [726, 238] on button "i" at bounding box center [728, 234] width 38 height 38
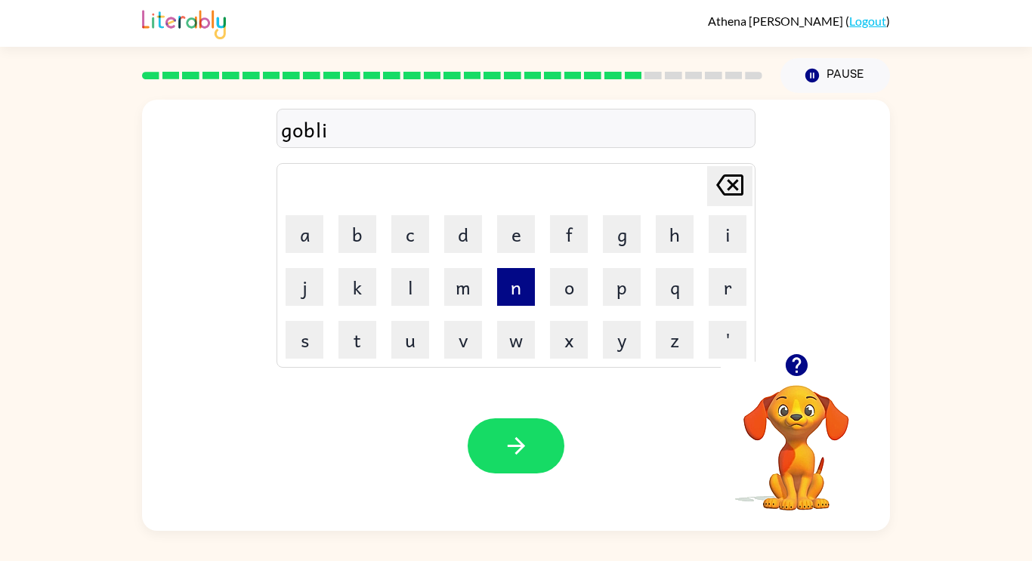
click at [516, 286] on button "n" at bounding box center [516, 287] width 38 height 38
click at [801, 375] on icon "button" at bounding box center [796, 365] width 22 height 22
click at [806, 363] on icon "button" at bounding box center [796, 365] width 22 height 22
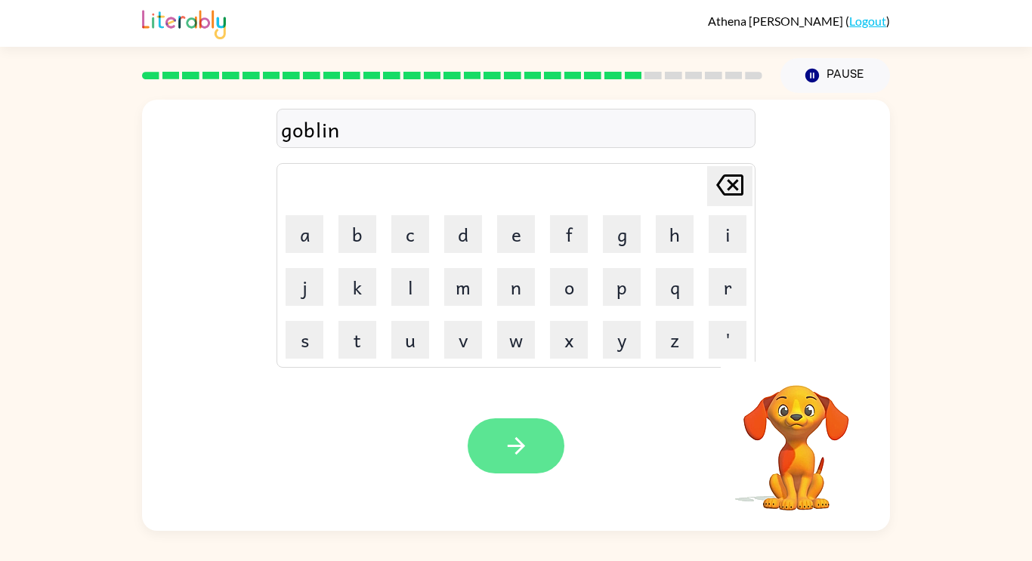
click at [506, 450] on icon "button" at bounding box center [516, 446] width 26 height 26
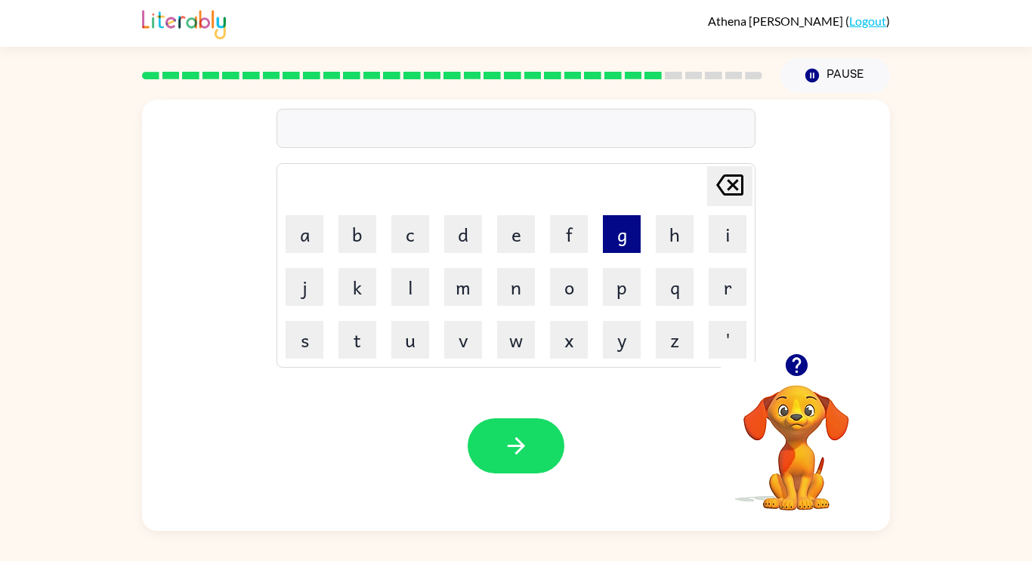
click at [619, 240] on button "g" at bounding box center [622, 234] width 38 height 38
click at [422, 339] on button "u" at bounding box center [410, 340] width 38 height 38
click at [466, 354] on button "v" at bounding box center [463, 340] width 38 height 38
click at [732, 292] on button "r" at bounding box center [728, 287] width 38 height 38
click at [726, 299] on button "r" at bounding box center [728, 287] width 38 height 38
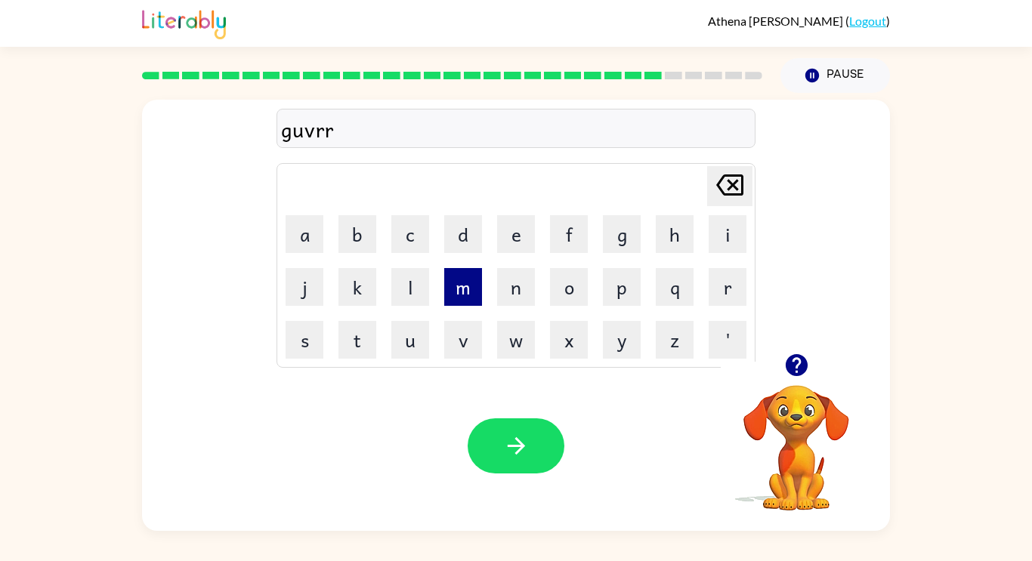
click at [462, 301] on button "m" at bounding box center [463, 287] width 38 height 38
click at [727, 193] on icon "[PERSON_NAME] last character input" at bounding box center [730, 185] width 36 height 36
click at [719, 203] on icon "[PERSON_NAME] last character input" at bounding box center [730, 185] width 36 height 36
click at [462, 294] on button "m" at bounding box center [463, 287] width 38 height 38
click at [722, 235] on button "i" at bounding box center [728, 234] width 38 height 38
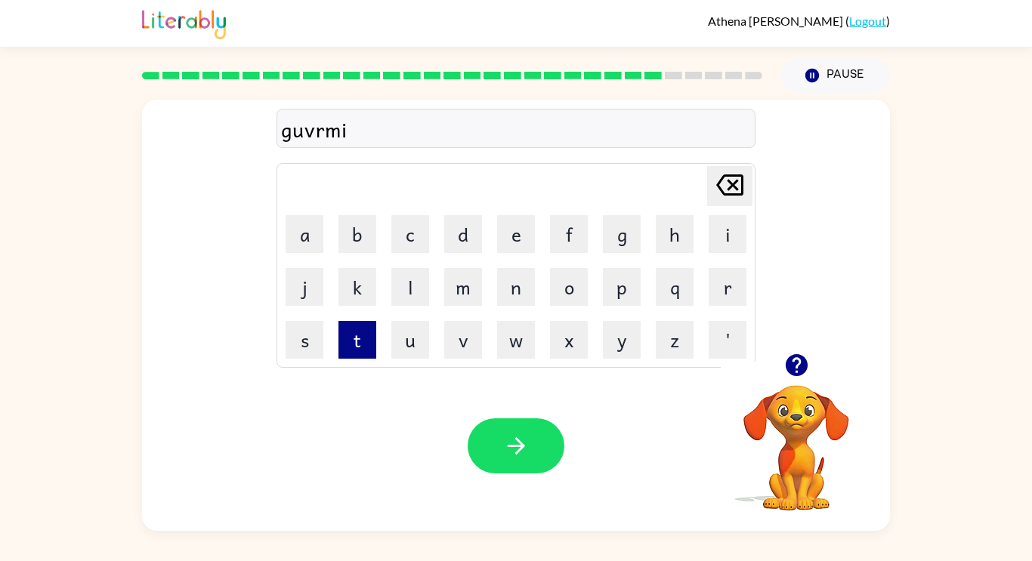
click at [357, 340] on button "t" at bounding box center [358, 340] width 38 height 38
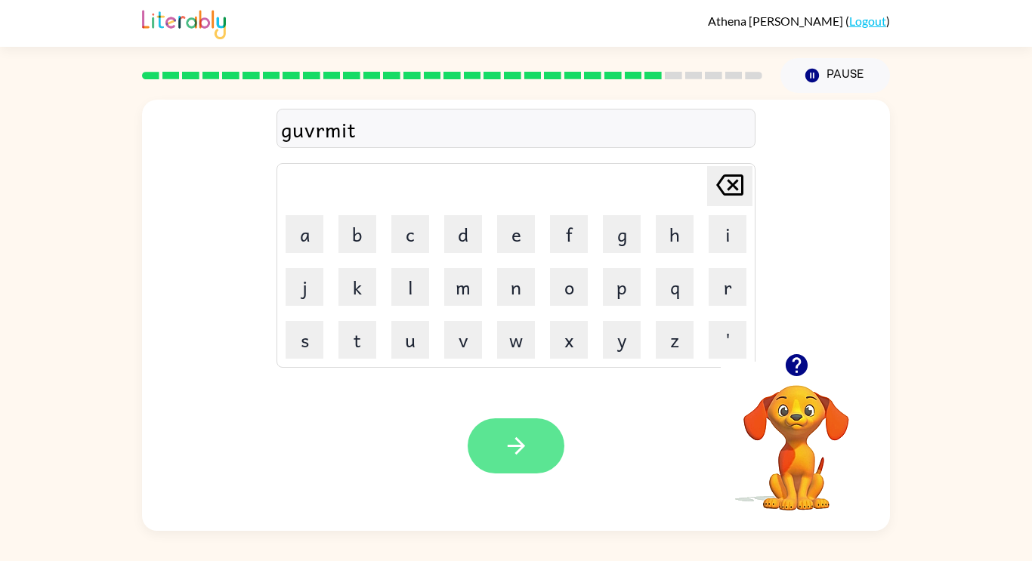
click at [531, 450] on button "button" at bounding box center [516, 446] width 97 height 55
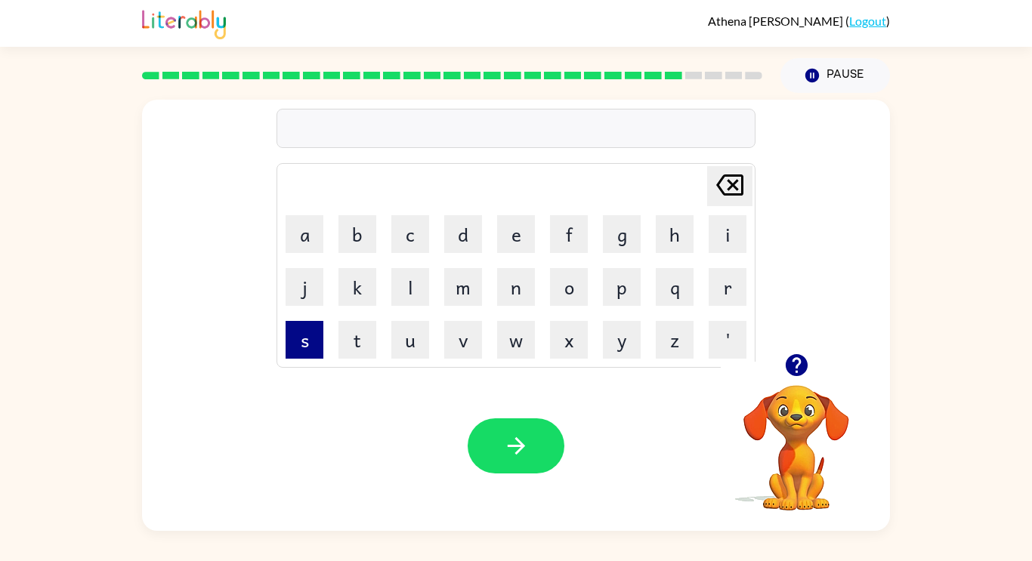
click at [301, 347] on button "s" at bounding box center [305, 340] width 38 height 38
click at [351, 342] on button "t" at bounding box center [358, 340] width 38 height 38
click at [308, 249] on button "a" at bounding box center [305, 234] width 38 height 38
click at [524, 292] on button "n" at bounding box center [516, 287] width 38 height 38
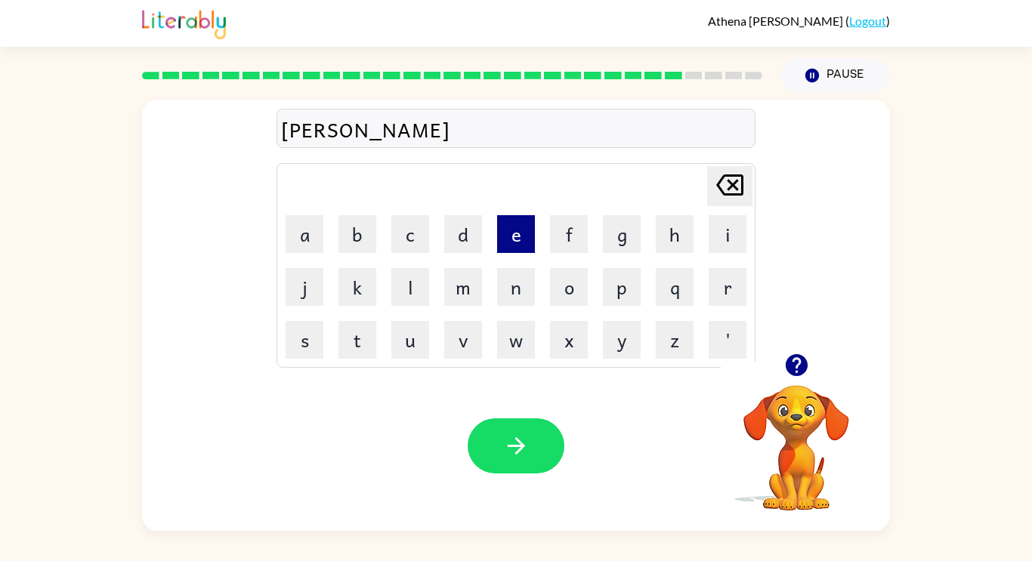
click at [511, 239] on button "e" at bounding box center [516, 234] width 38 height 38
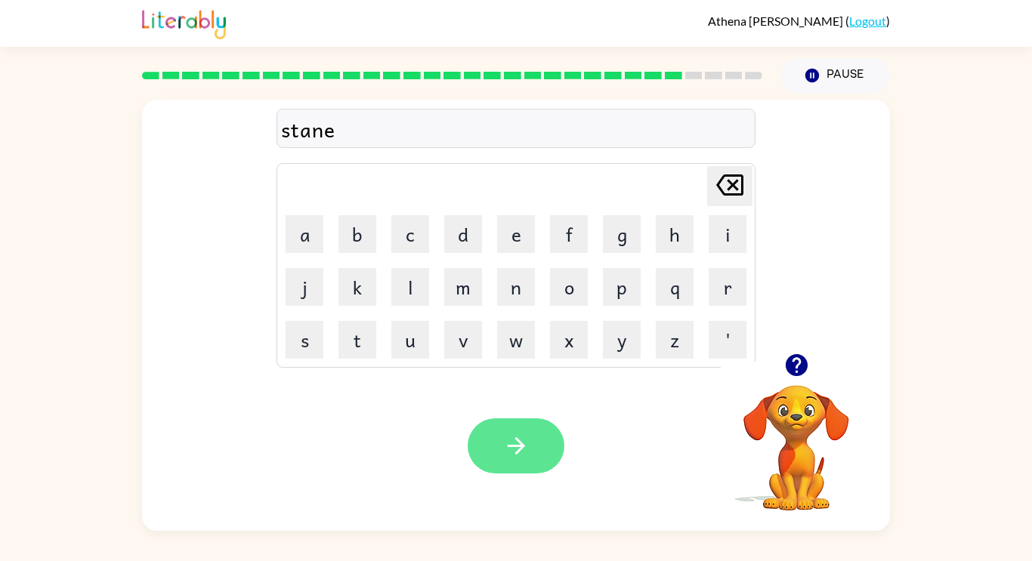
click at [510, 441] on icon "button" at bounding box center [516, 446] width 26 height 26
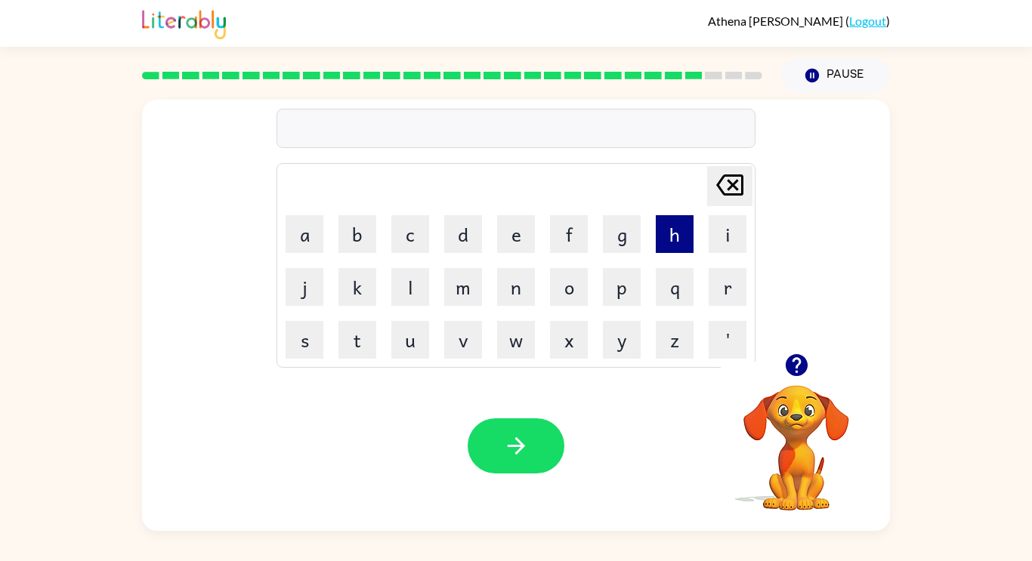
click at [675, 242] on button "h" at bounding box center [675, 234] width 38 height 38
click at [722, 197] on icon "[PERSON_NAME] last character input" at bounding box center [730, 185] width 36 height 36
click at [302, 345] on button "s" at bounding box center [305, 340] width 38 height 38
click at [665, 233] on button "h" at bounding box center [675, 234] width 38 height 38
click at [321, 245] on button "a" at bounding box center [305, 234] width 38 height 38
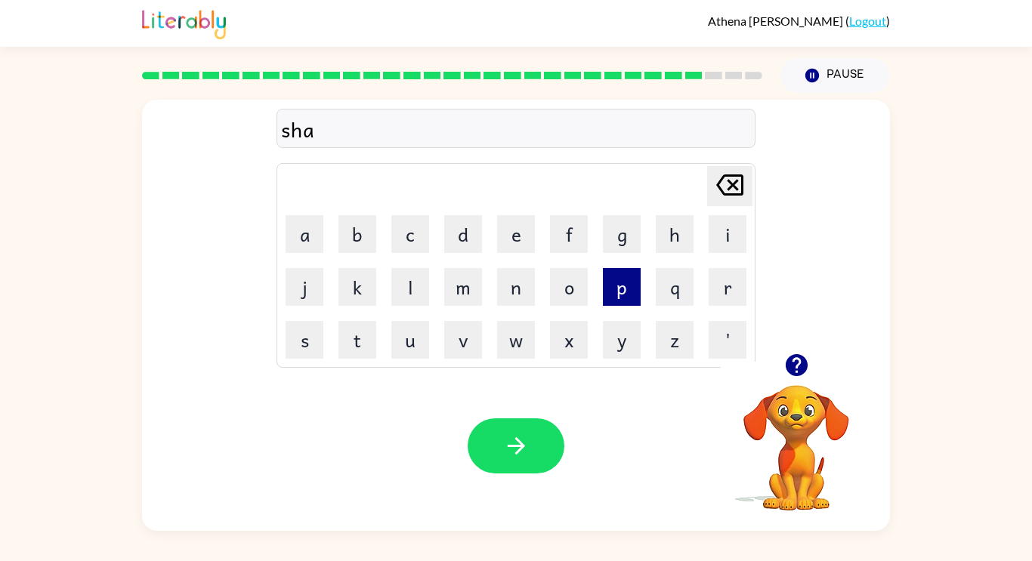
click at [624, 301] on button "p" at bounding box center [622, 287] width 38 height 38
click at [516, 243] on button "e" at bounding box center [516, 234] width 38 height 38
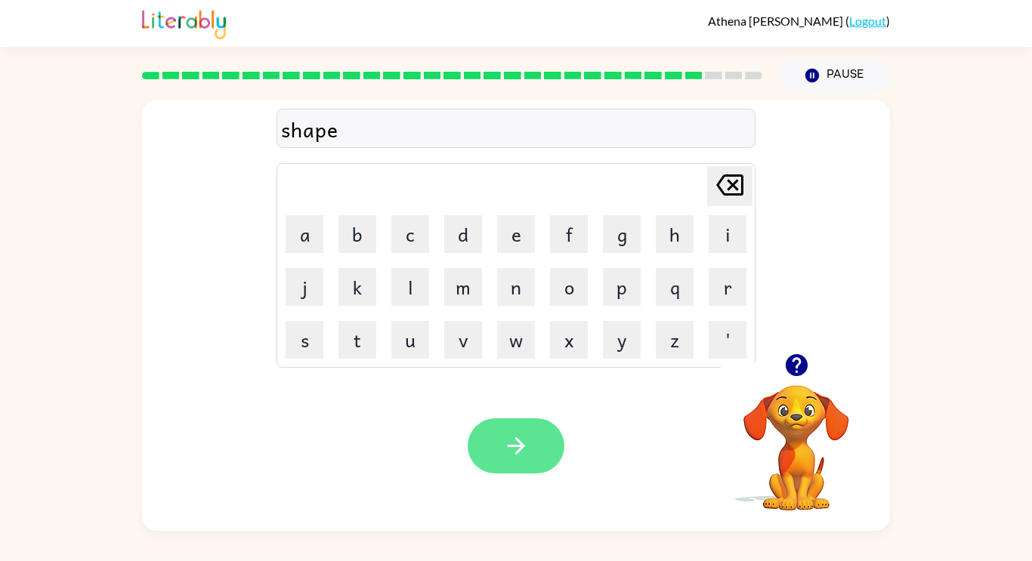
click at [504, 463] on button "button" at bounding box center [516, 446] width 97 height 55
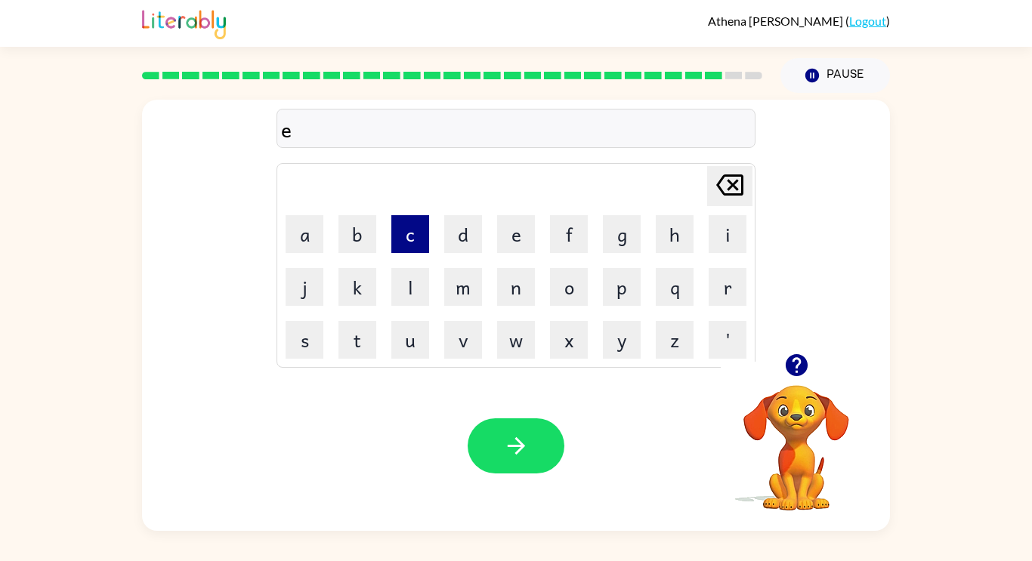
click at [423, 236] on button "c" at bounding box center [410, 234] width 38 height 38
click at [322, 354] on button "s" at bounding box center [305, 340] width 38 height 38
click at [428, 283] on button "l" at bounding box center [410, 287] width 38 height 38
click at [737, 229] on button "i" at bounding box center [728, 234] width 38 height 38
click at [516, 246] on button "e" at bounding box center [516, 234] width 38 height 38
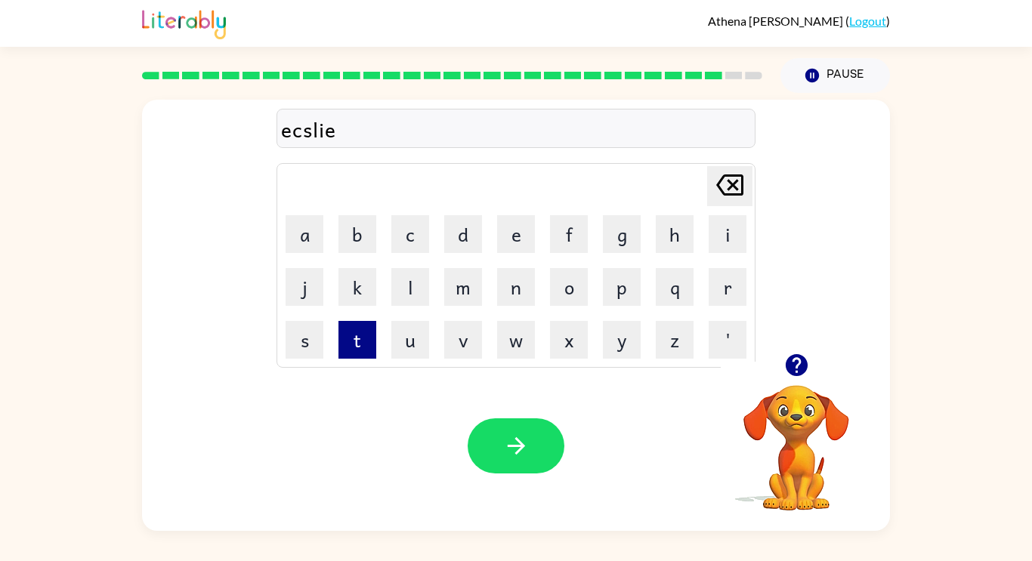
click at [371, 347] on button "t" at bounding box center [358, 340] width 38 height 38
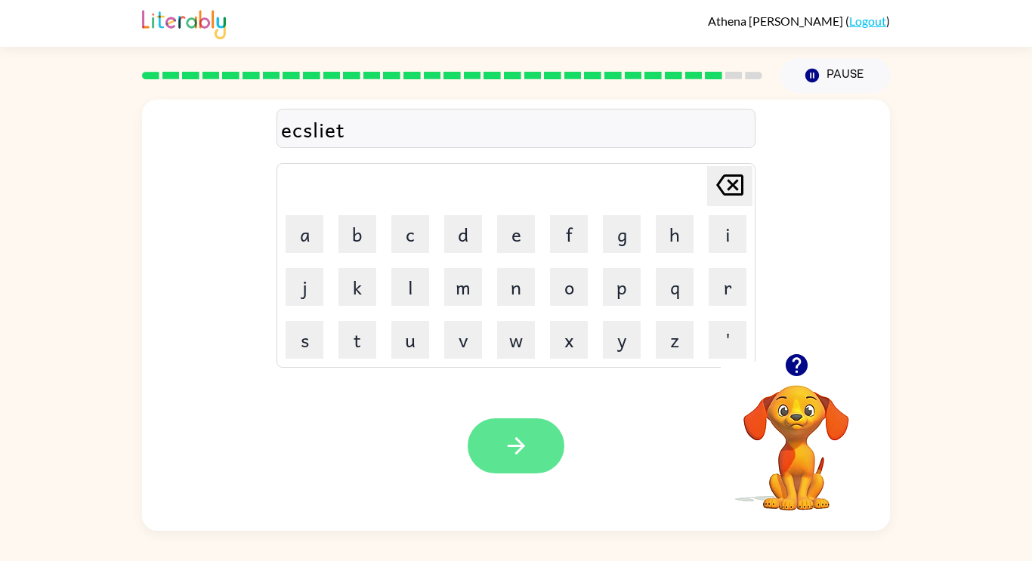
click at [536, 454] on button "button" at bounding box center [516, 446] width 97 height 55
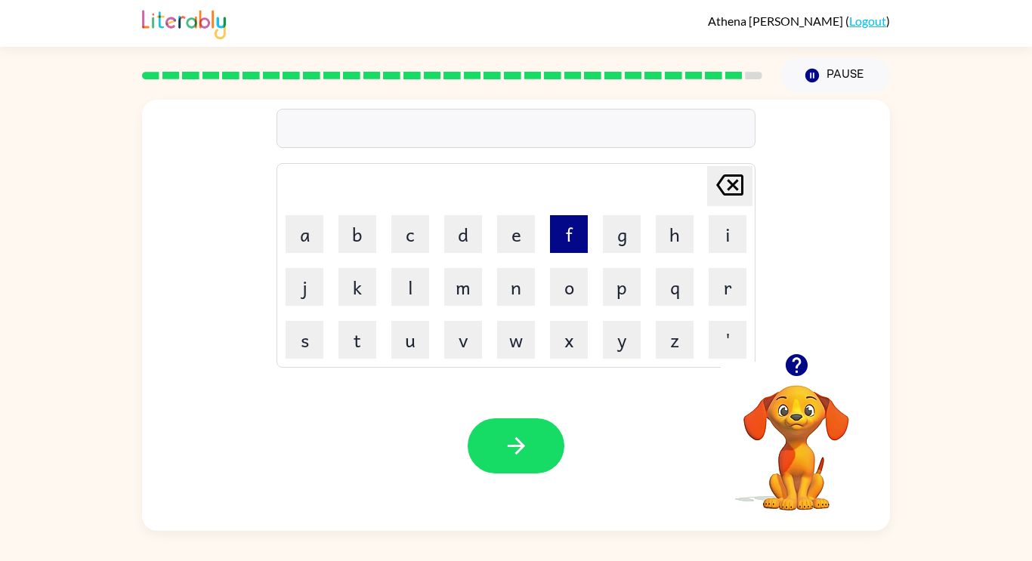
click at [527, 245] on button "e" at bounding box center [516, 234] width 38 height 38
click at [551, 247] on button "f" at bounding box center [569, 234] width 38 height 38
click at [744, 182] on icon "[PERSON_NAME] last character input" at bounding box center [730, 185] width 36 height 36
click at [629, 236] on button "g" at bounding box center [622, 234] width 38 height 38
click at [731, 204] on div "[PERSON_NAME] last character input" at bounding box center [730, 186] width 36 height 39
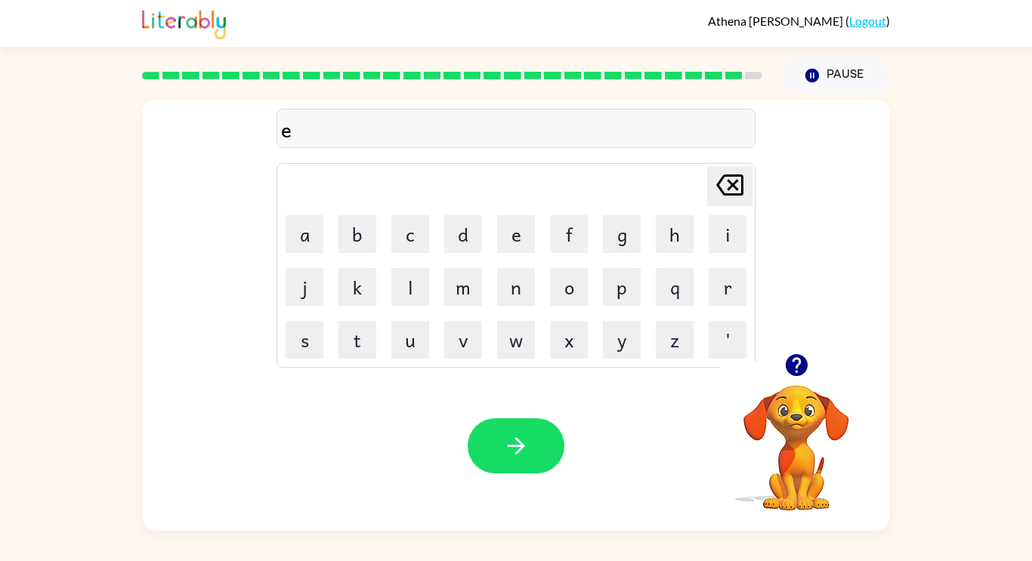
click at [726, 196] on icon "[PERSON_NAME] last character input" at bounding box center [730, 185] width 36 height 36
click at [615, 249] on button "g" at bounding box center [622, 234] width 38 height 38
click at [574, 299] on button "o" at bounding box center [569, 287] width 38 height 38
click at [368, 224] on button "b" at bounding box center [358, 234] width 38 height 38
click at [722, 240] on button "i" at bounding box center [728, 234] width 38 height 38
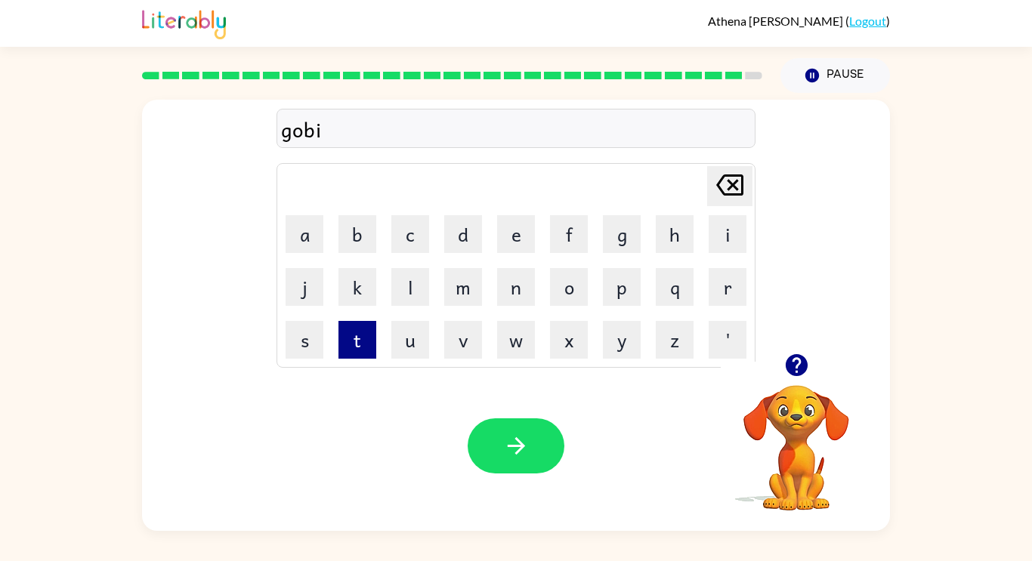
click at [351, 357] on button "t" at bounding box center [358, 340] width 38 height 38
click at [731, 179] on icon "[PERSON_NAME] last character input" at bounding box center [730, 185] width 36 height 36
click at [722, 196] on icon "[PERSON_NAME] last character input" at bounding box center [730, 185] width 36 height 36
click at [711, 190] on button "[PERSON_NAME] last character input" at bounding box center [729, 186] width 45 height 40
click at [357, 239] on button "b" at bounding box center [358, 234] width 38 height 38
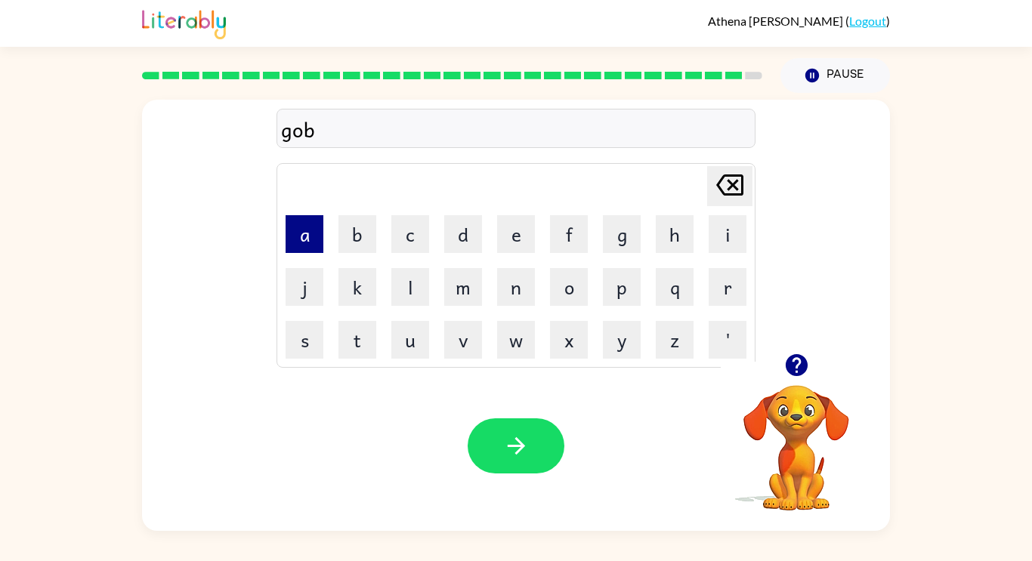
click at [322, 229] on button "a" at bounding box center [305, 234] width 38 height 38
click at [414, 240] on button "c" at bounding box center [410, 234] width 38 height 38
click at [716, 284] on button "r" at bounding box center [728, 287] width 38 height 38
click at [521, 237] on button "e" at bounding box center [516, 234] width 38 height 38
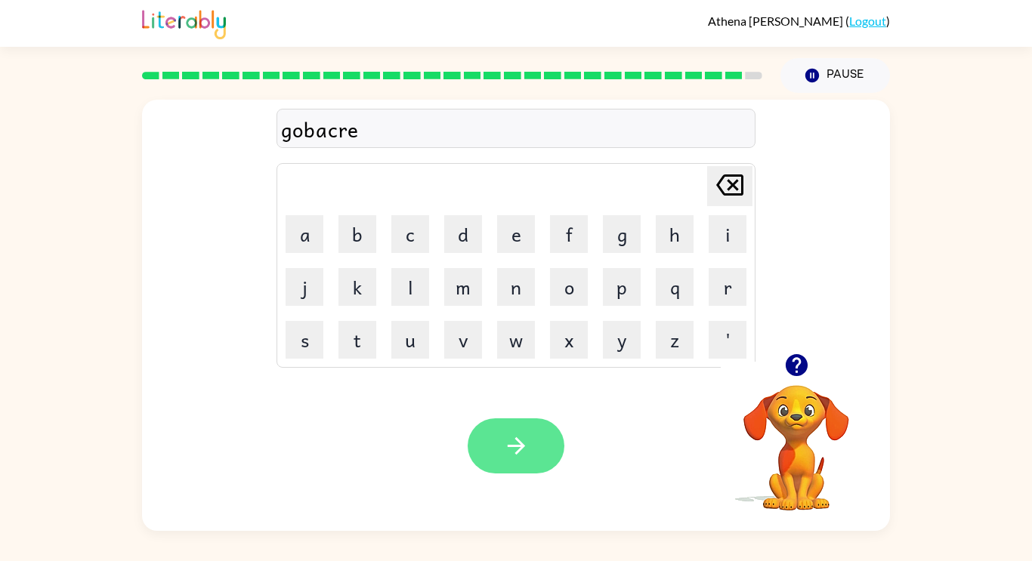
click at [533, 462] on button "button" at bounding box center [516, 446] width 97 height 55
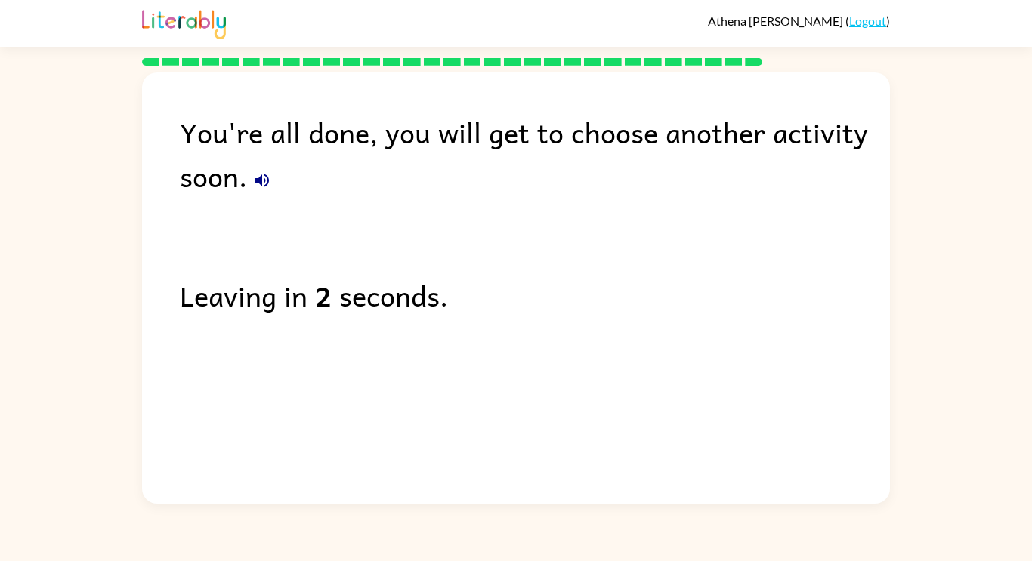
click at [267, 186] on icon "button" at bounding box center [262, 181] width 18 height 18
click at [261, 183] on icon "button" at bounding box center [262, 181] width 14 height 14
